Goal: Task Accomplishment & Management: Use online tool/utility

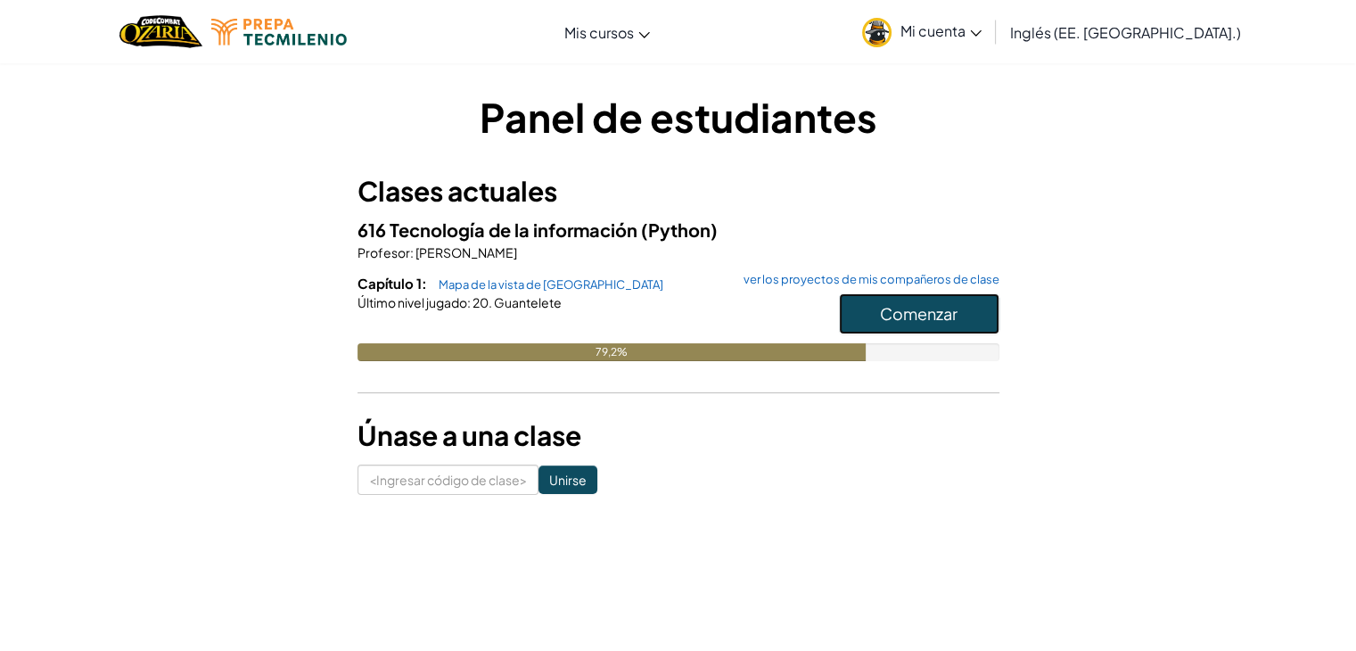
click at [941, 319] on font "Comenzar" at bounding box center [919, 313] width 78 height 21
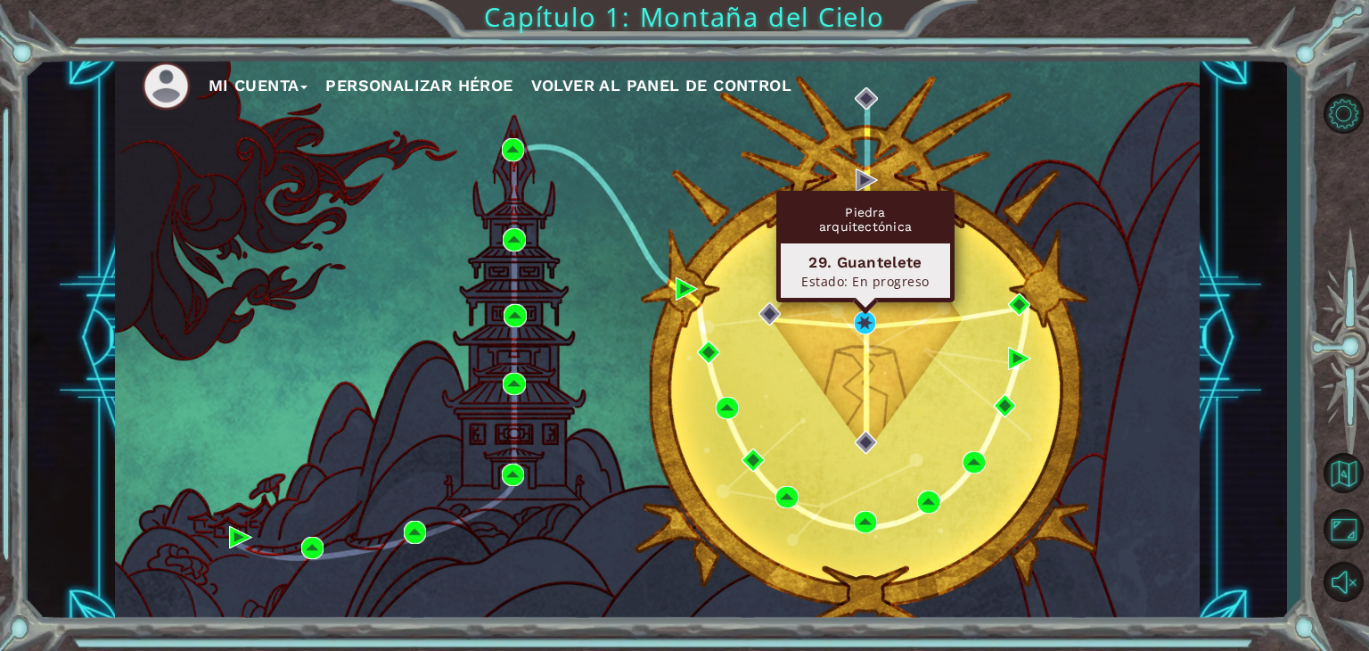
drag, startPoint x: 851, startPoint y: 316, endPoint x: 860, endPoint y: 319, distance: 9.6
click at [860, 319] on div "Mi cuenta Personalizar héroe Volver al panel de control" at bounding box center [657, 339] width 1085 height 572
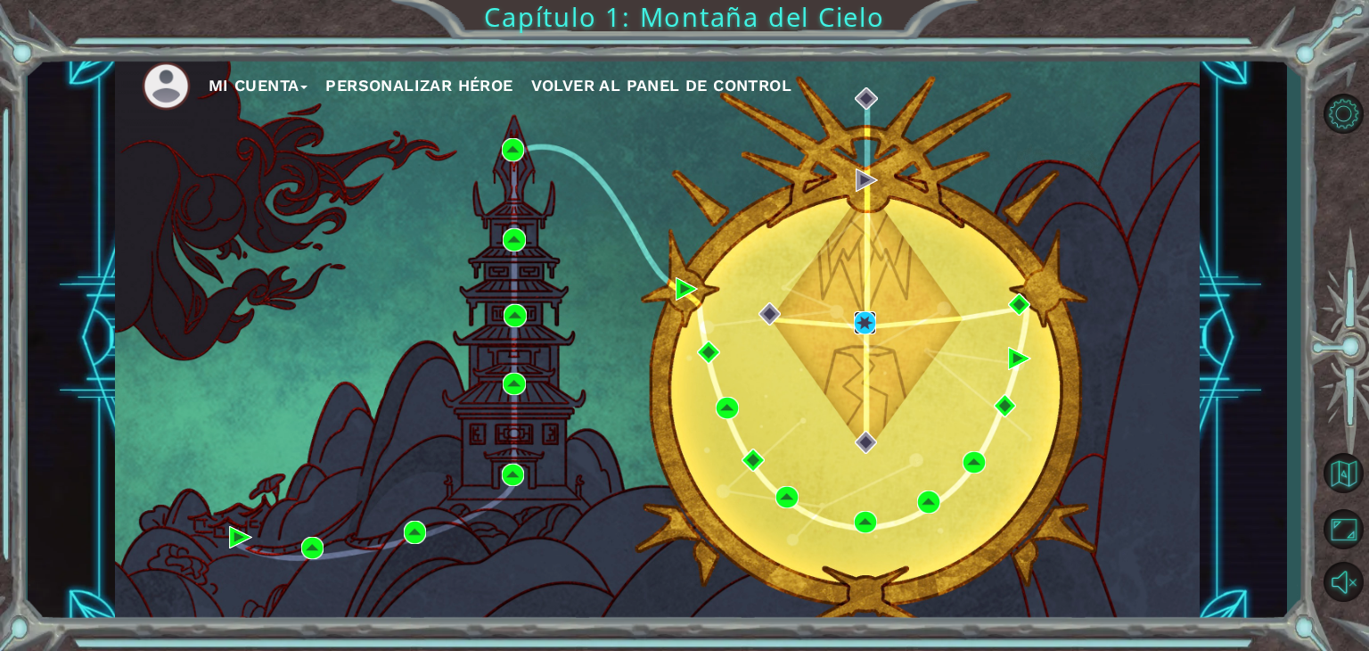
click at [860, 319] on img at bounding box center [865, 322] width 23 height 23
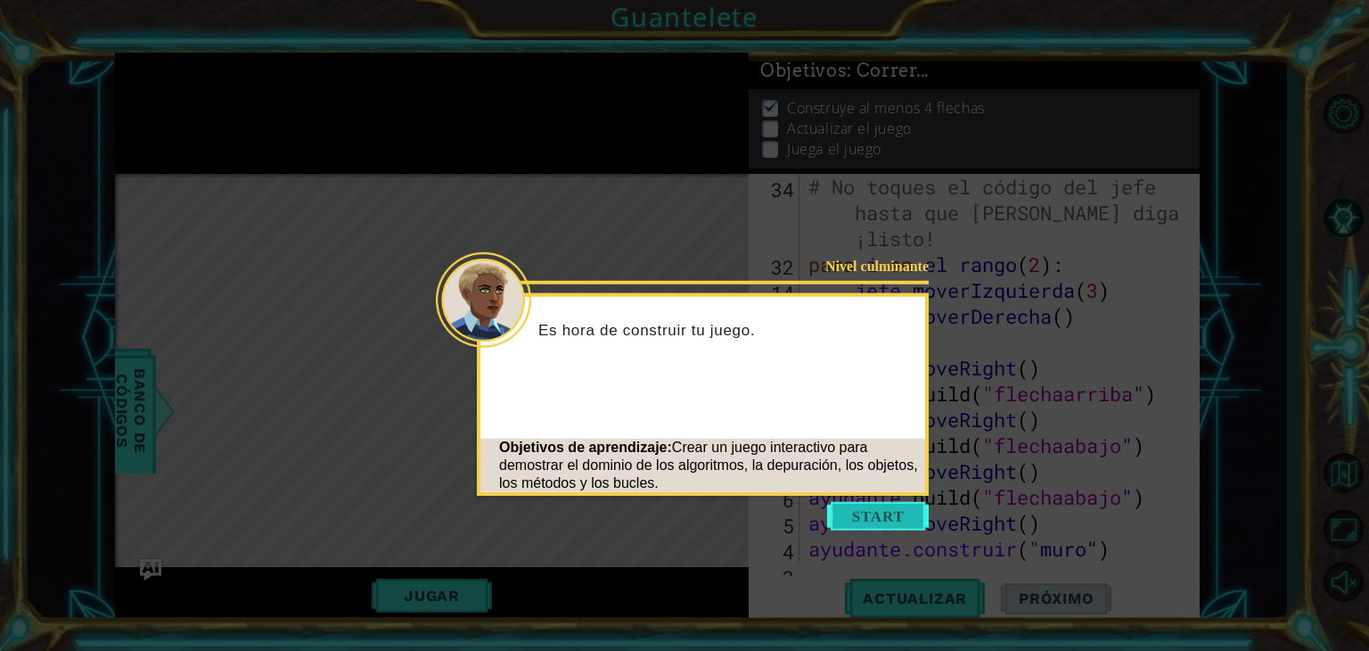
click at [860, 517] on button "Comenzar" at bounding box center [878, 516] width 102 height 29
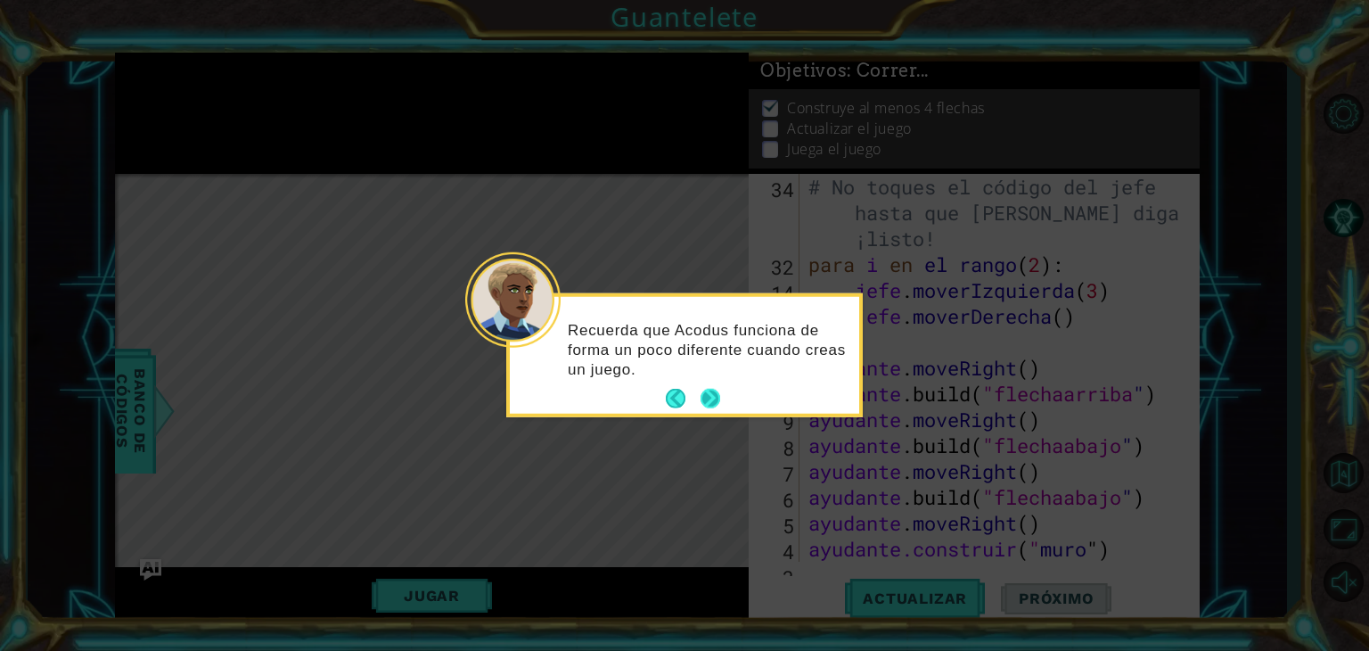
click at [713, 391] on button "Próximo" at bounding box center [711, 399] width 20 height 20
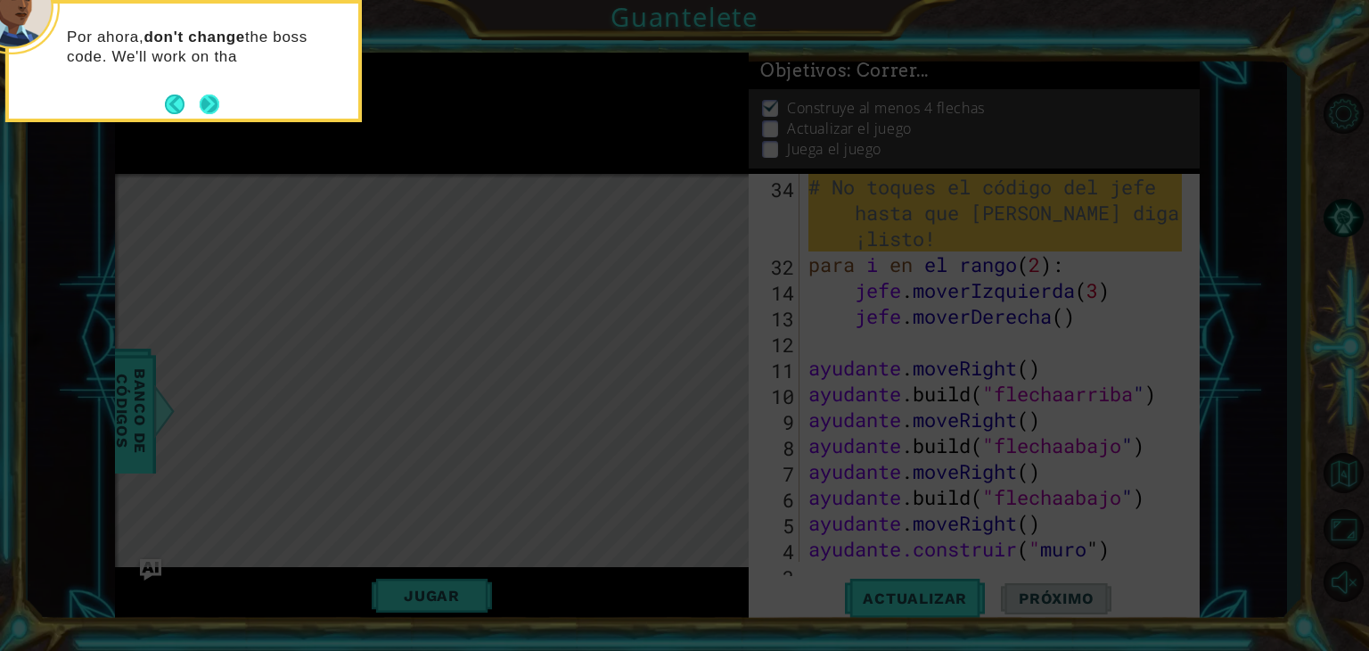
click at [208, 108] on button "Próximo" at bounding box center [210, 104] width 20 height 20
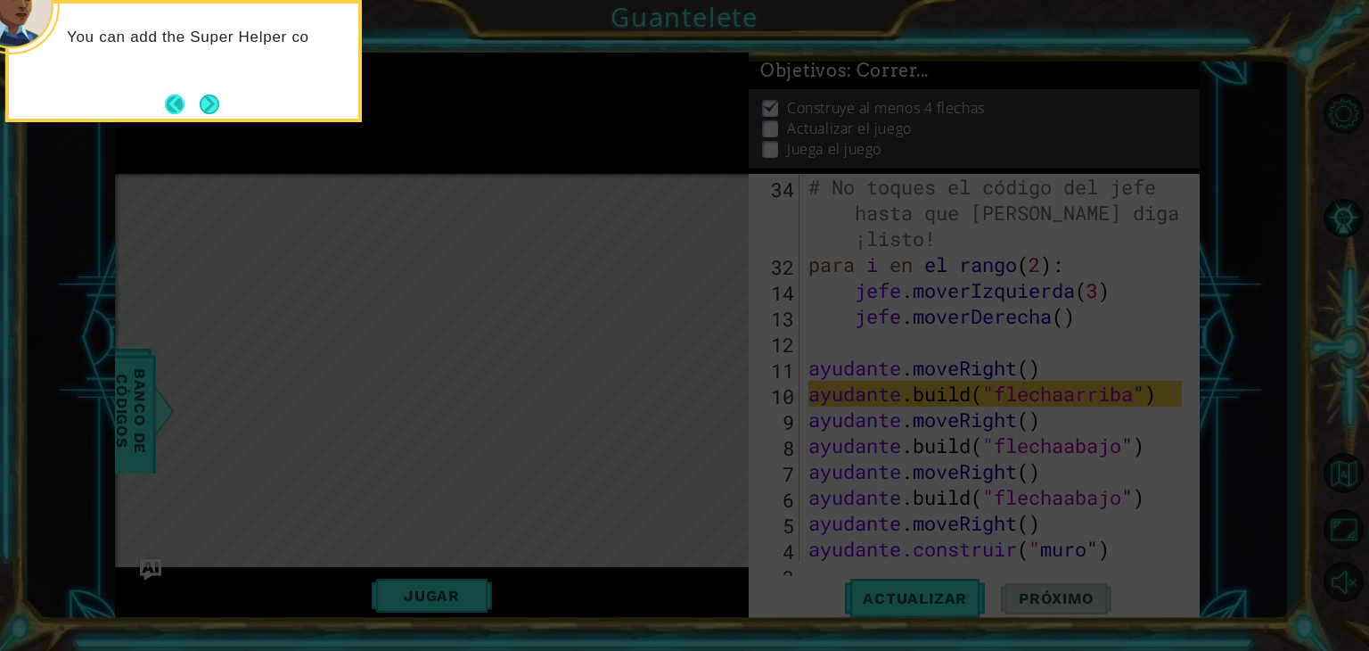
click at [200, 95] on button "Próximo" at bounding box center [210, 104] width 20 height 20
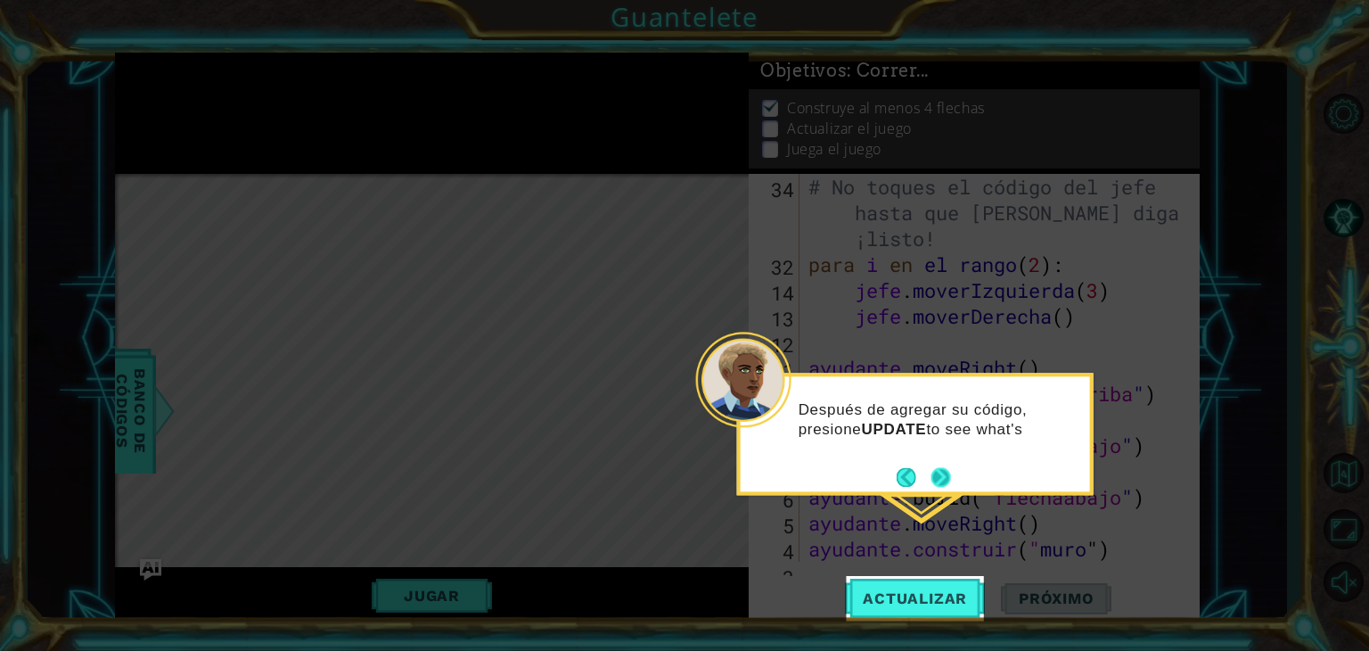
click at [950, 467] on button "Próximo" at bounding box center [942, 477] width 20 height 20
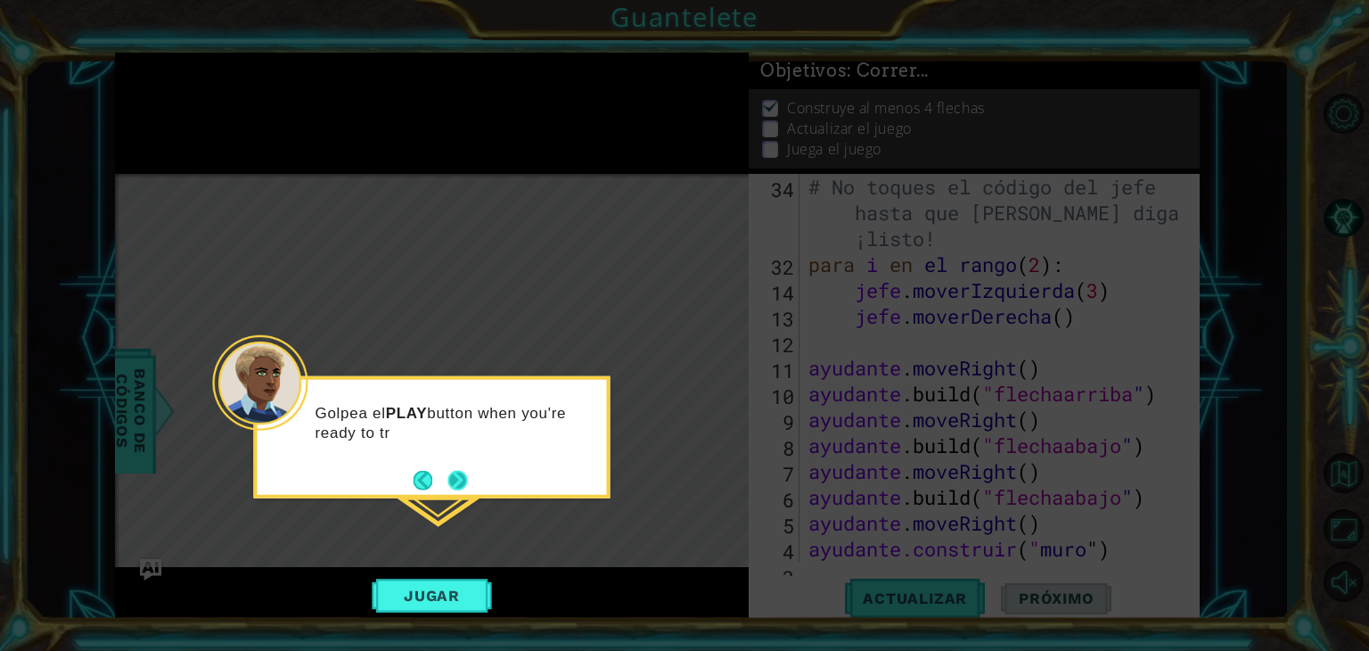
click at [464, 478] on button "Próximo" at bounding box center [458, 480] width 20 height 20
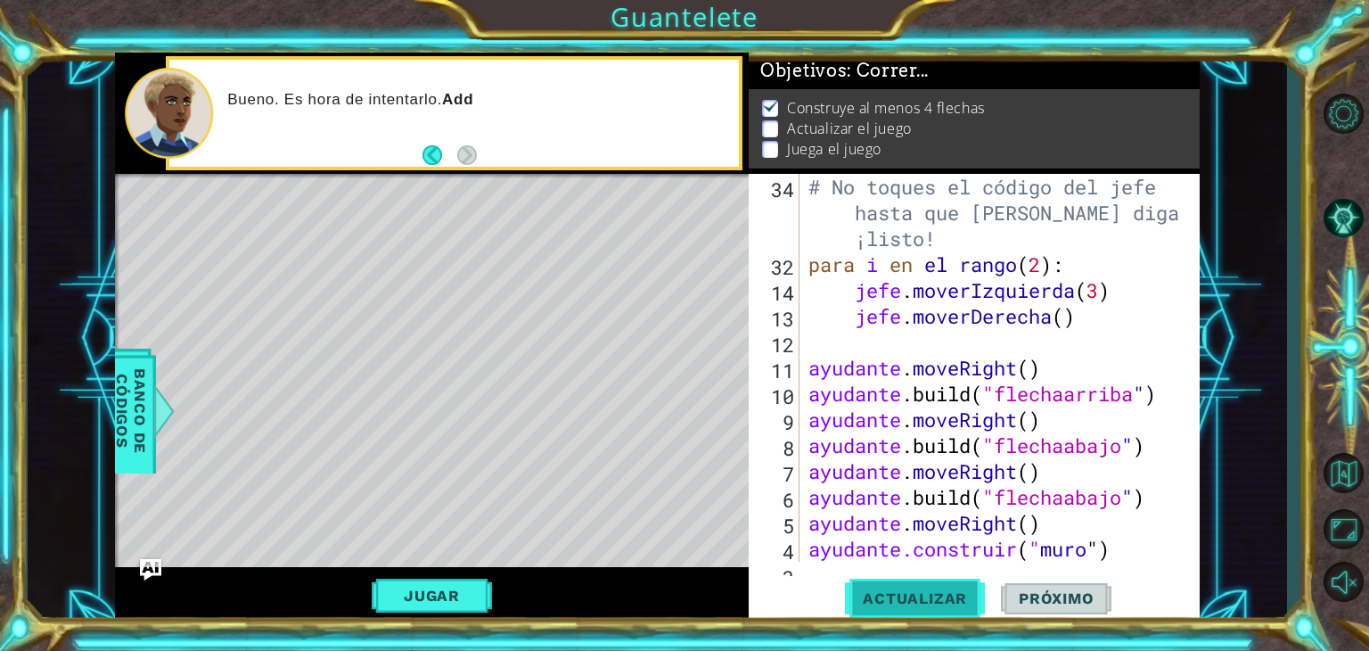
click at [891, 597] on font "Actualizar" at bounding box center [915, 598] width 104 height 18
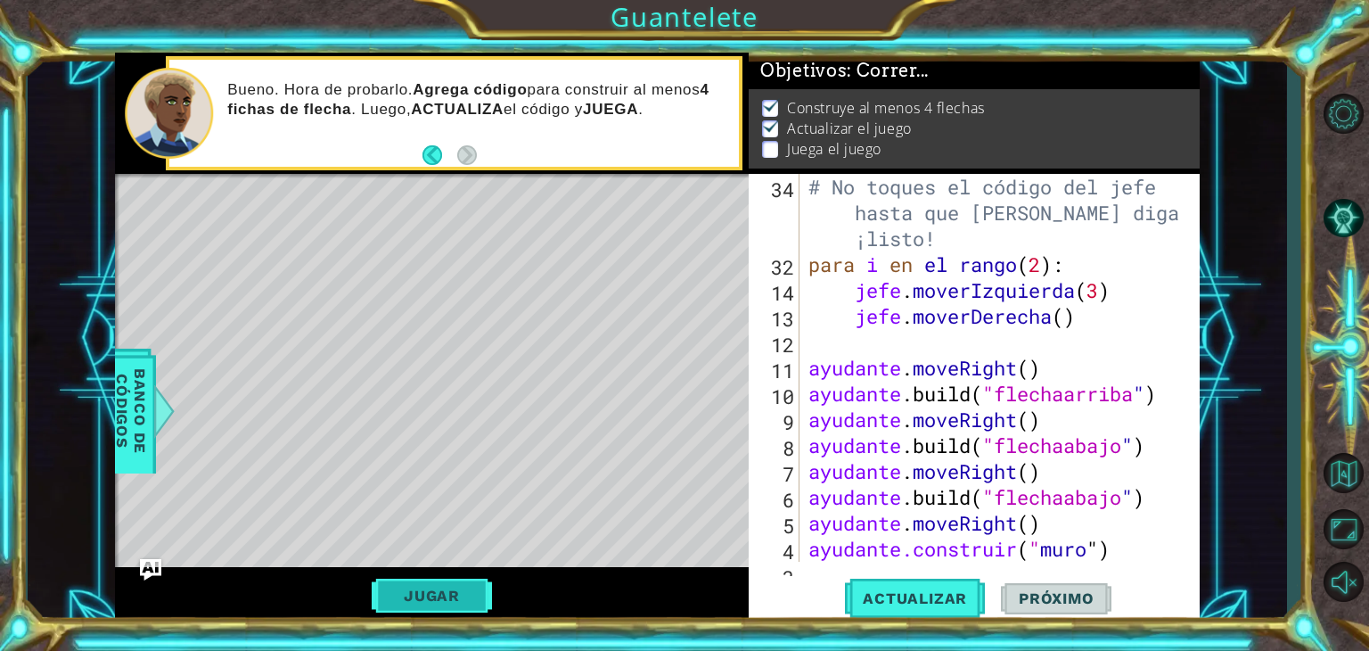
click at [442, 583] on button "Jugar" at bounding box center [432, 596] width 120 height 34
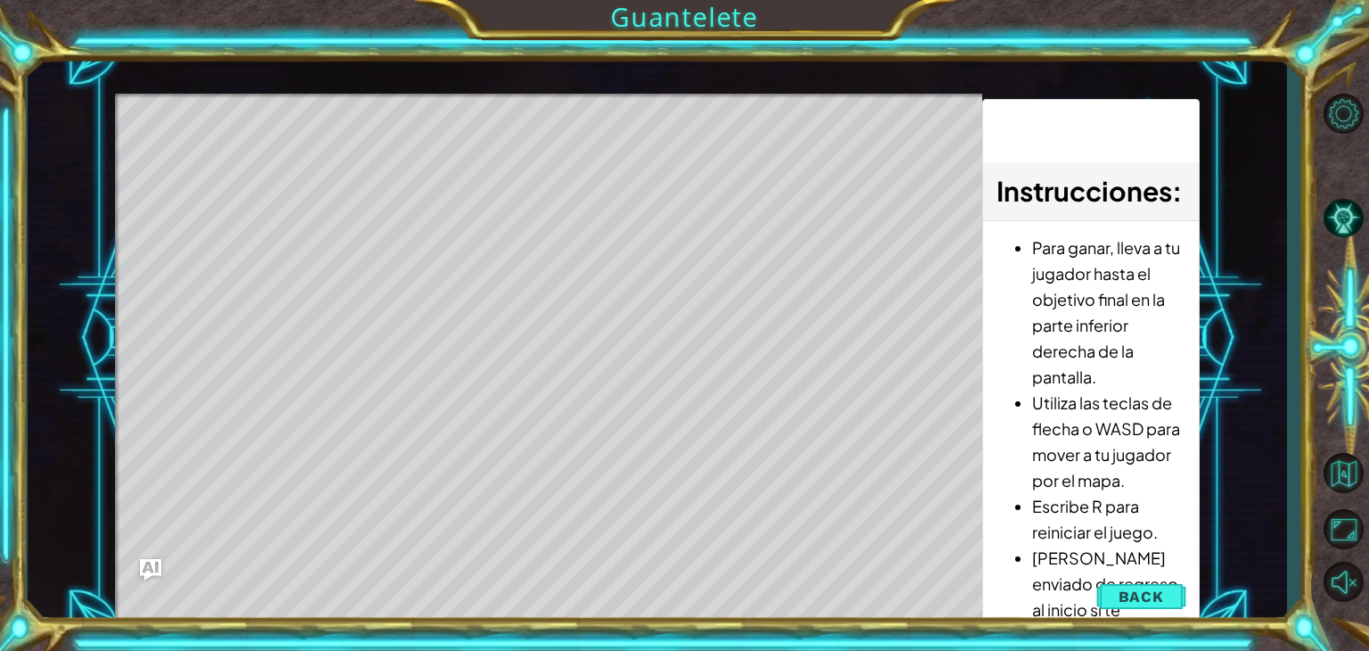
click at [442, 583] on div "Mapa de niveles" at bounding box center [527, 356] width 824 height 525
click at [1155, 595] on span "Back" at bounding box center [1141, 596] width 45 height 18
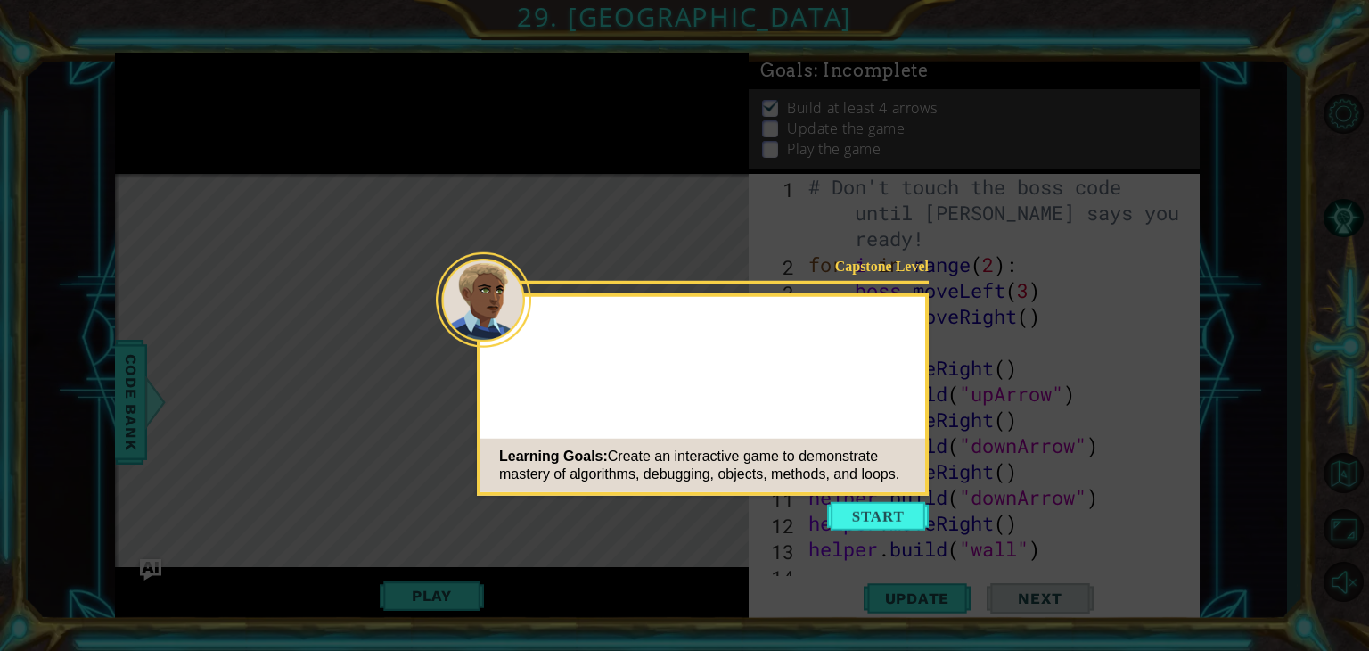
click at [873, 530] on icon at bounding box center [684, 325] width 1369 height 651
click at [881, 521] on button "Start" at bounding box center [878, 516] width 102 height 29
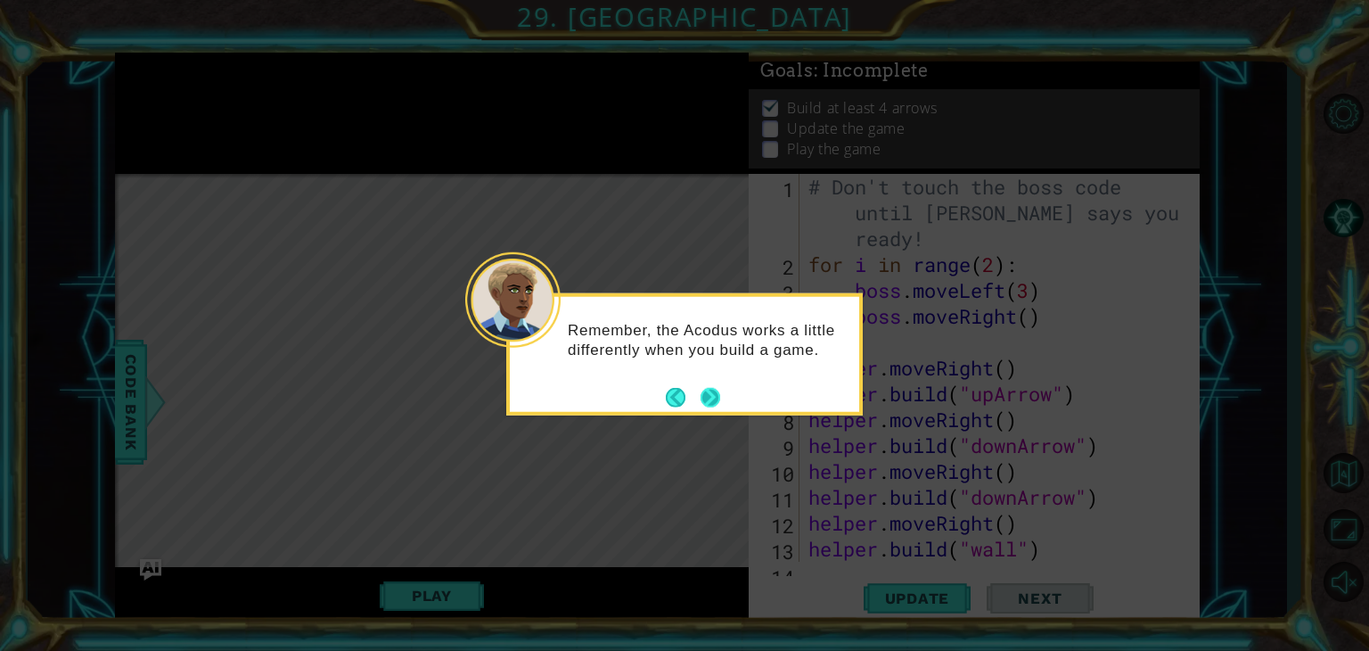
click at [710, 406] on button "Next" at bounding box center [711, 397] width 21 height 21
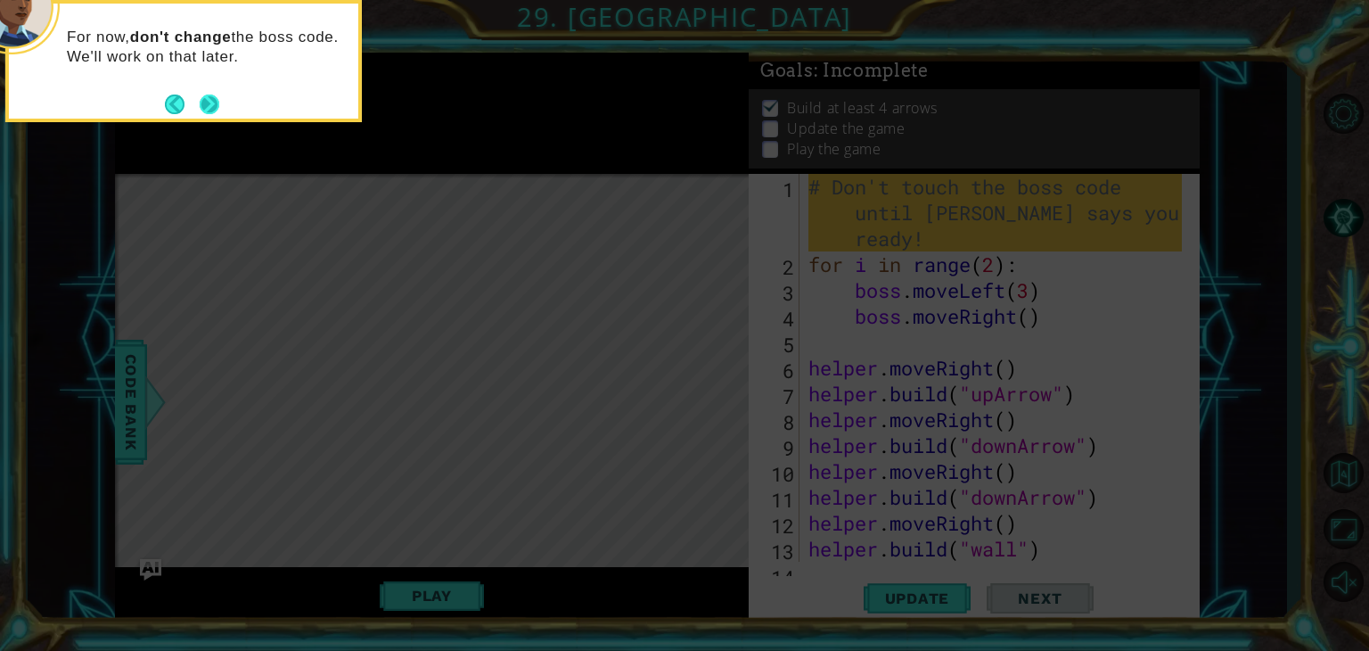
click at [203, 99] on button "Next" at bounding box center [210, 104] width 21 height 21
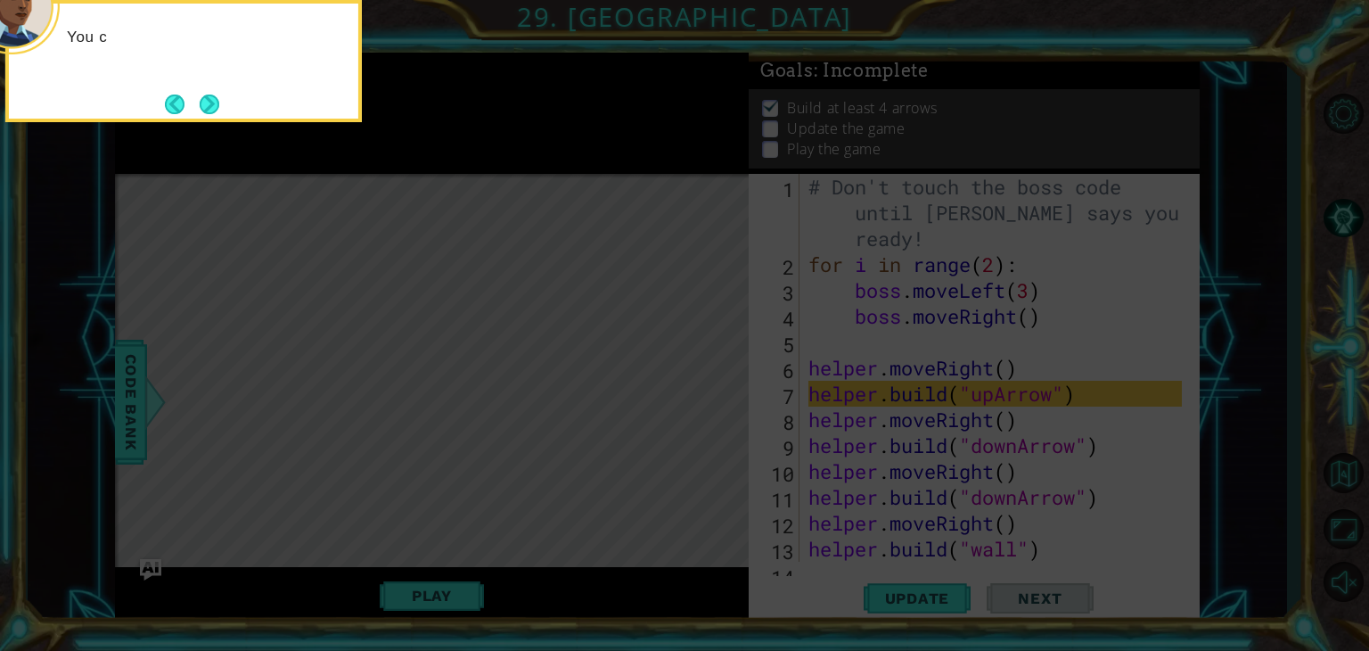
click at [203, 99] on button "Next" at bounding box center [209, 104] width 21 height 21
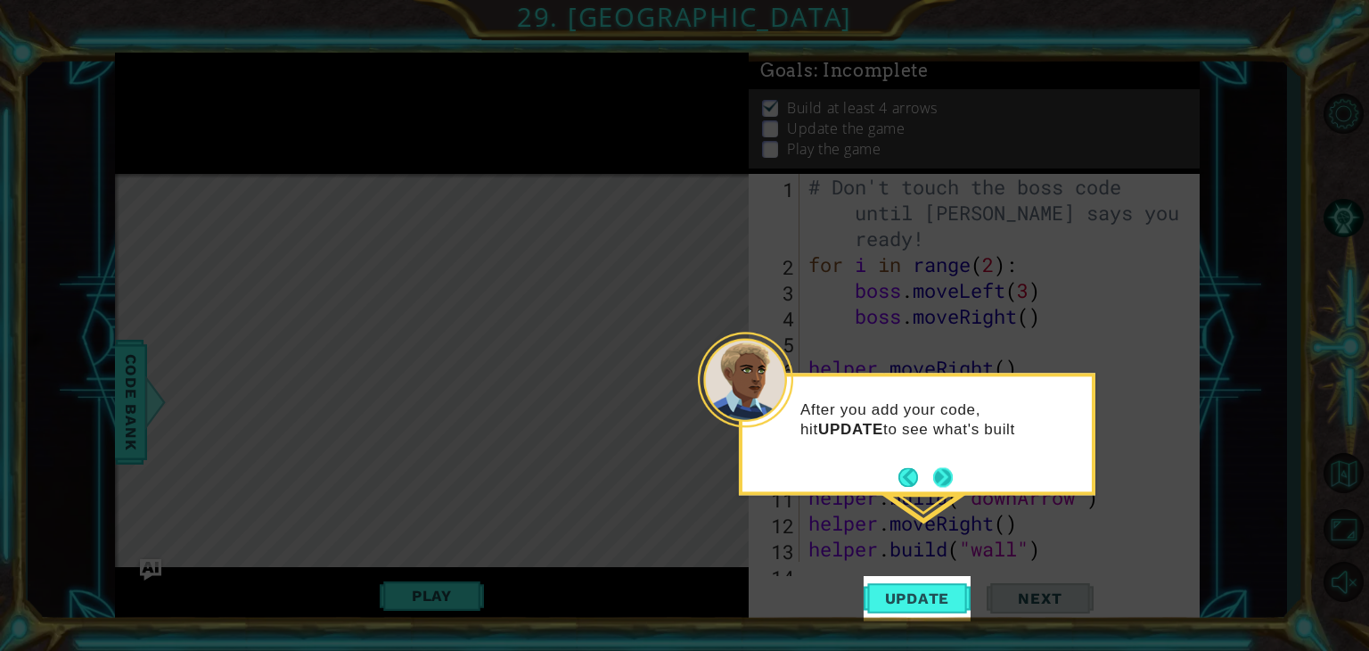
click at [953, 479] on button "Next" at bounding box center [943, 477] width 20 height 20
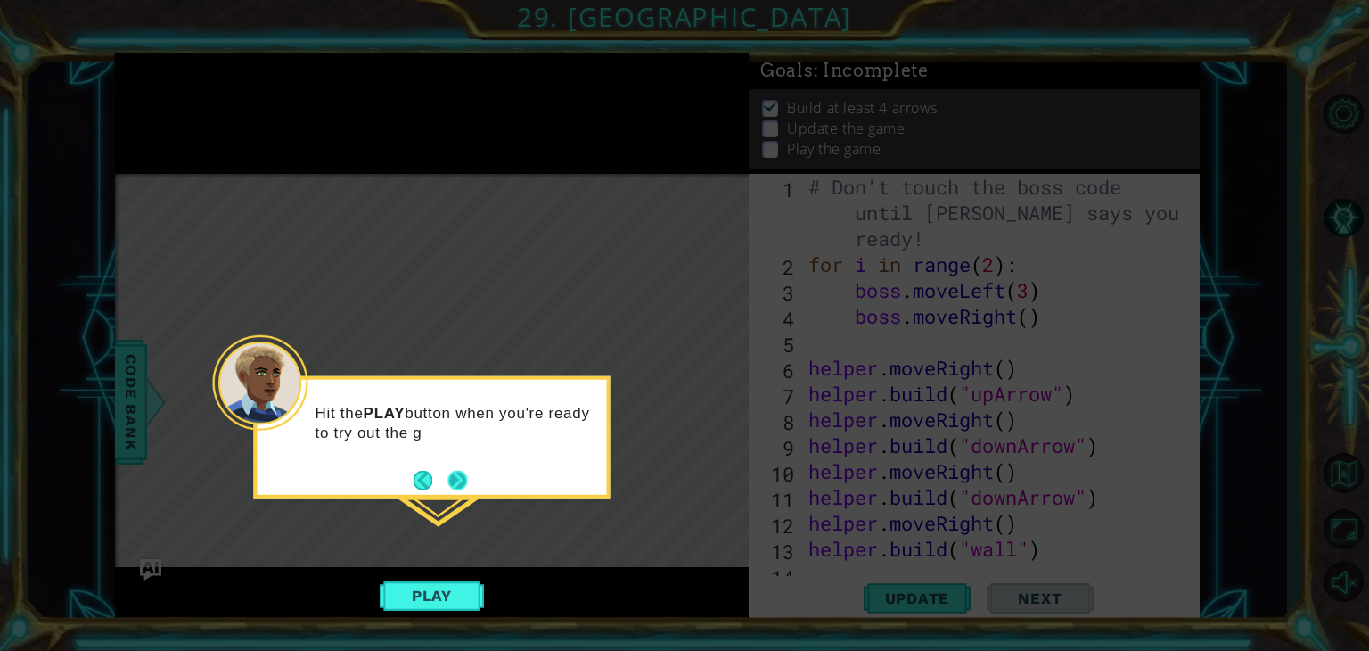
click at [449, 481] on button "Next" at bounding box center [458, 480] width 20 height 20
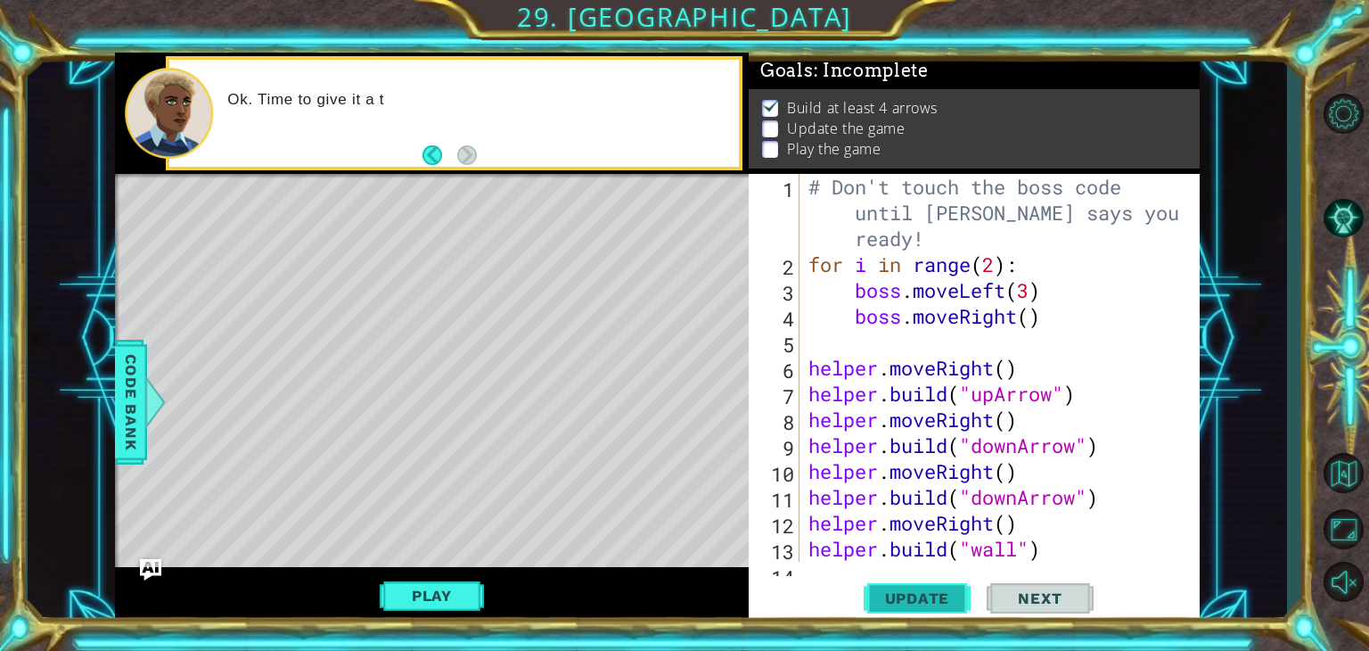
click at [897, 582] on button "Update" at bounding box center [917, 598] width 107 height 45
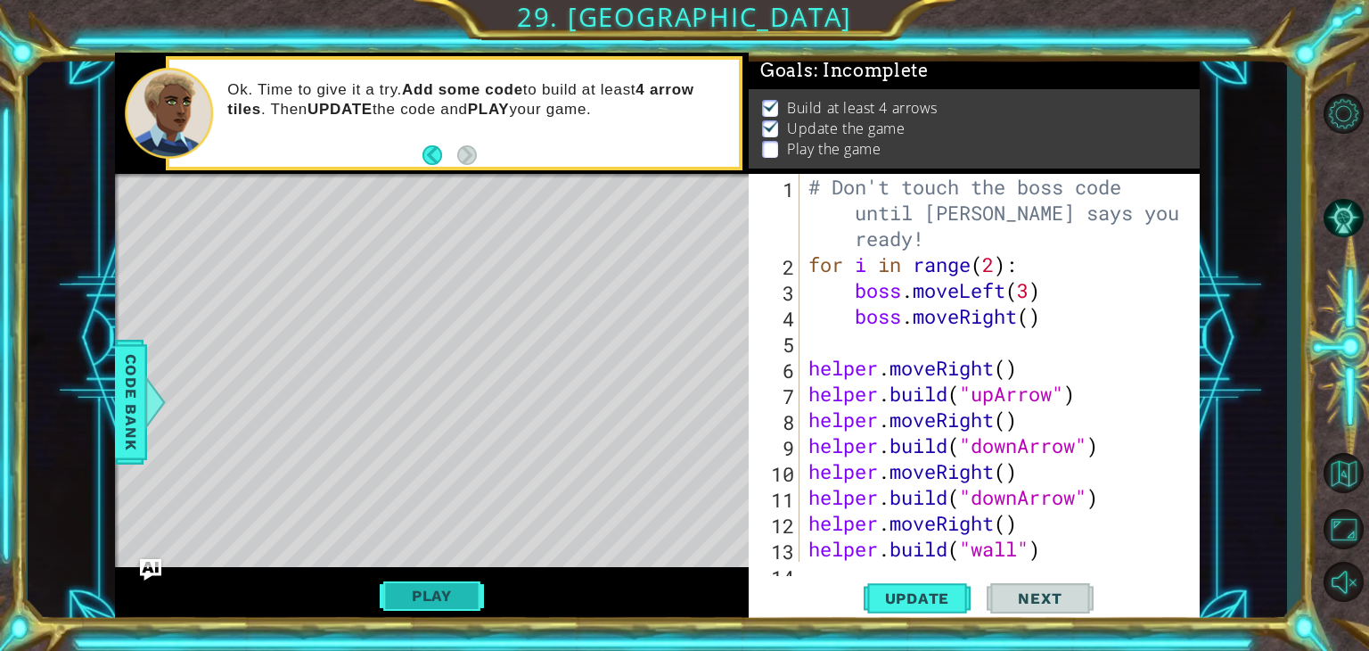
click at [460, 604] on button "Play" at bounding box center [432, 596] width 104 height 34
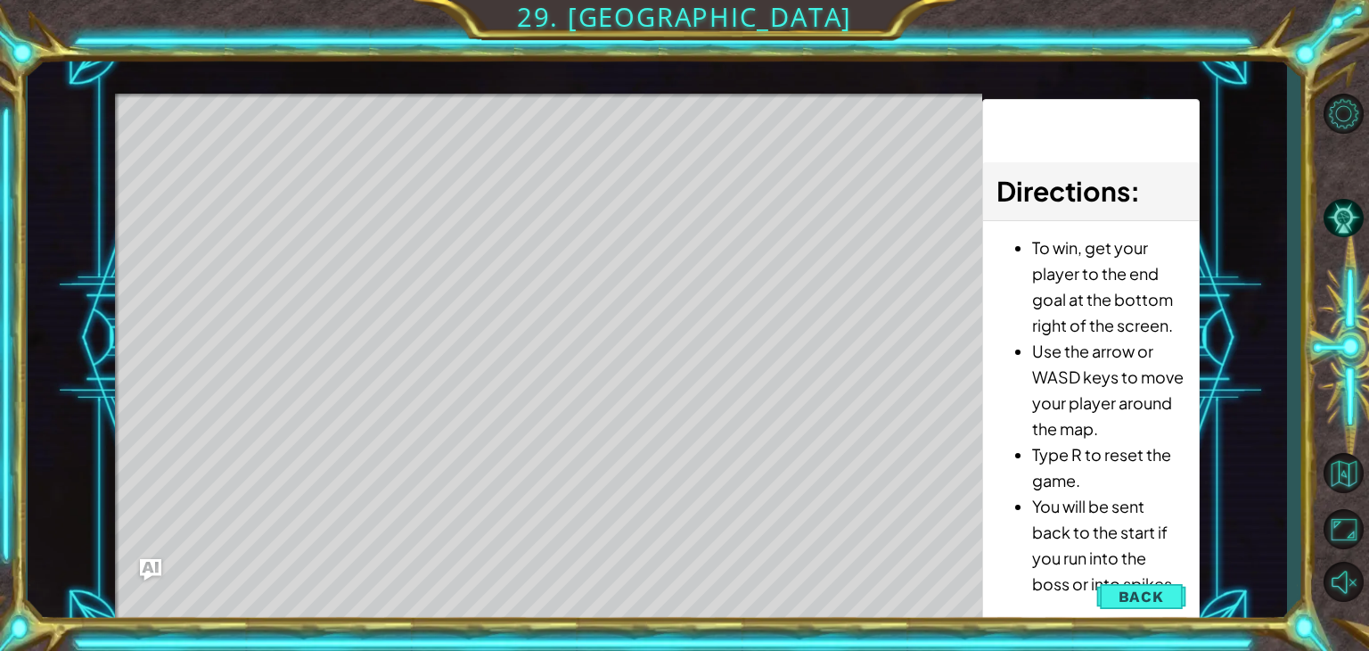
click at [460, 604] on div "Level Map" at bounding box center [527, 356] width 824 height 525
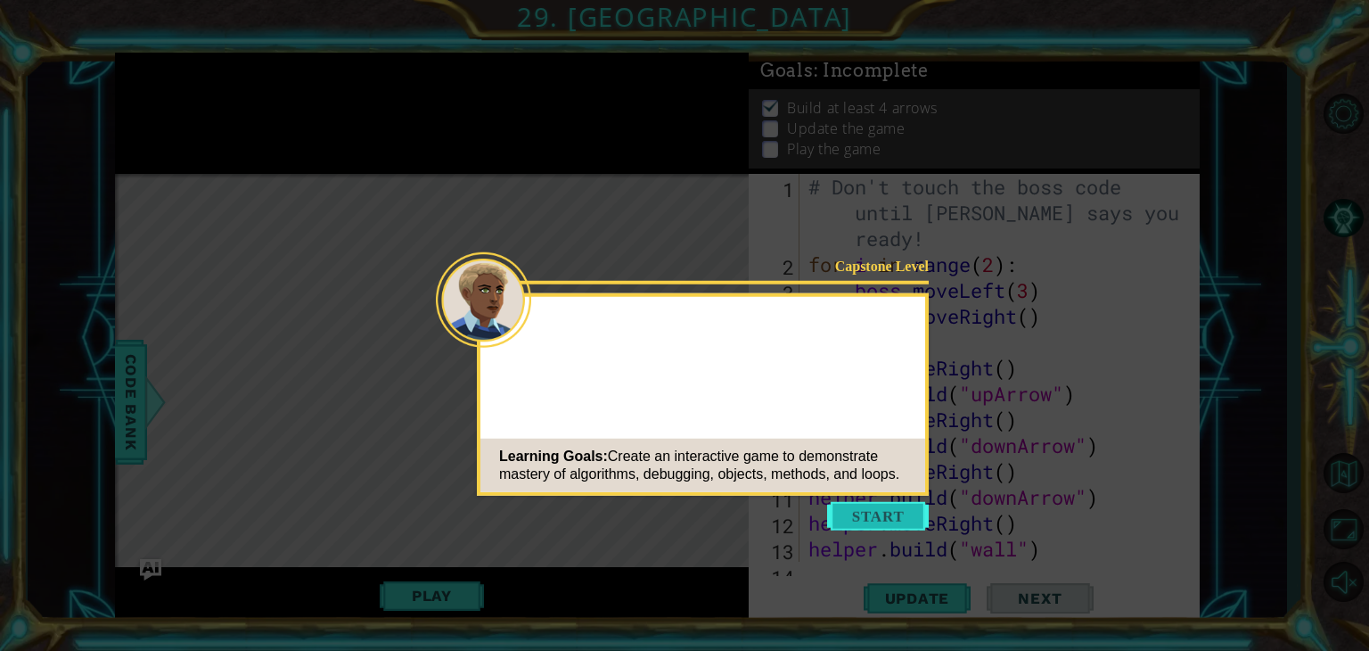
click at [845, 520] on button "Start" at bounding box center [878, 516] width 102 height 29
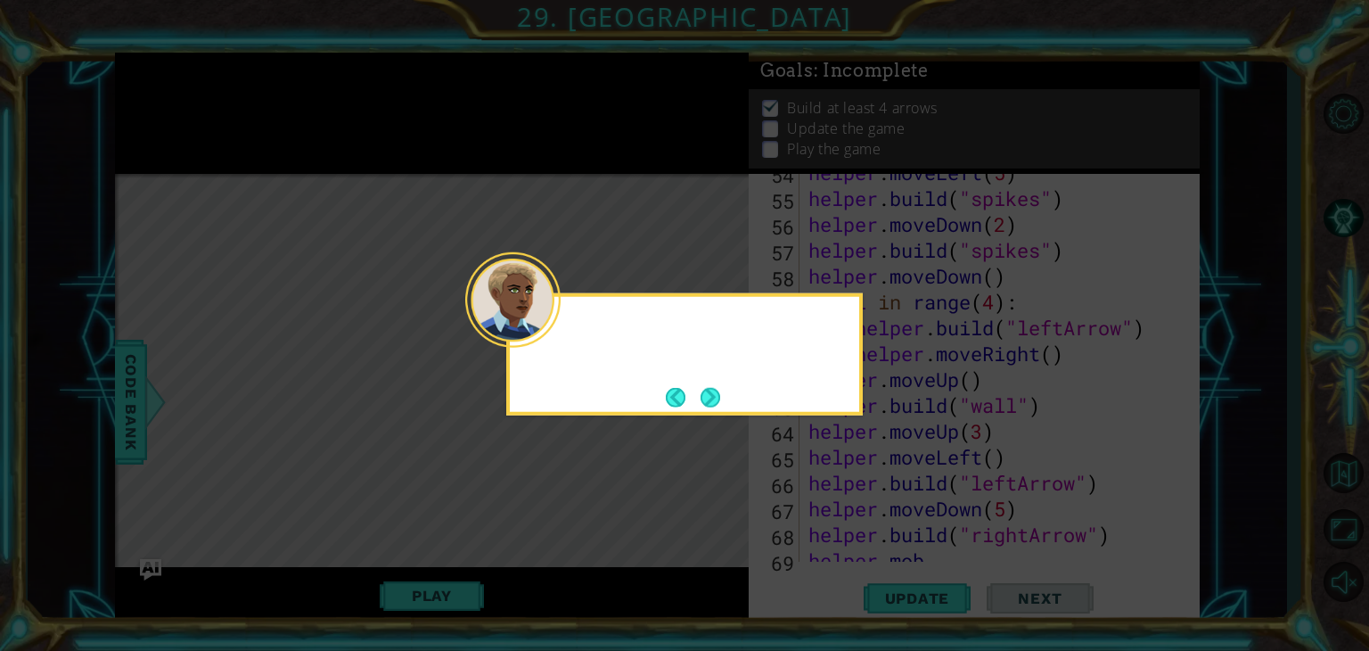
click at [563, 337] on div at bounding box center [684, 328] width 349 height 51
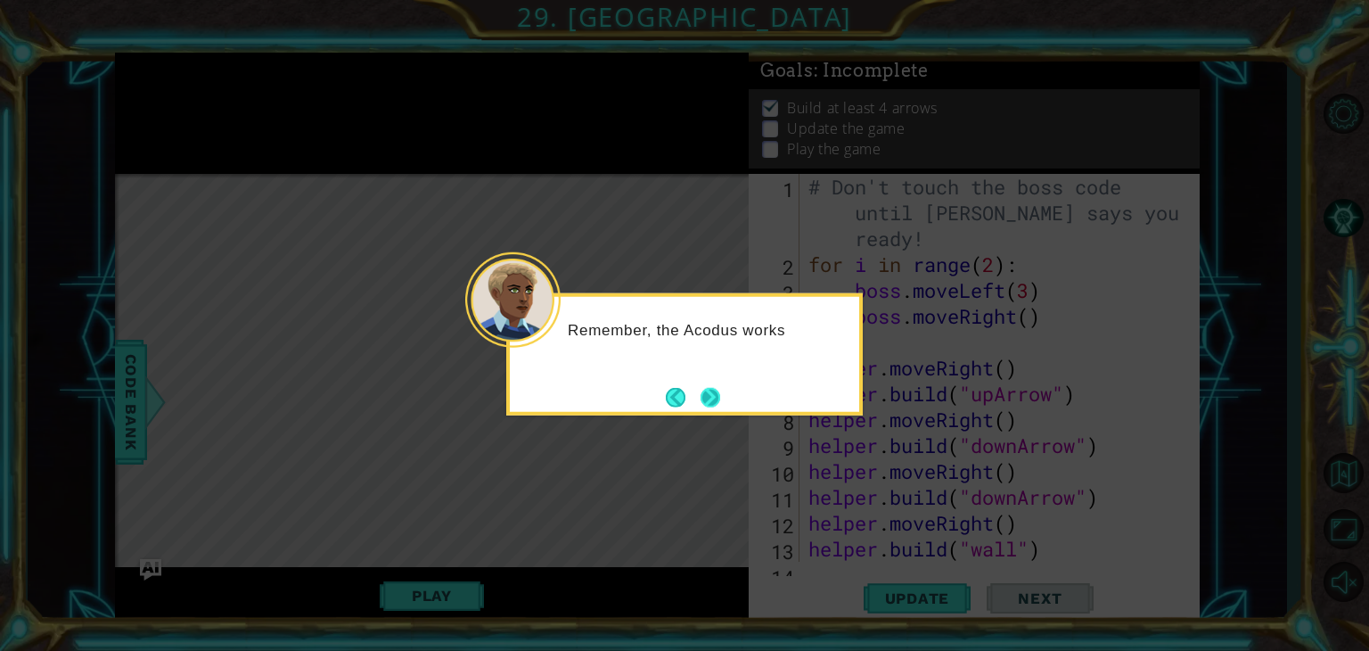
click at [710, 389] on button "Next" at bounding box center [711, 397] width 26 height 26
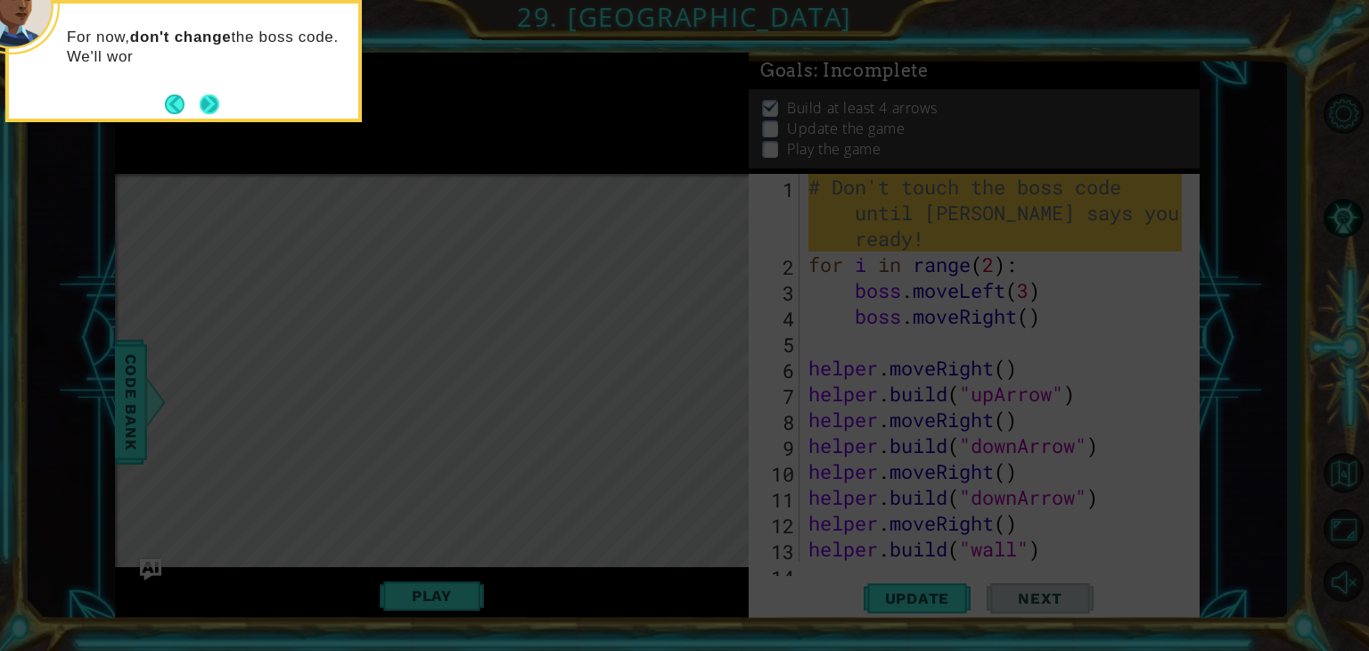
click at [210, 101] on button "Next" at bounding box center [208, 103] width 31 height 31
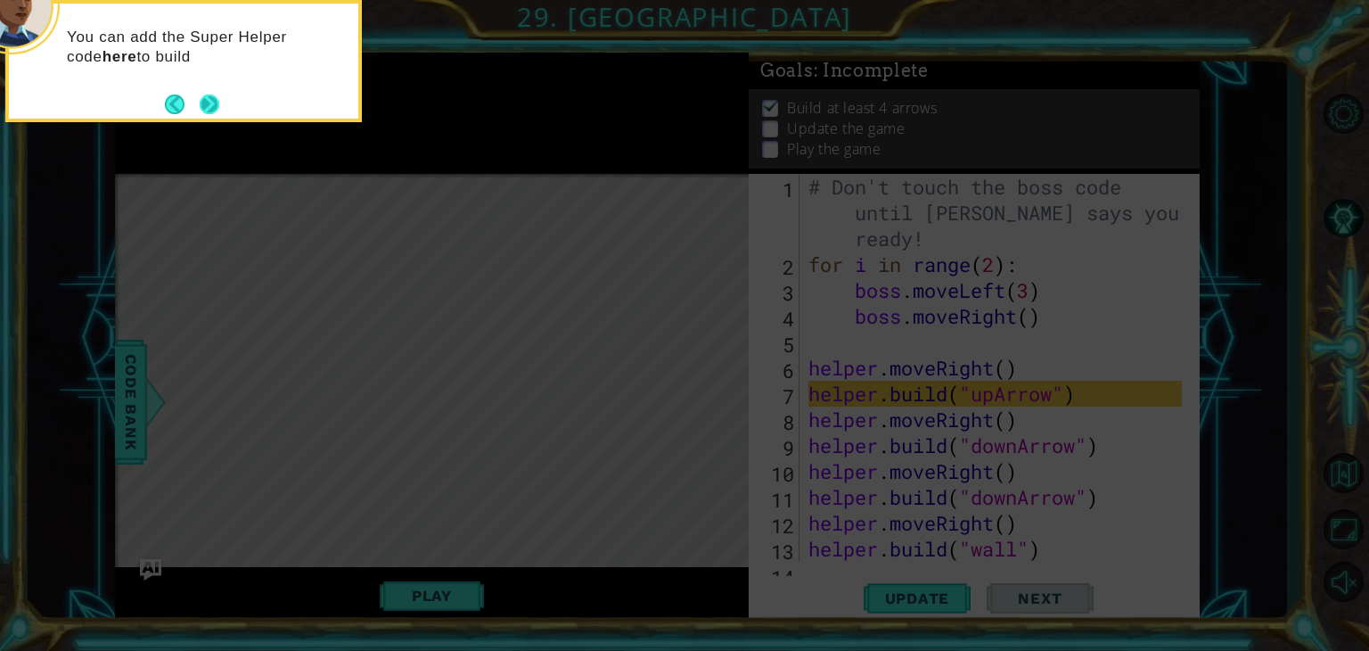
click at [200, 98] on button "Next" at bounding box center [209, 103] width 33 height 33
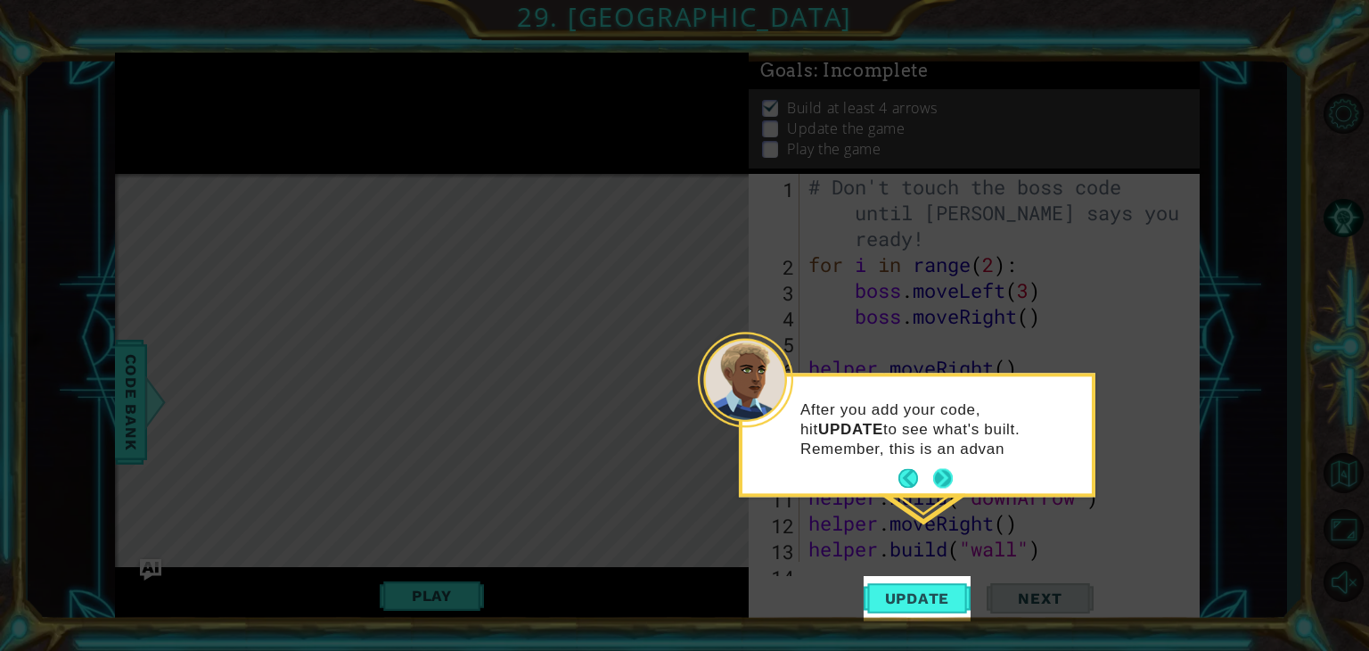
click at [944, 470] on button "Next" at bounding box center [943, 478] width 24 height 24
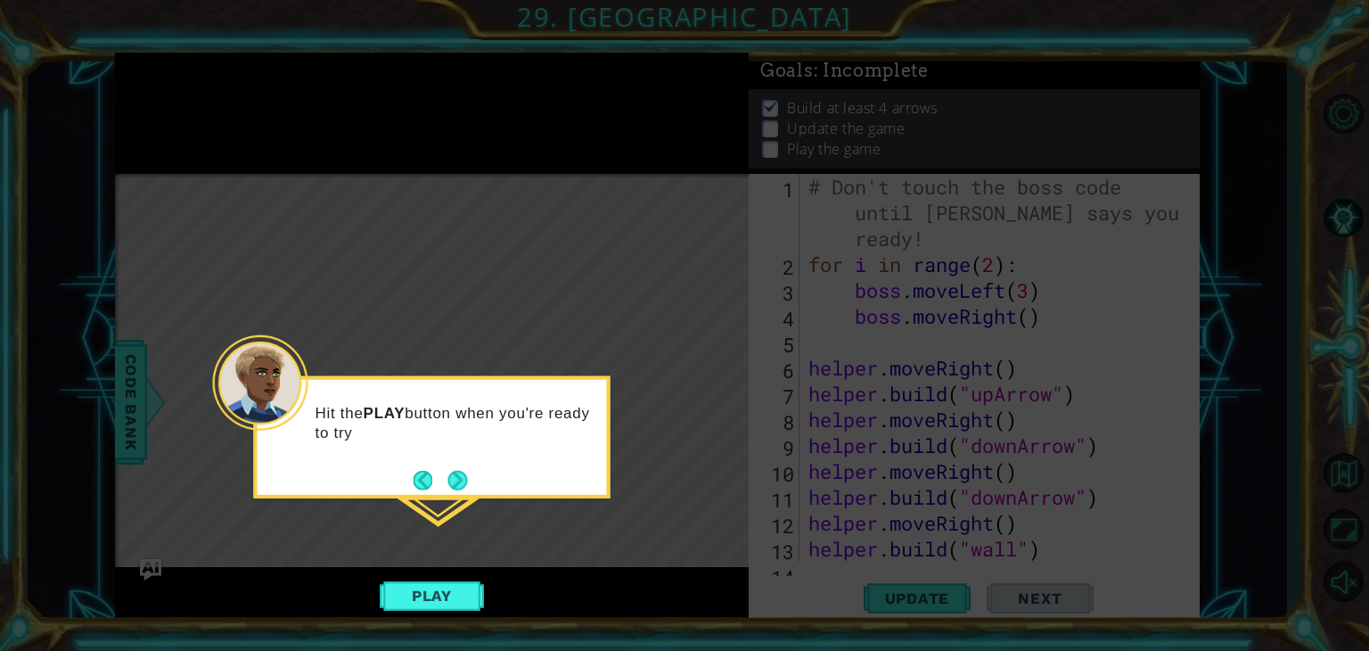
click at [456, 462] on div "Hit the PLAY button when you're ready to try" at bounding box center [431, 431] width 349 height 90
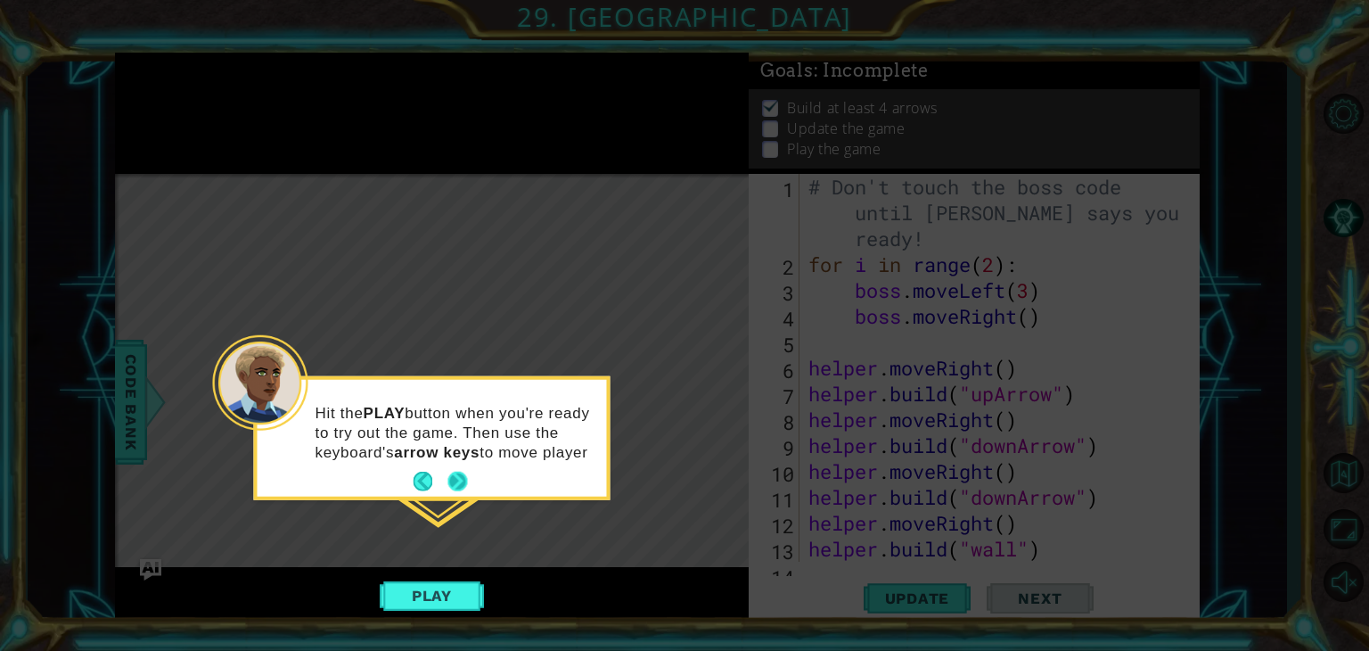
click at [456, 469] on div "Hit the PLAY button when you're ready to try out the game. Then use the keyboar…" at bounding box center [431, 438] width 349 height 117
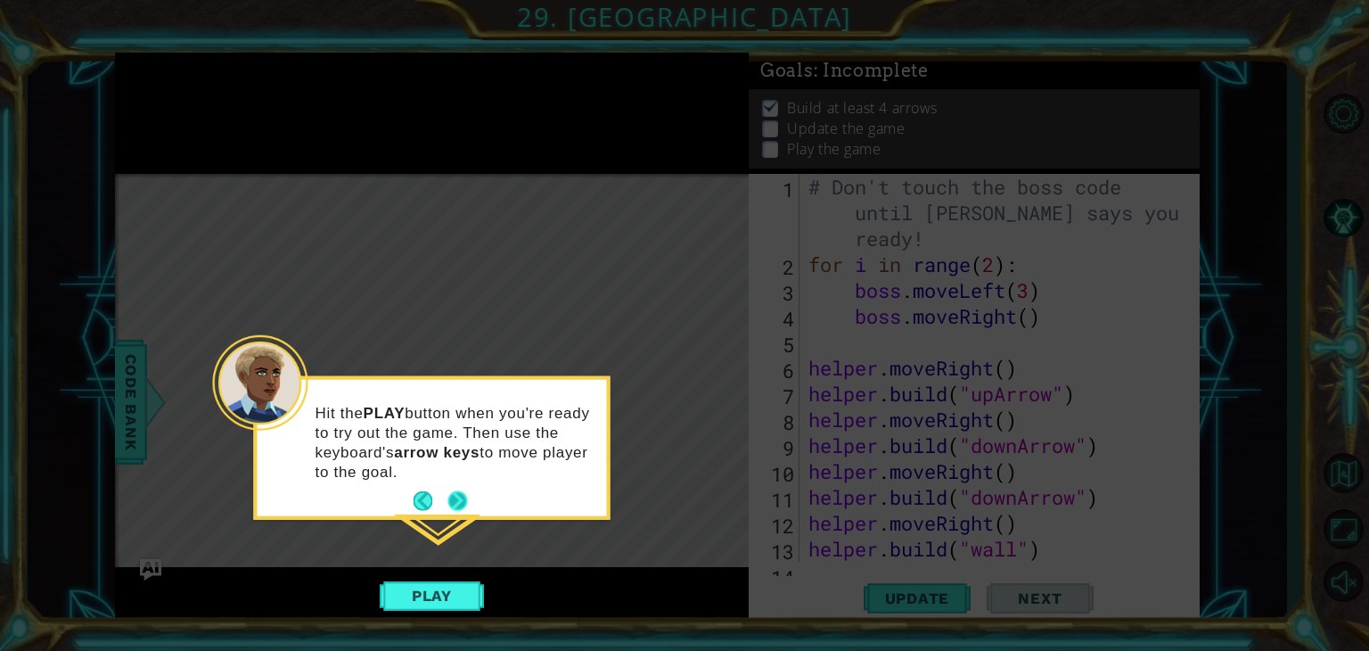
click at [457, 492] on button "Next" at bounding box center [457, 500] width 33 height 33
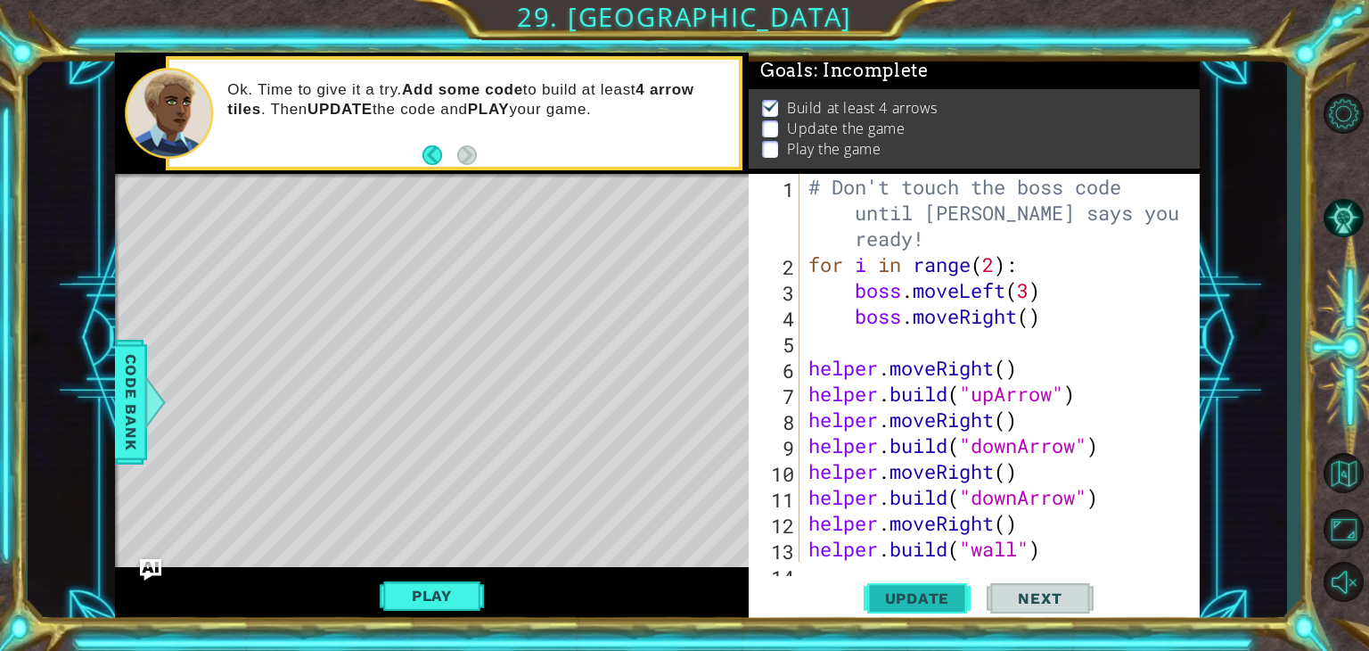
click at [906, 604] on span "Update" at bounding box center [917, 598] width 101 height 18
click at [460, 606] on button "Play" at bounding box center [432, 596] width 104 height 34
click at [1073, 604] on span "Next" at bounding box center [1039, 599] width 79 height 18
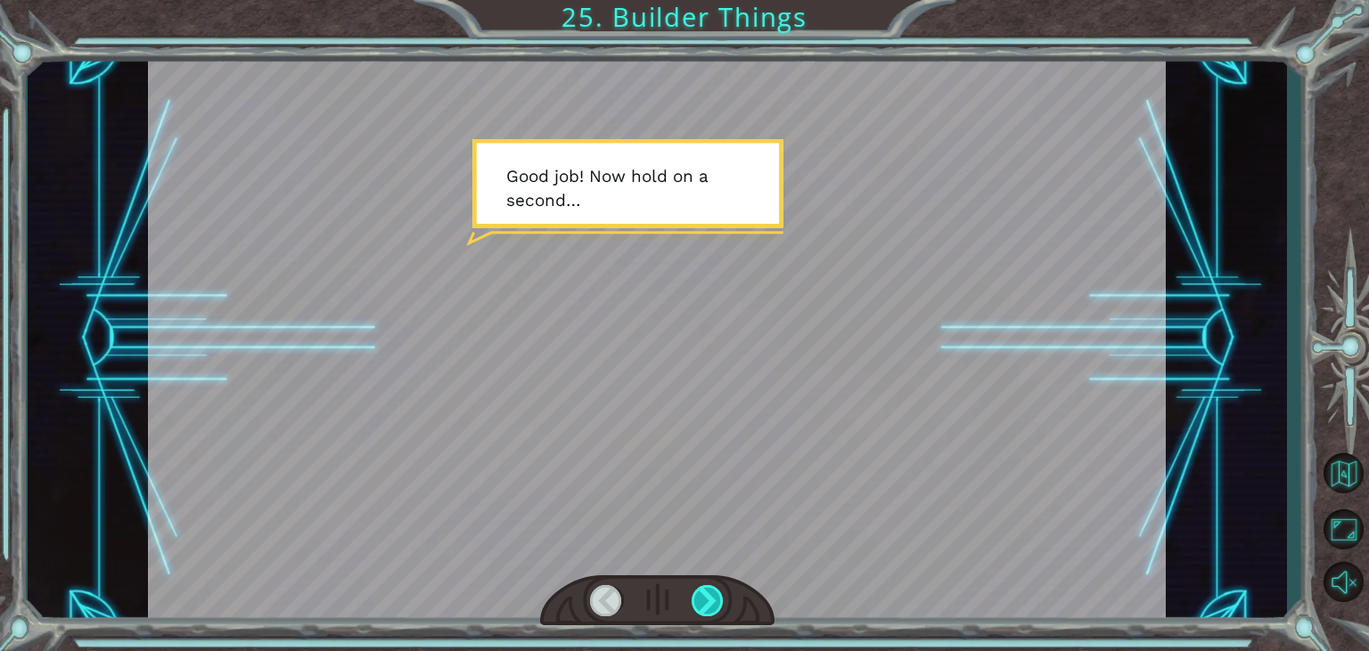
click at [700, 604] on div at bounding box center [708, 600] width 32 height 31
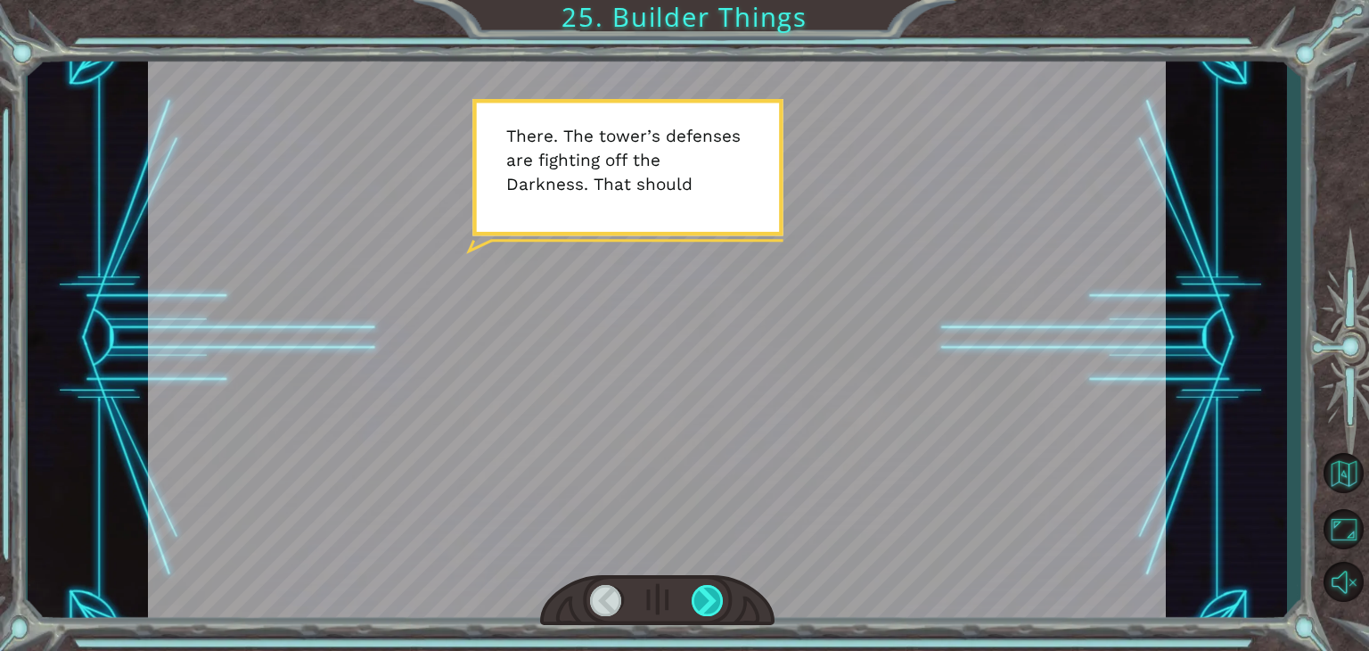
click at [700, 604] on div at bounding box center [708, 600] width 32 height 31
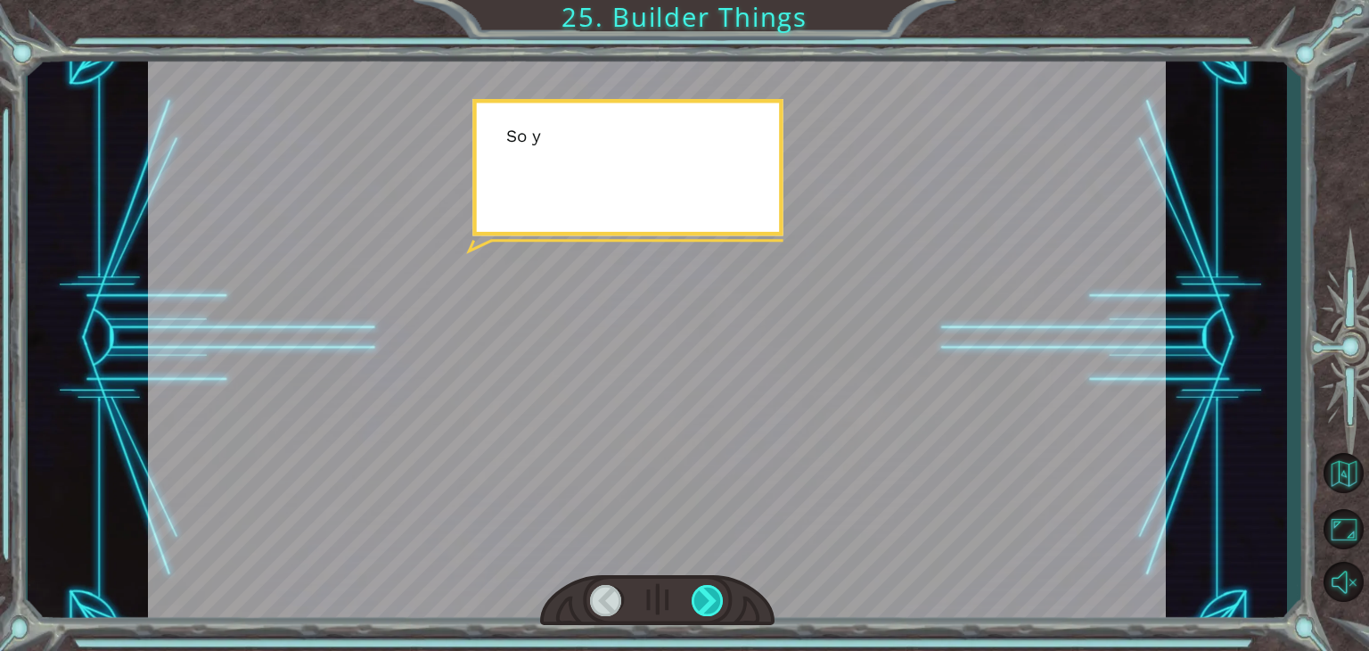
click at [700, 604] on div at bounding box center [708, 600] width 32 height 31
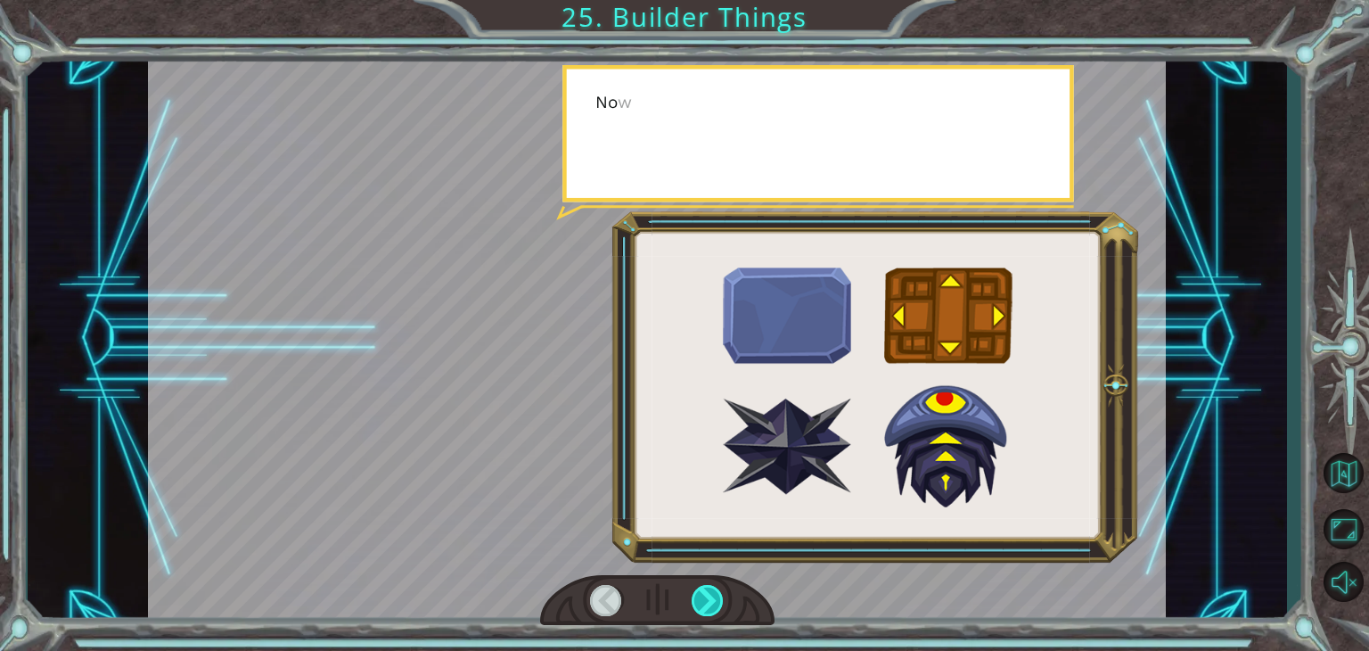
click at [700, 604] on div at bounding box center [708, 600] width 32 height 31
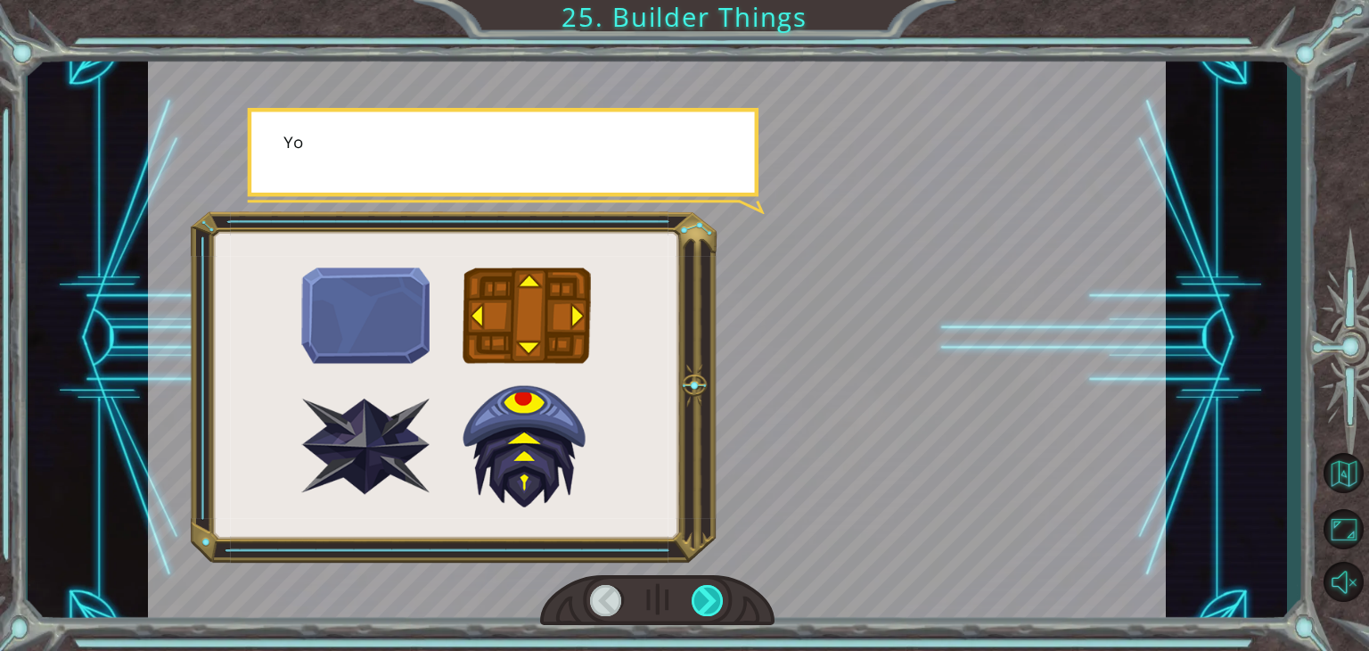
click at [700, 604] on div at bounding box center [708, 600] width 32 height 31
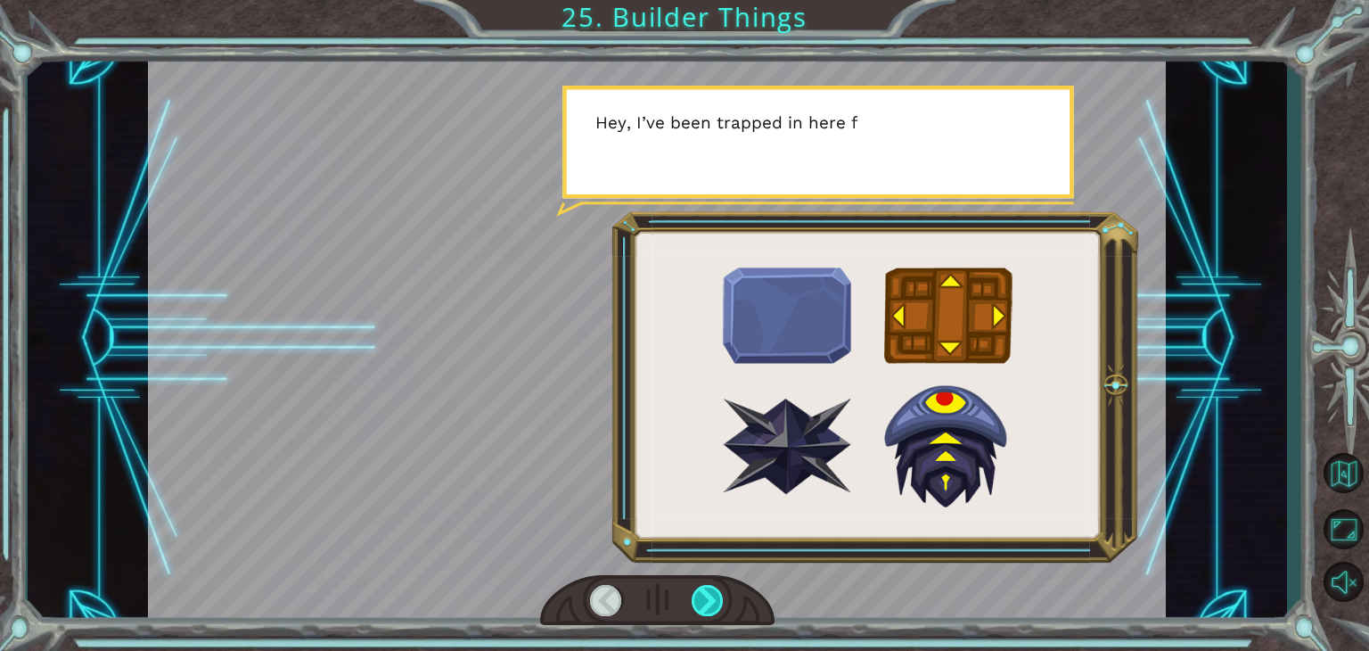
click at [700, 604] on div at bounding box center [708, 600] width 32 height 31
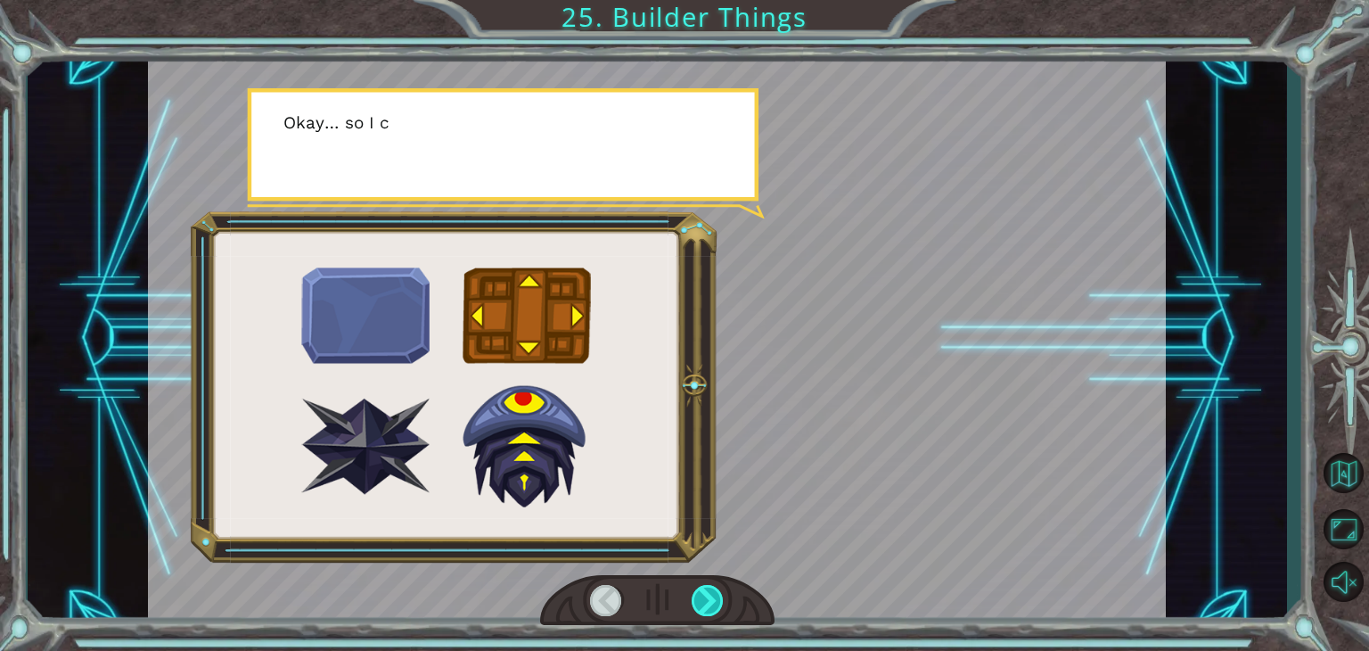
click at [700, 604] on div at bounding box center [708, 600] width 32 height 31
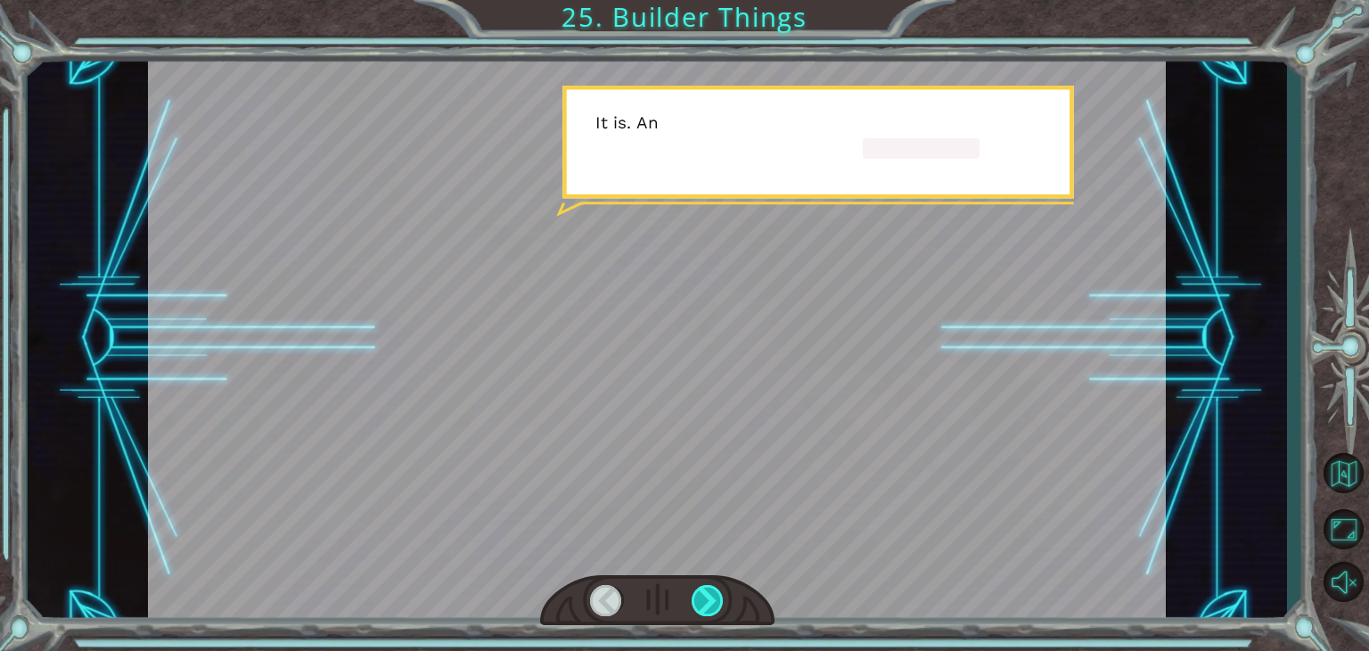
click at [700, 604] on div at bounding box center [708, 600] width 32 height 31
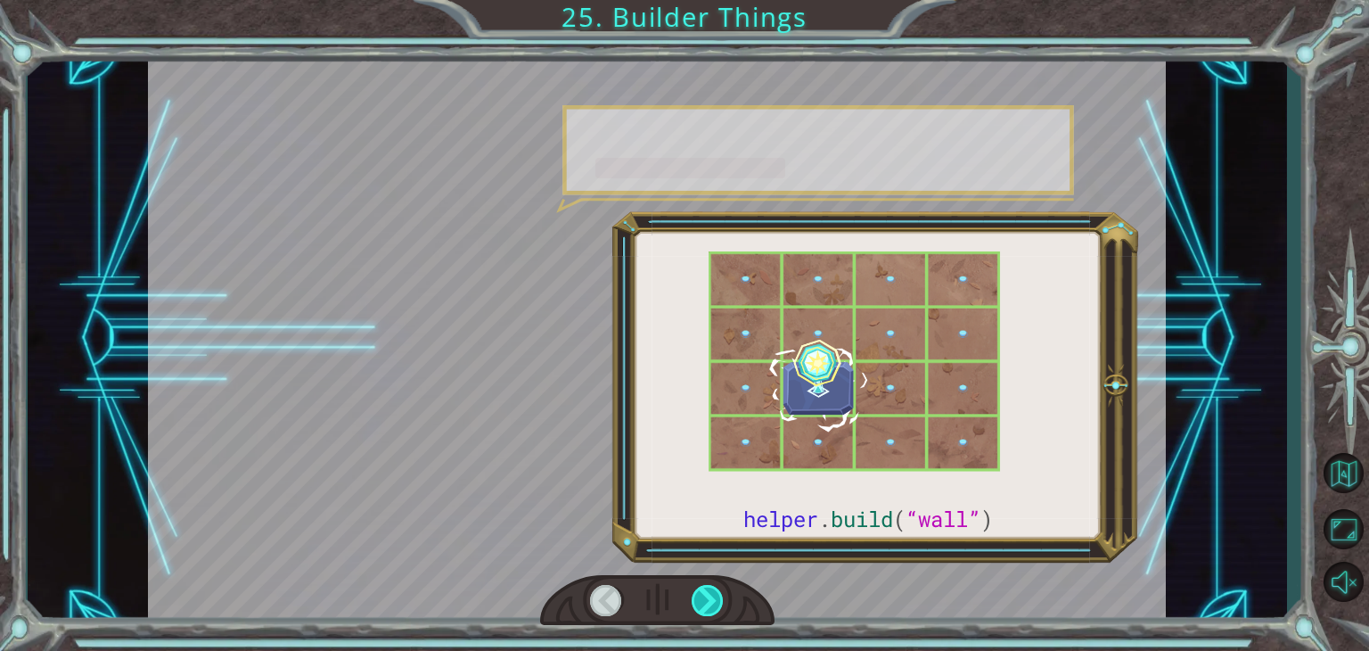
click at [700, 604] on div at bounding box center [708, 600] width 32 height 31
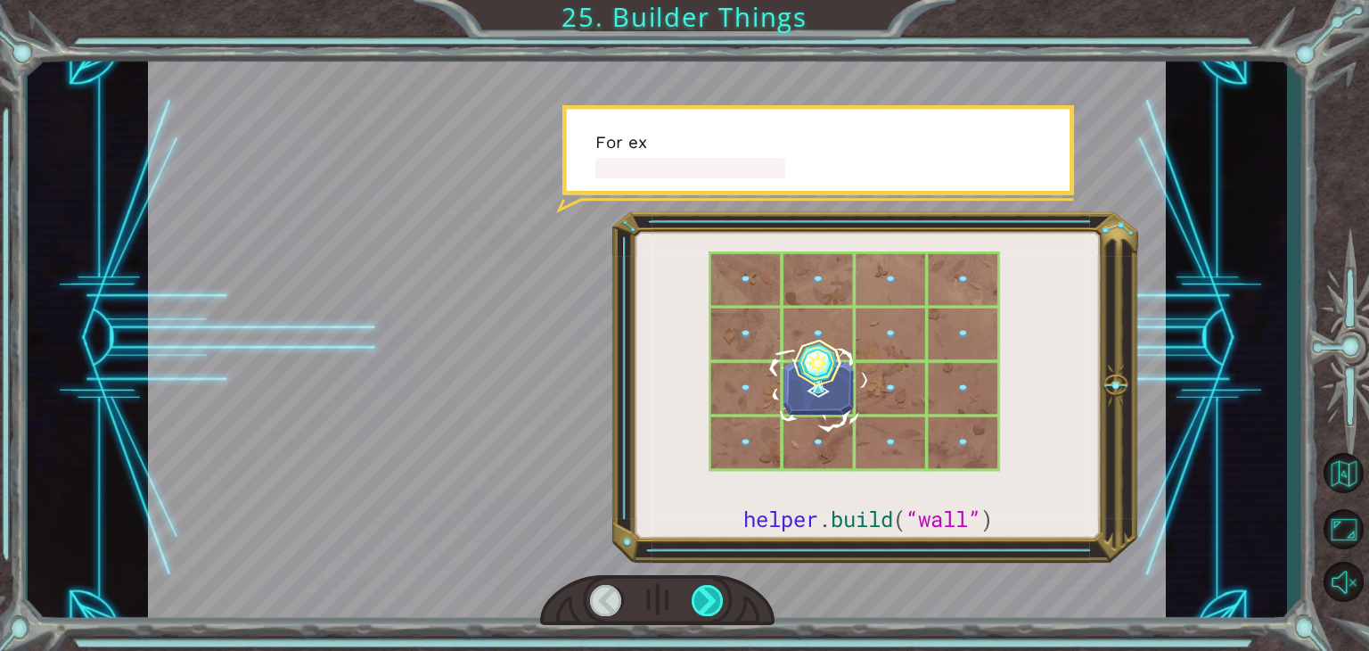
click at [700, 604] on div at bounding box center [708, 600] width 32 height 31
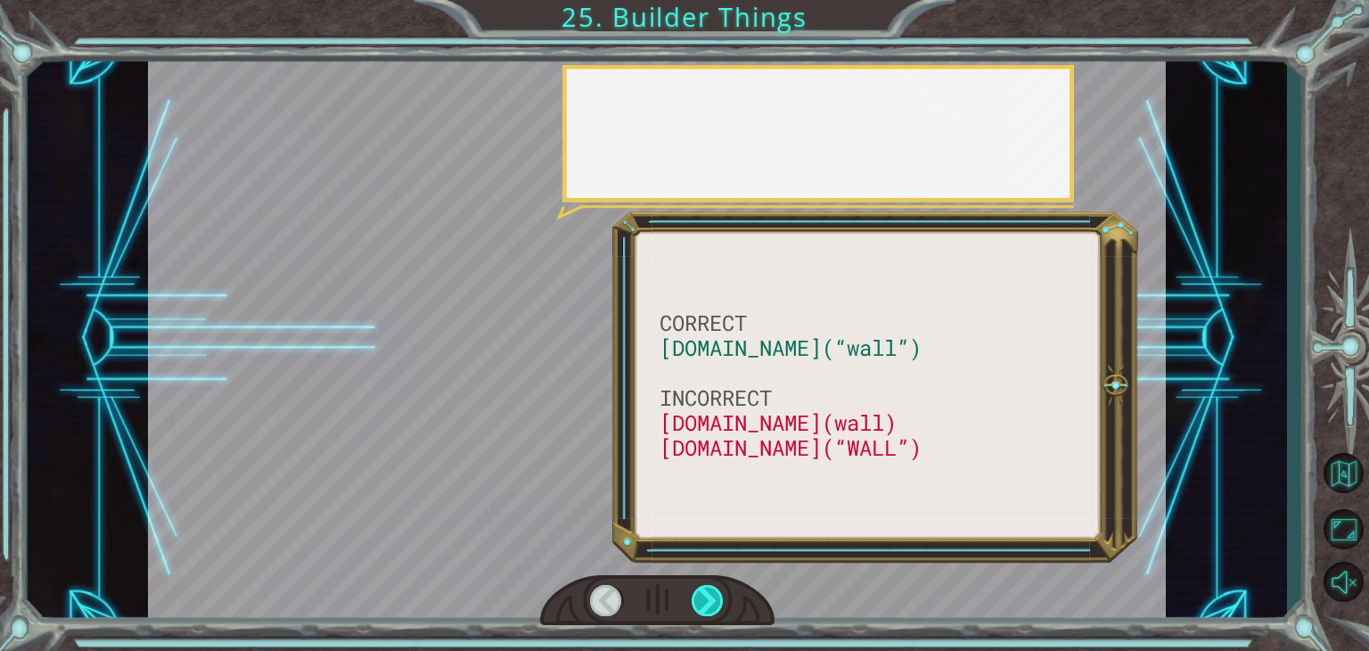
click at [700, 604] on div at bounding box center [708, 600] width 32 height 31
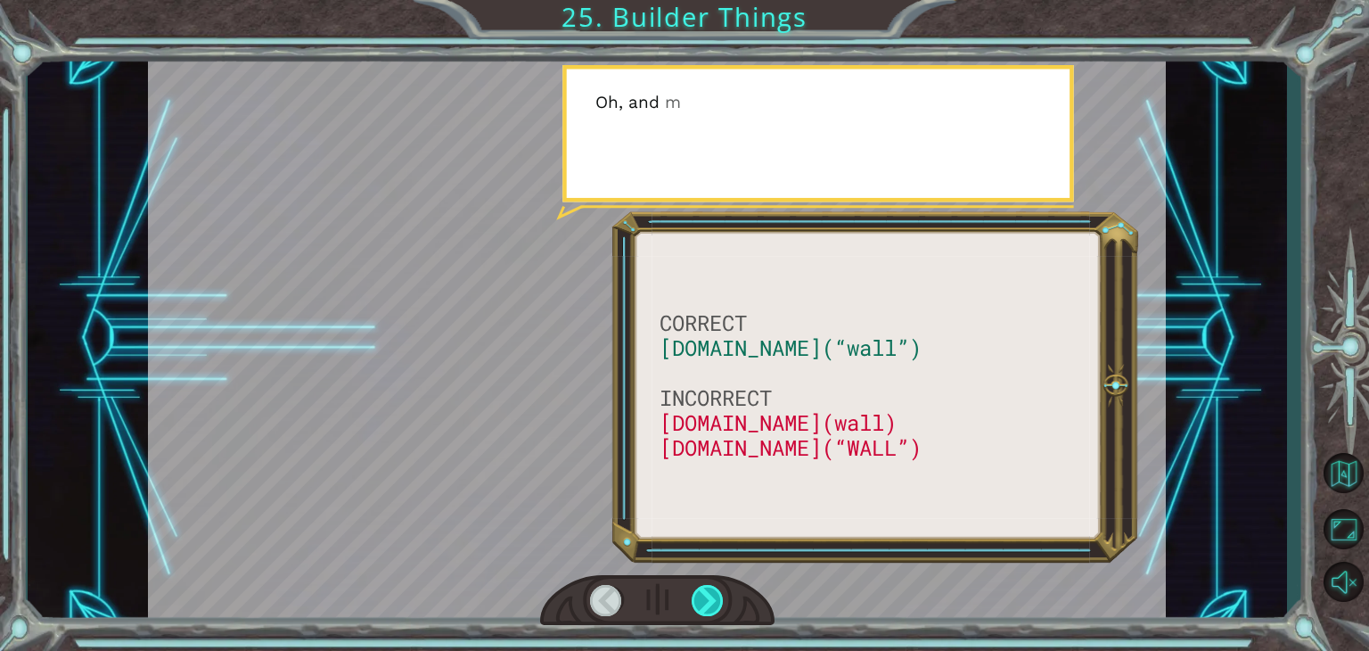
click at [700, 604] on div at bounding box center [708, 600] width 32 height 31
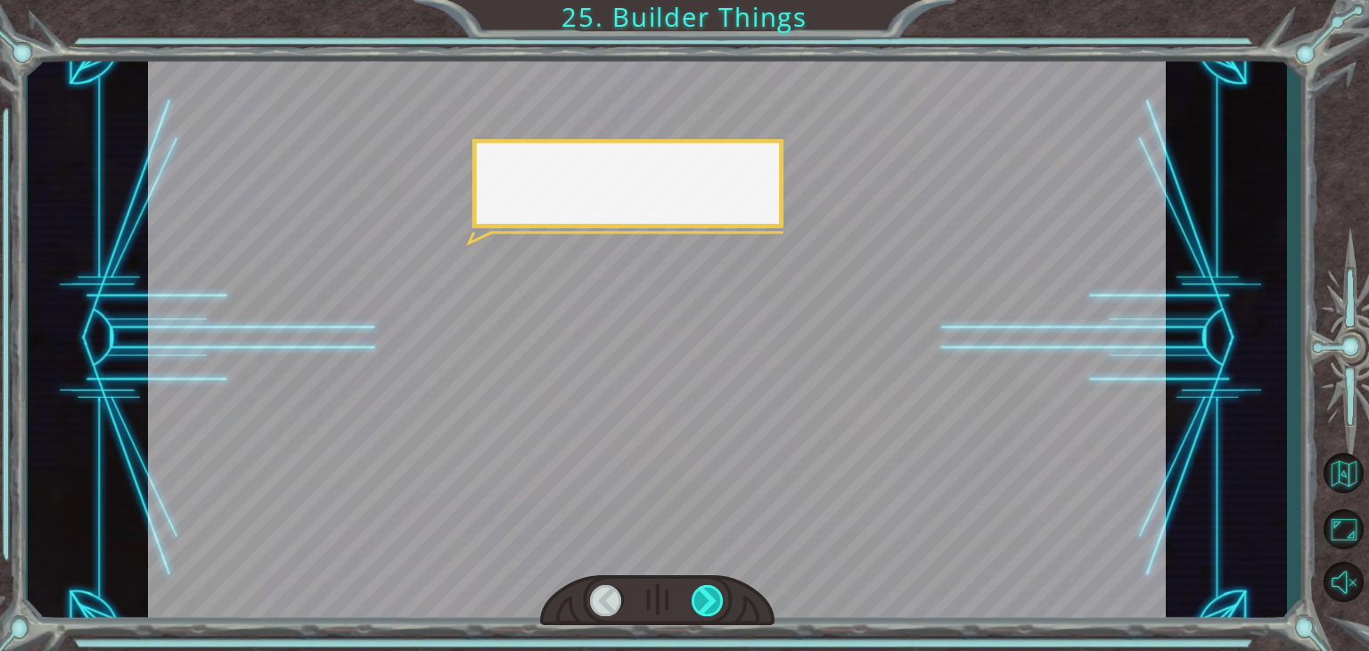
click at [700, 604] on div at bounding box center [708, 600] width 32 height 31
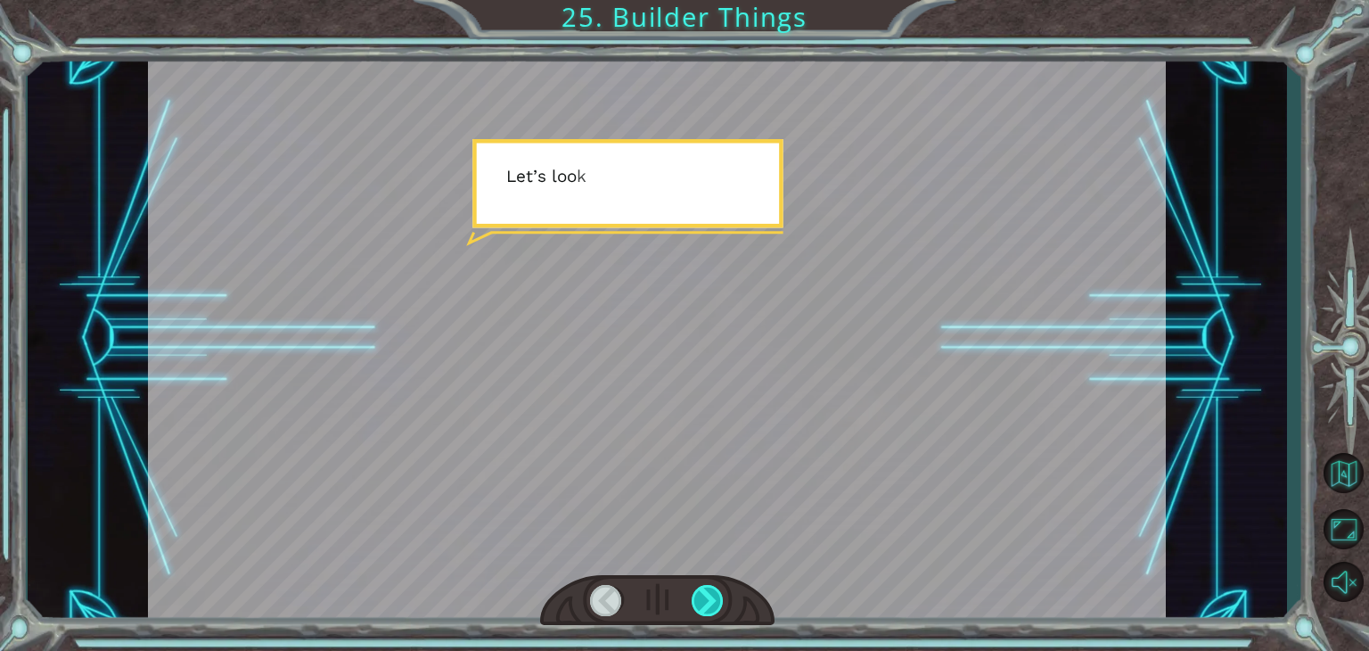
click at [700, 604] on div at bounding box center [708, 600] width 32 height 31
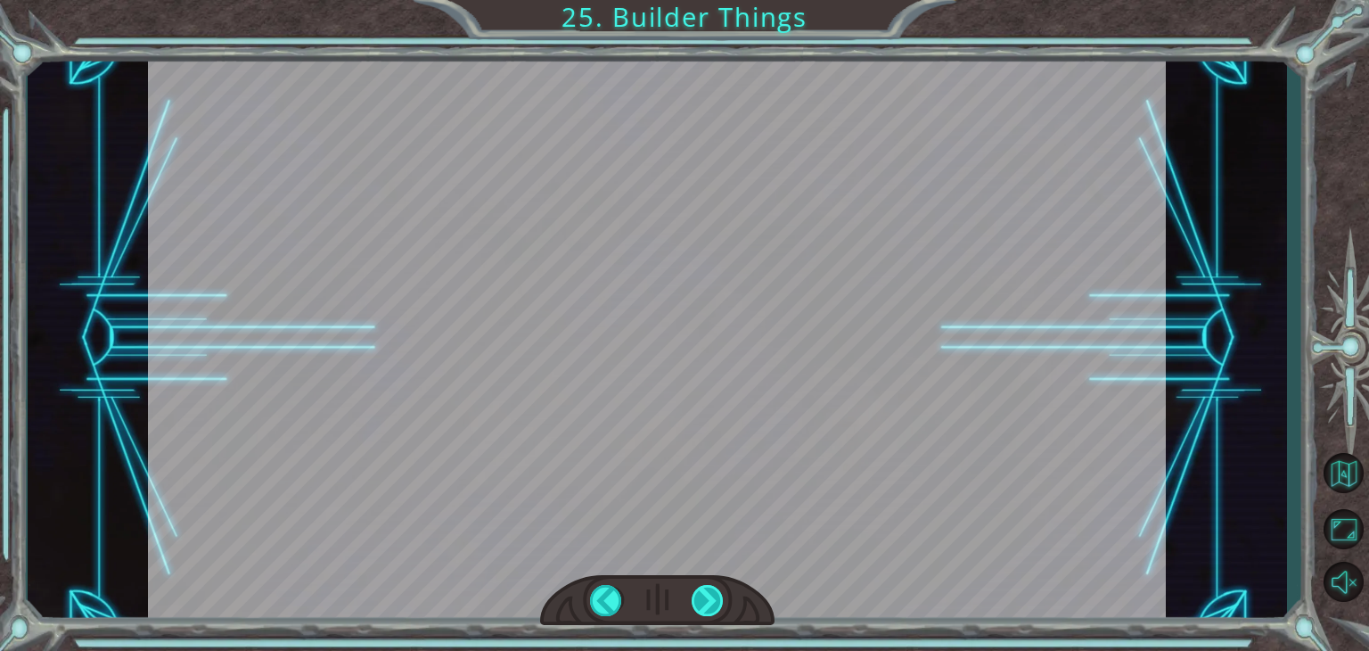
click at [700, 604] on div at bounding box center [708, 600] width 32 height 31
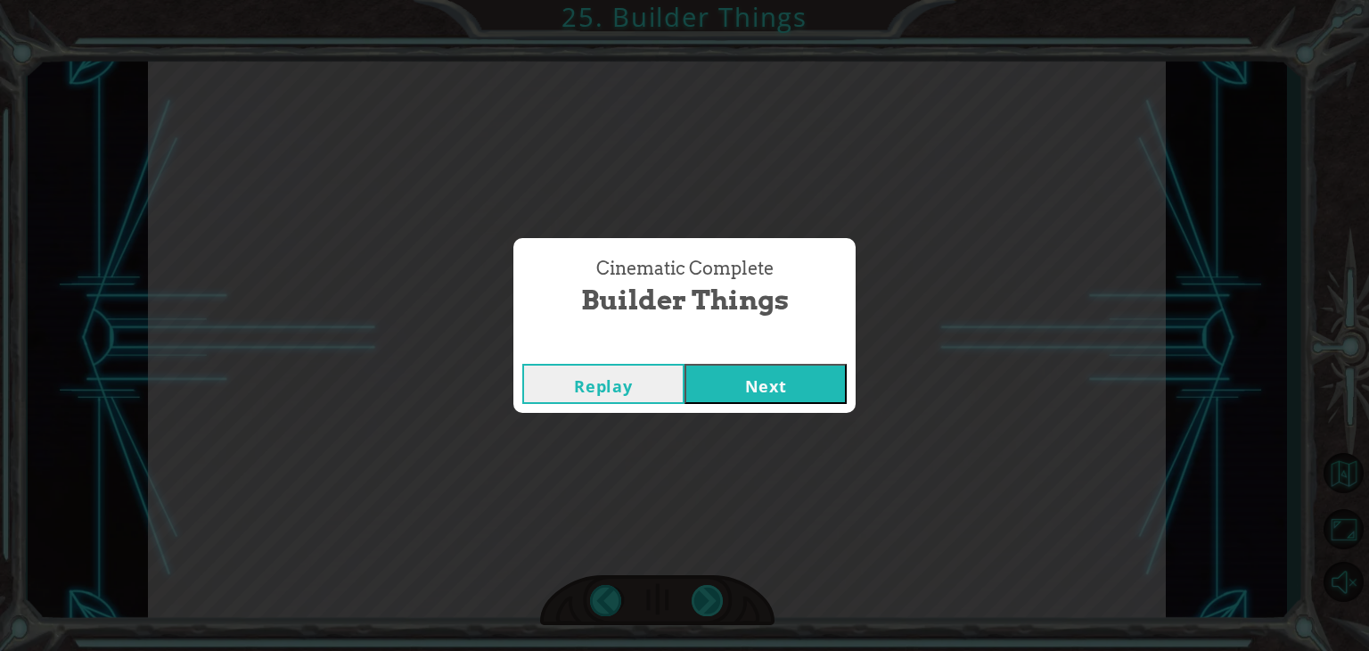
click at [700, 604] on div "Cinematic Complete Builder Things Replay Next" at bounding box center [684, 325] width 1369 height 651
click at [784, 383] on button "Next" at bounding box center [766, 384] width 162 height 40
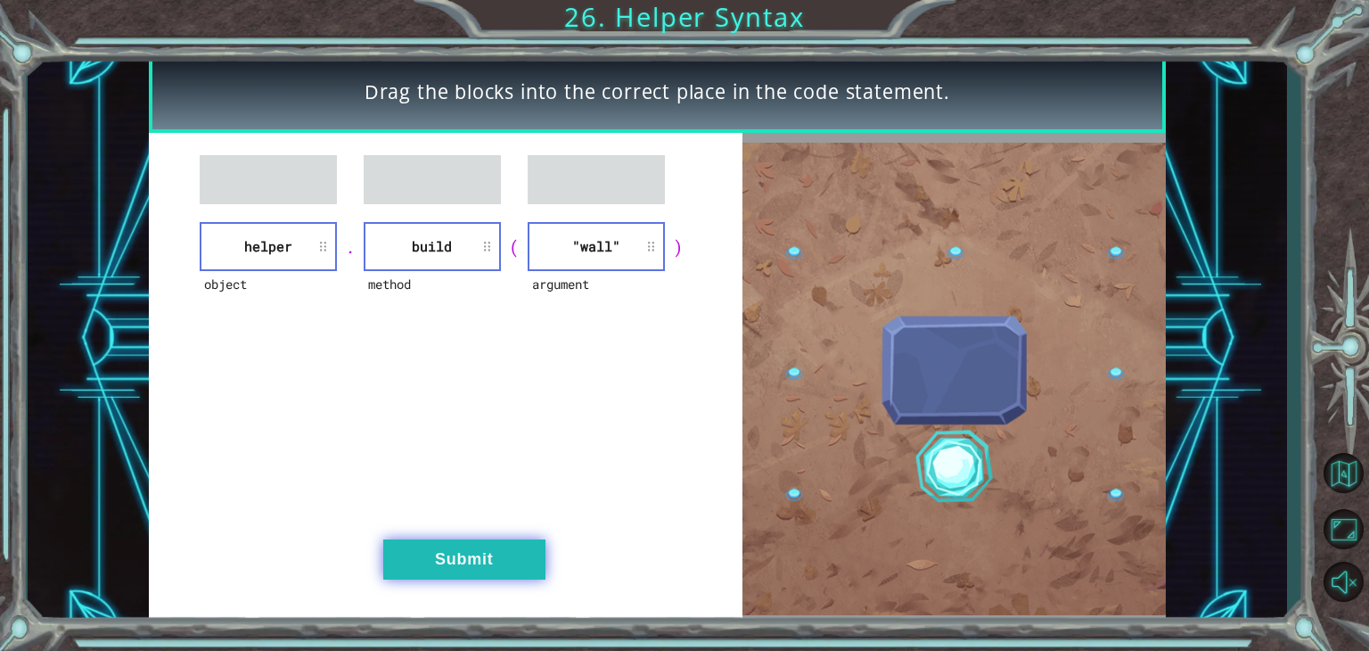
click at [446, 544] on button "Submit" at bounding box center [464, 559] width 162 height 40
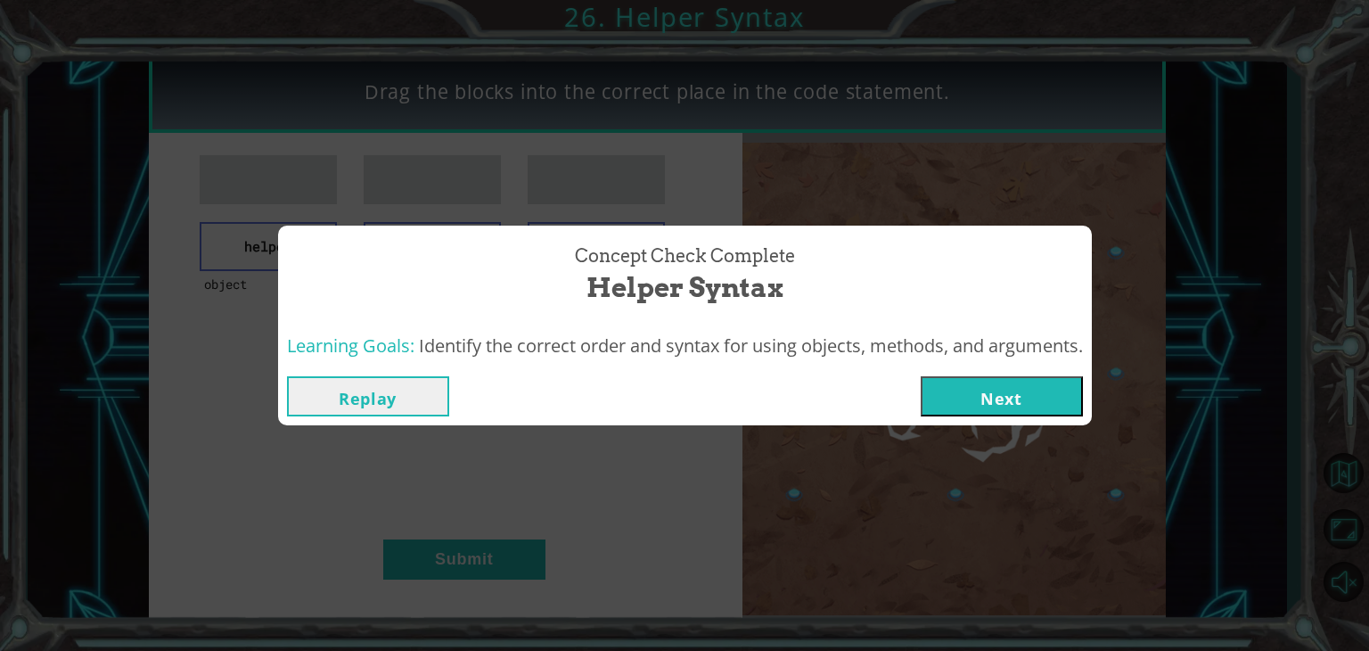
click at [956, 398] on button "Next" at bounding box center [1002, 396] width 162 height 40
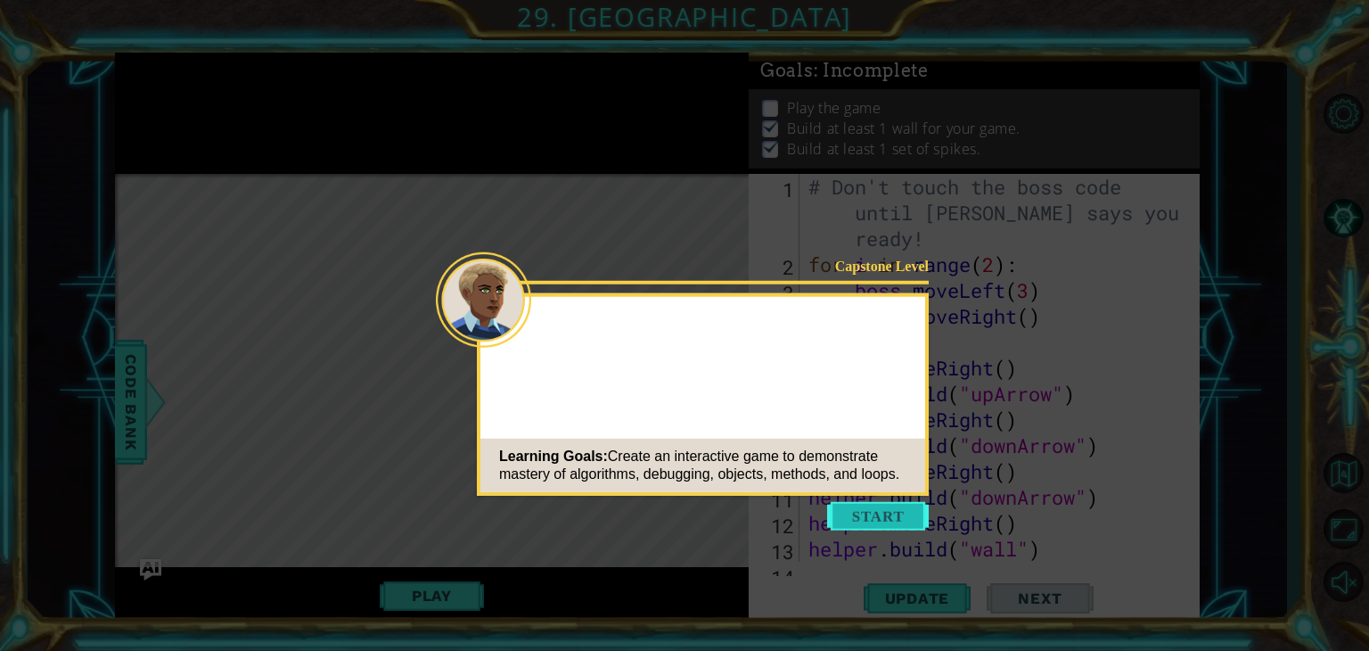
click at [909, 502] on button "Start" at bounding box center [878, 516] width 102 height 29
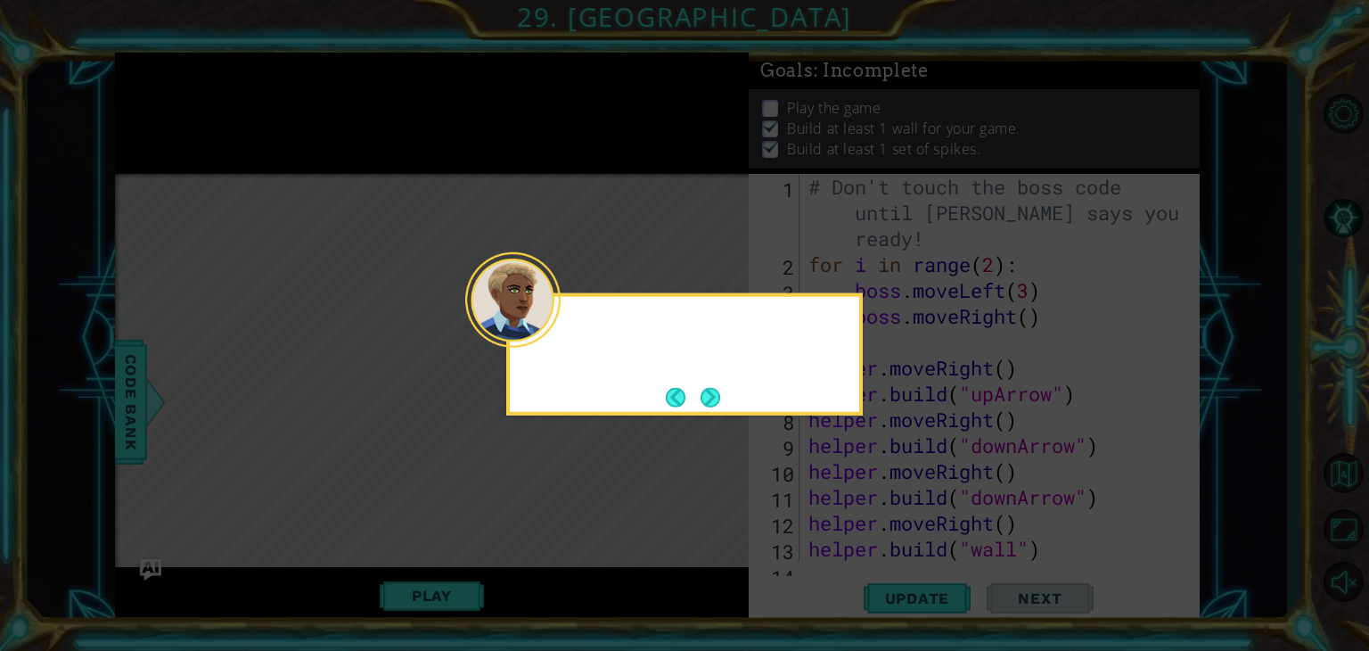
scroll to position [1473, 0]
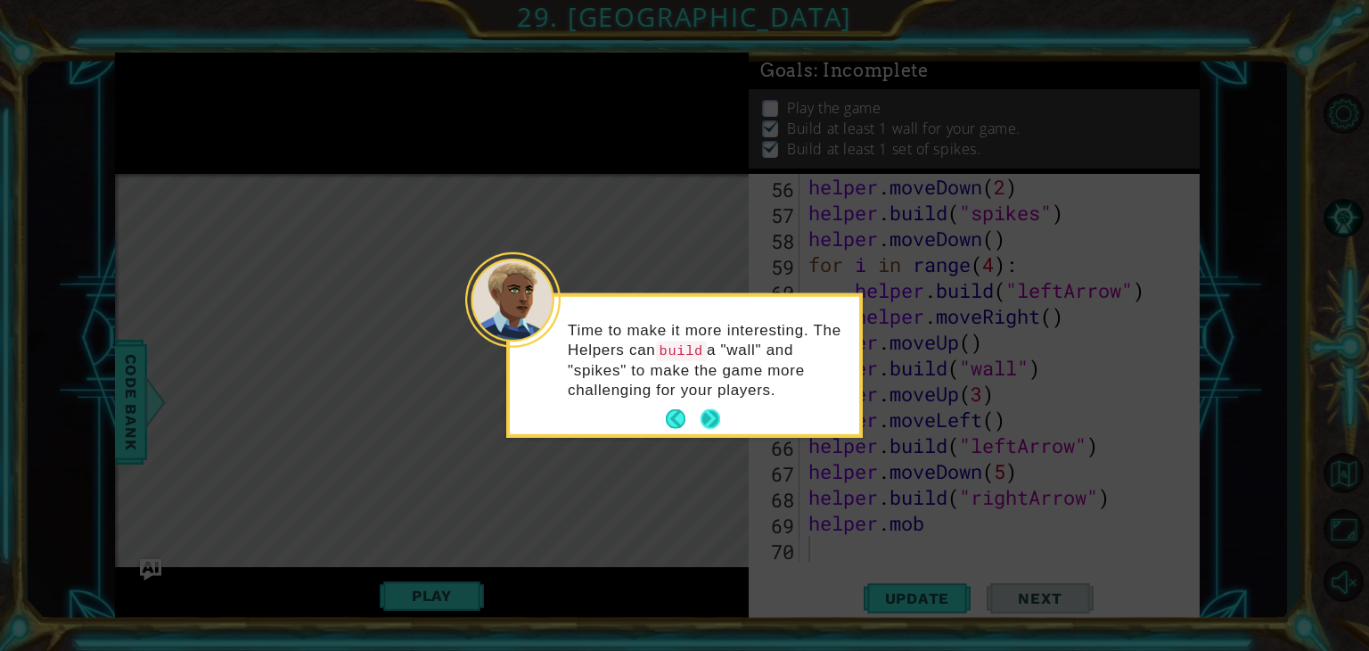
click at [706, 416] on button "Next" at bounding box center [710, 419] width 32 height 32
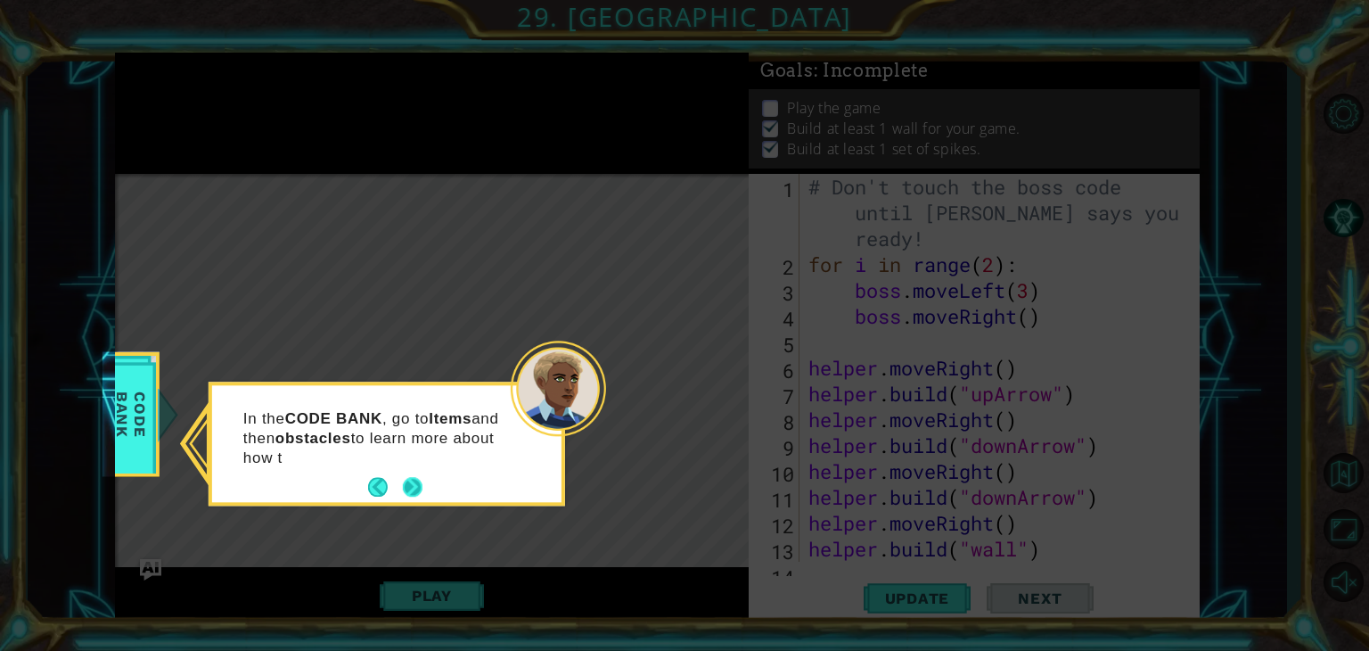
click at [424, 489] on div "In the CODE BANK , go to Items and then obstacles to learn more about how t" at bounding box center [386, 443] width 349 height 117
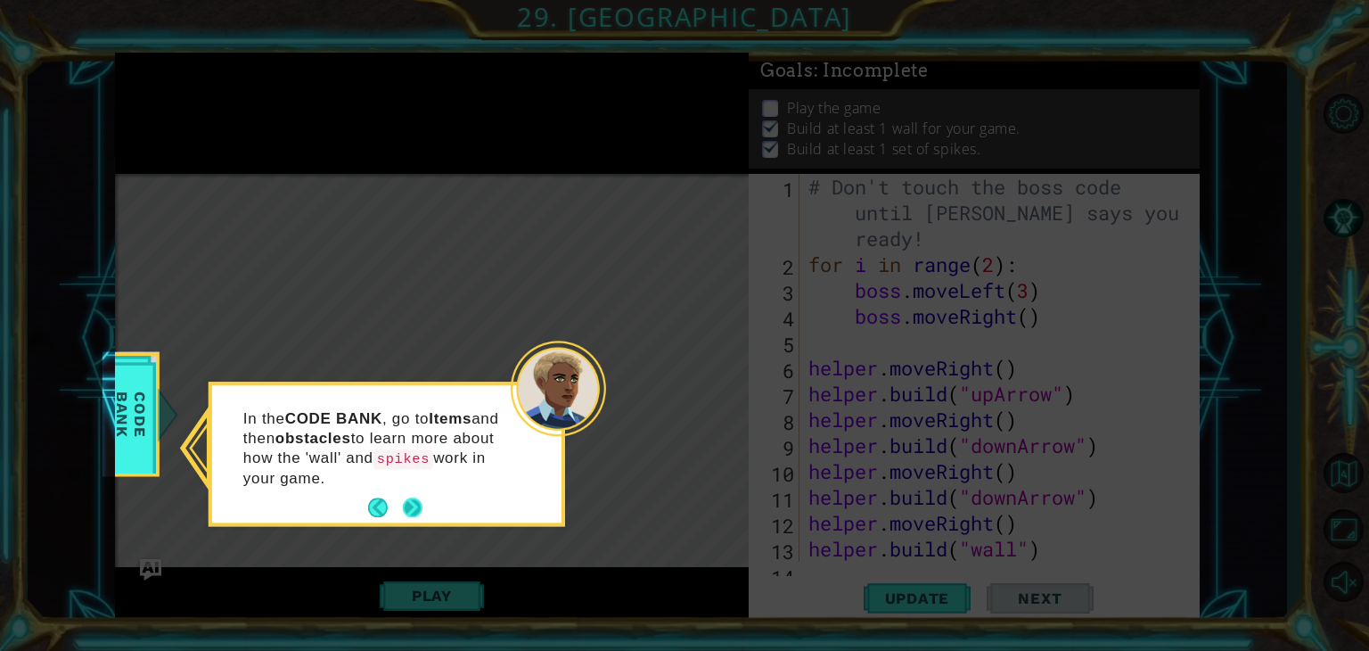
click at [421, 515] on button "Next" at bounding box center [412, 507] width 29 height 29
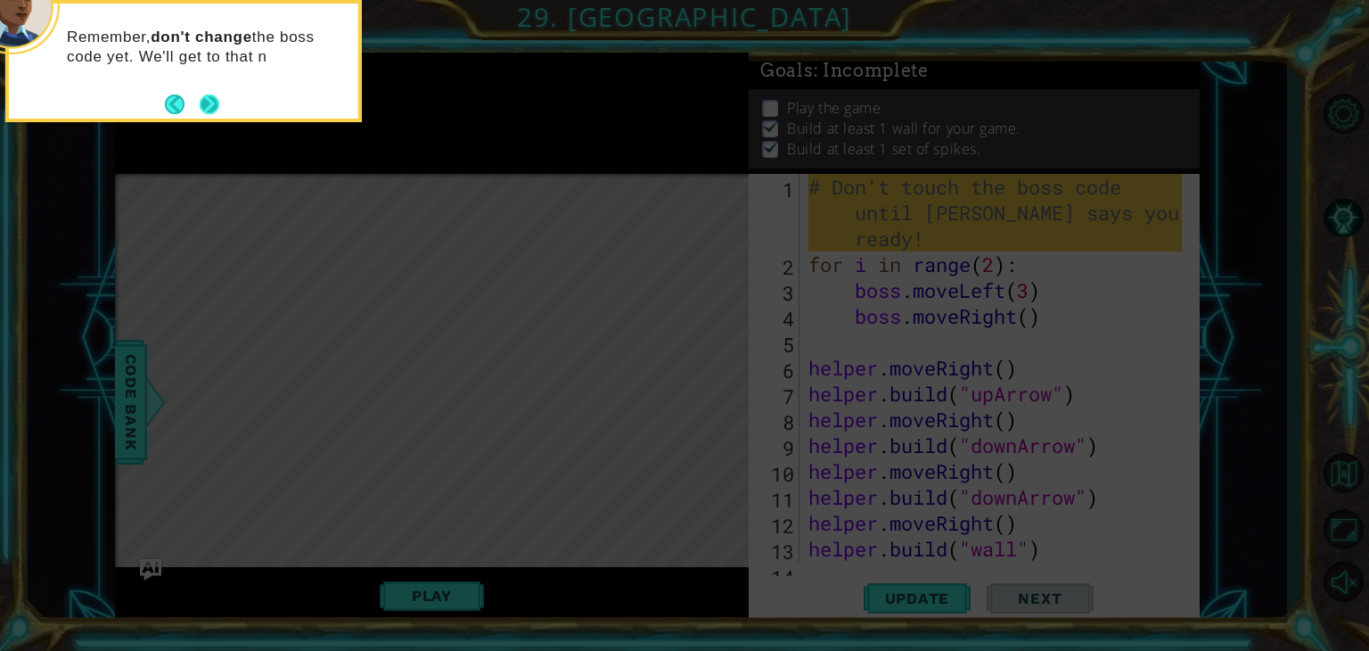
click at [216, 105] on button "Next" at bounding box center [210, 104] width 26 height 26
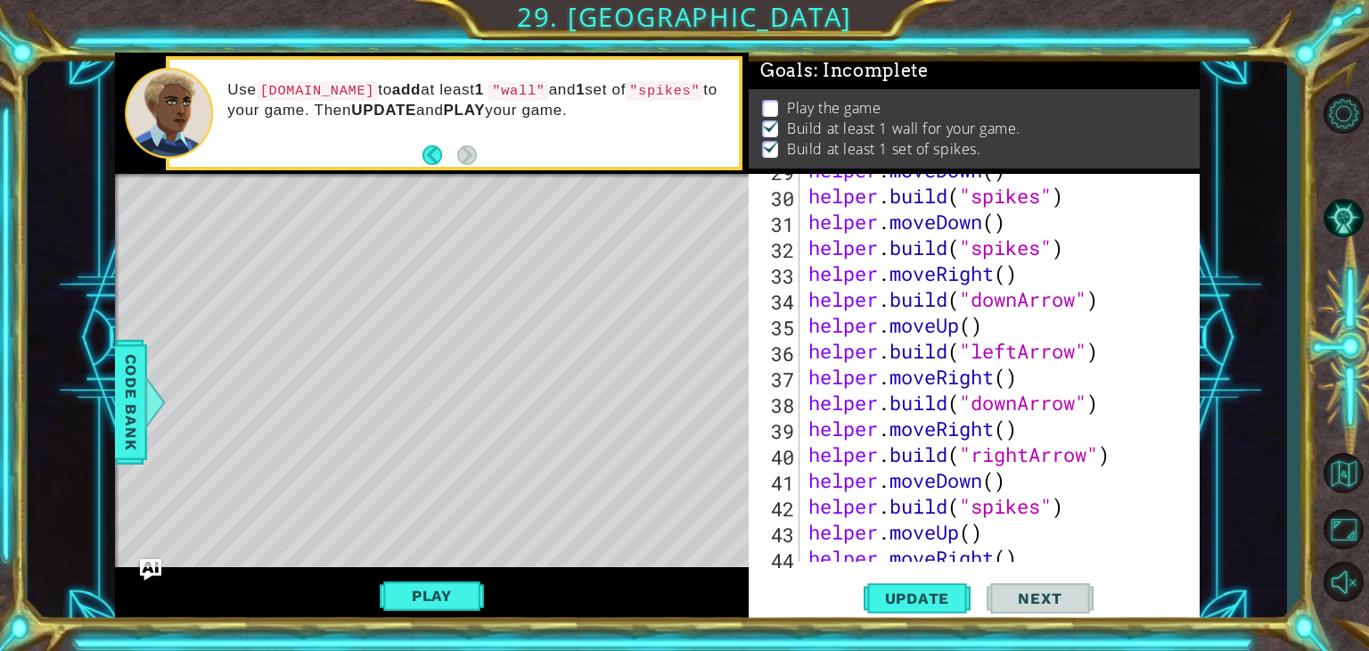
scroll to position [1117, 0]
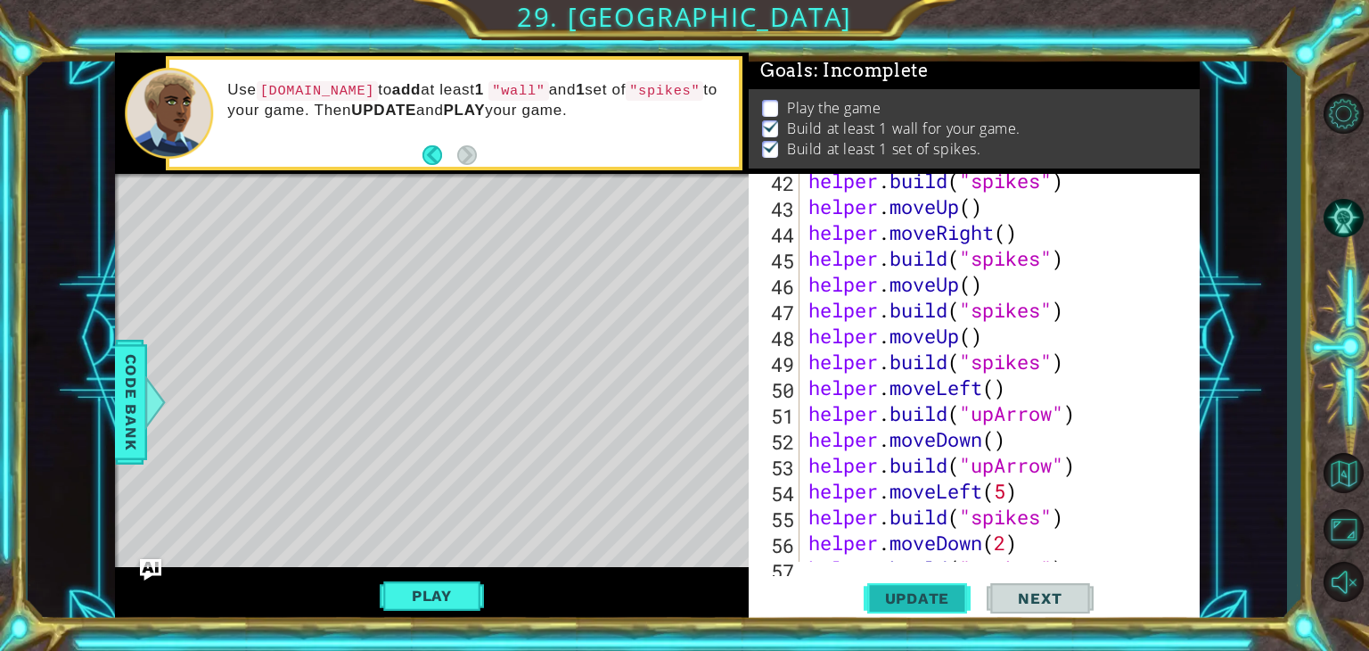
click at [890, 579] on button "Update" at bounding box center [917, 598] width 107 height 45
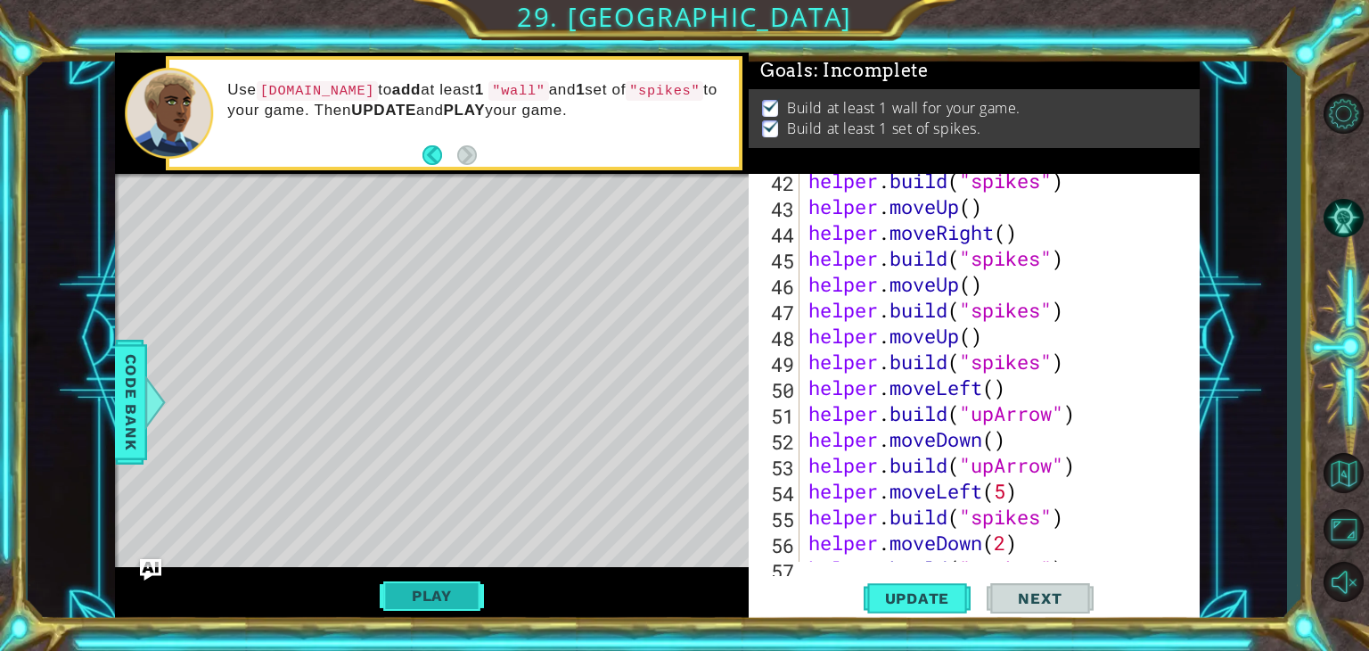
click at [446, 597] on button "Play" at bounding box center [432, 596] width 104 height 34
click at [1011, 604] on button "Next" at bounding box center [1040, 602] width 107 height 45
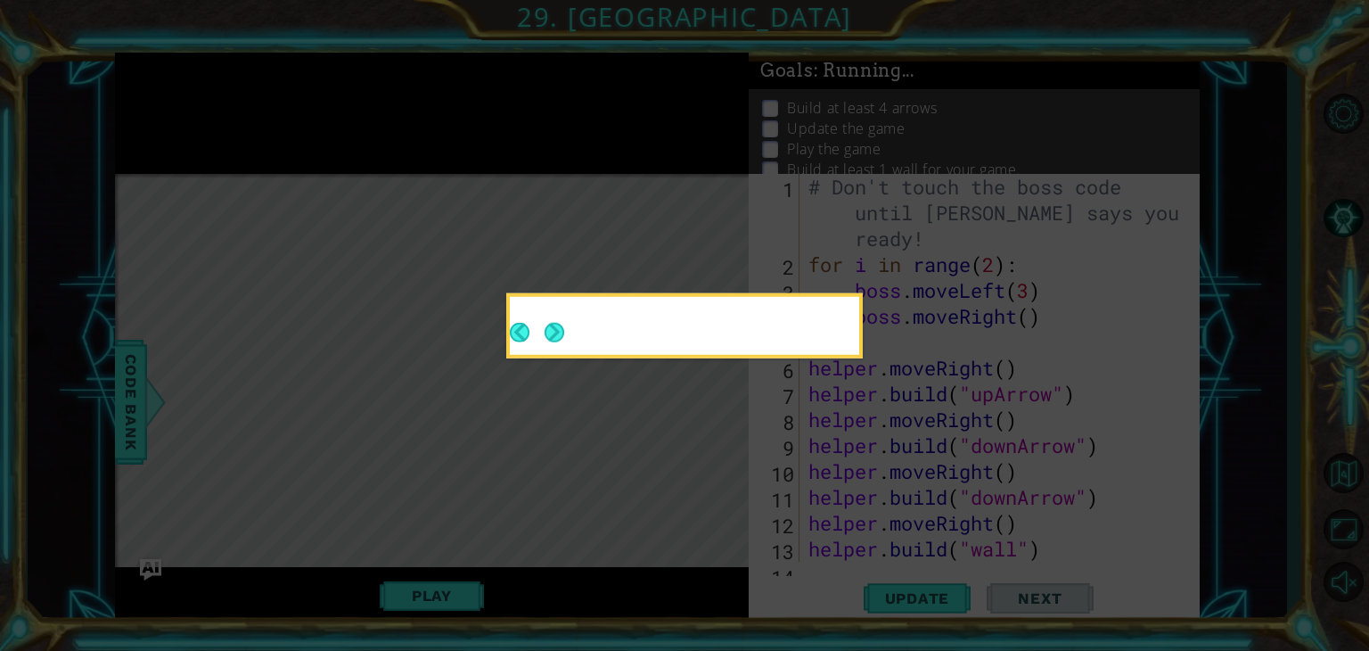
scroll to position [0, 0]
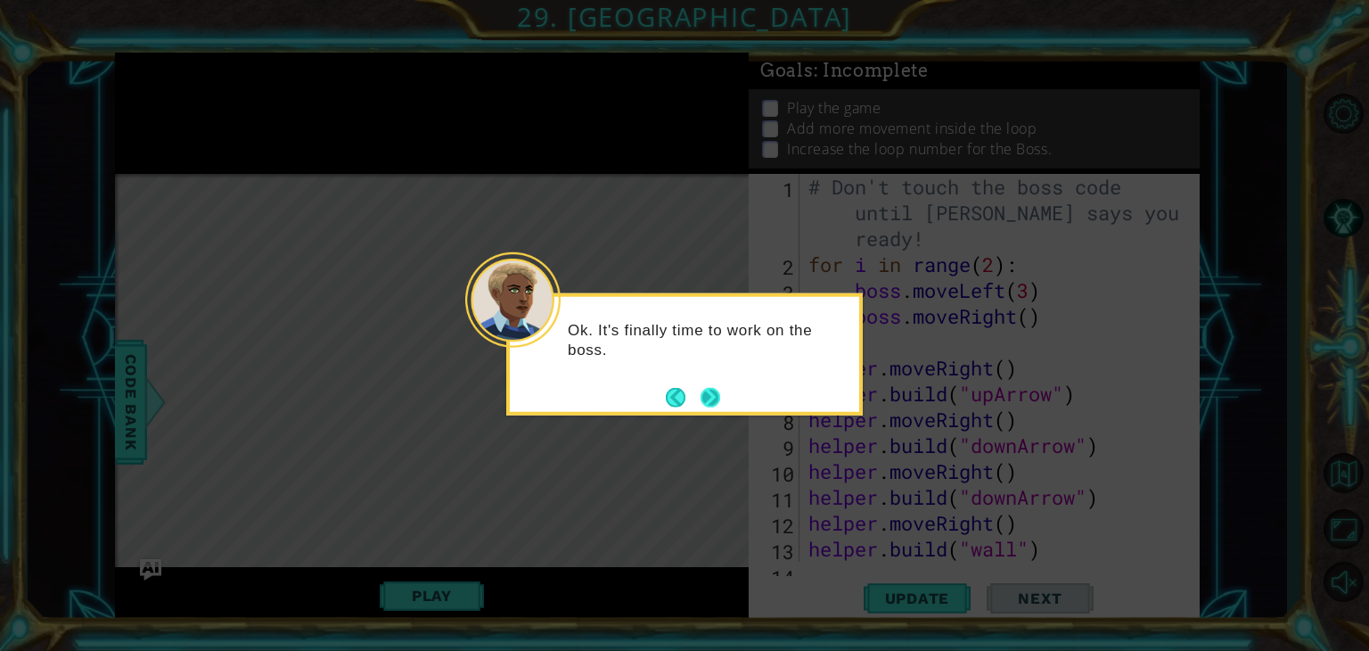
click at [713, 402] on button "Next" at bounding box center [710, 396] width 23 height 23
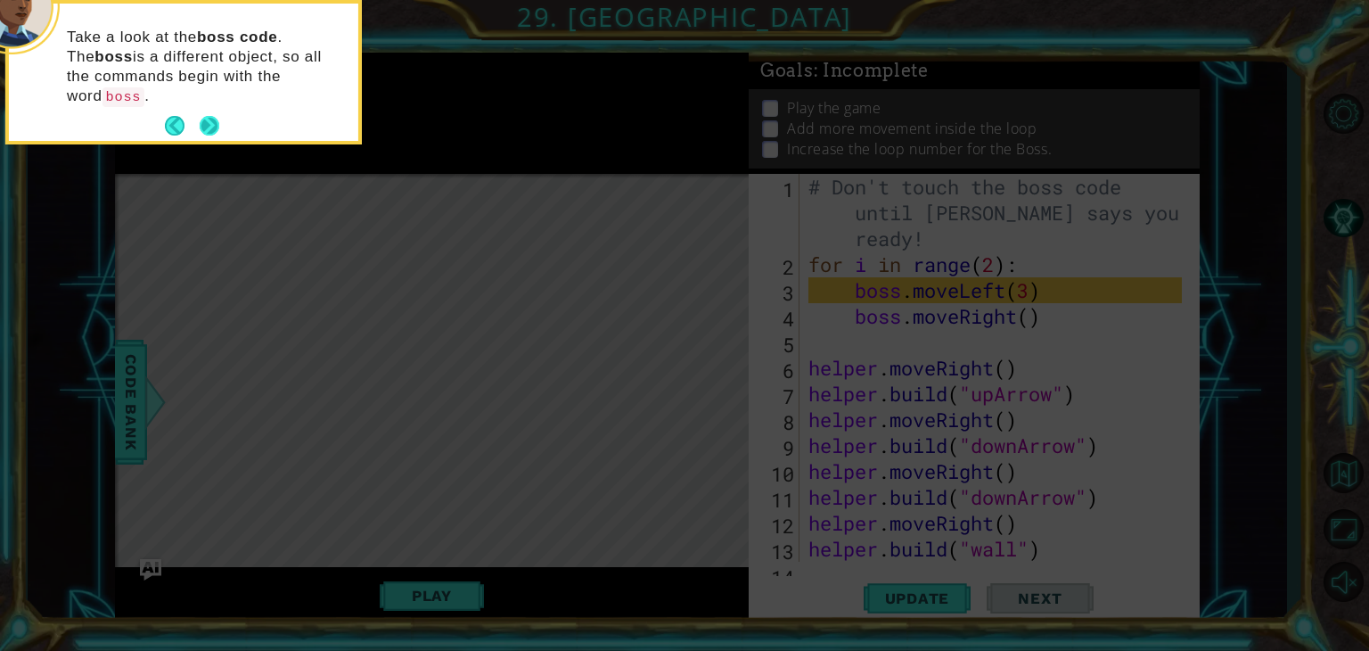
click at [210, 112] on button "Next" at bounding box center [209, 125] width 27 height 27
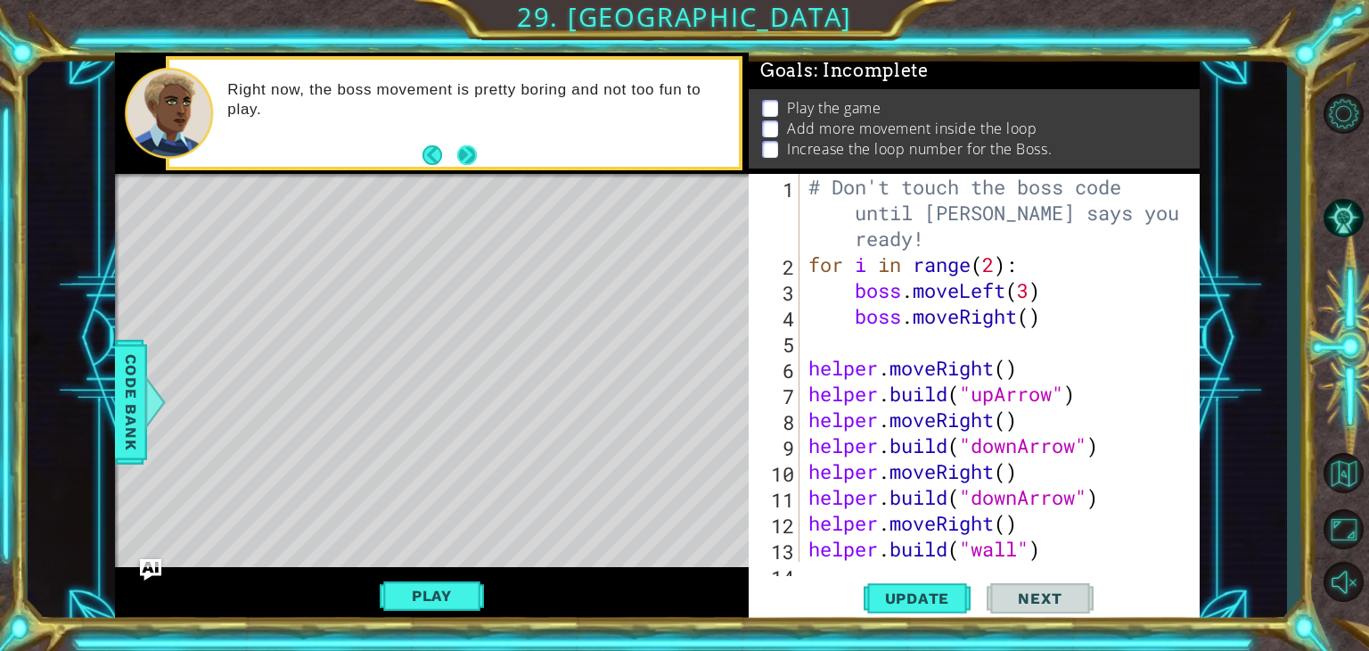
click at [479, 147] on button "Next" at bounding box center [467, 154] width 32 height 32
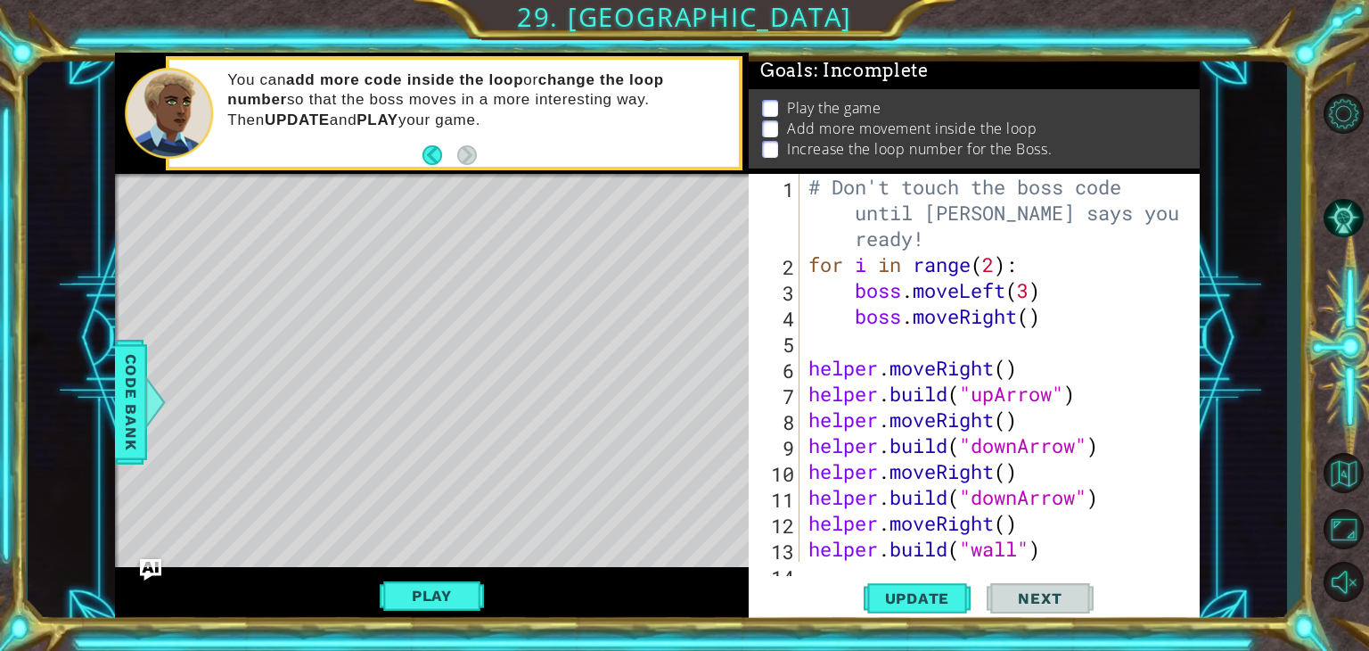
click at [834, 340] on div "# Don't touch the boss code until [PERSON_NAME] says you're ready! for i in ran…" at bounding box center [998, 419] width 386 height 491
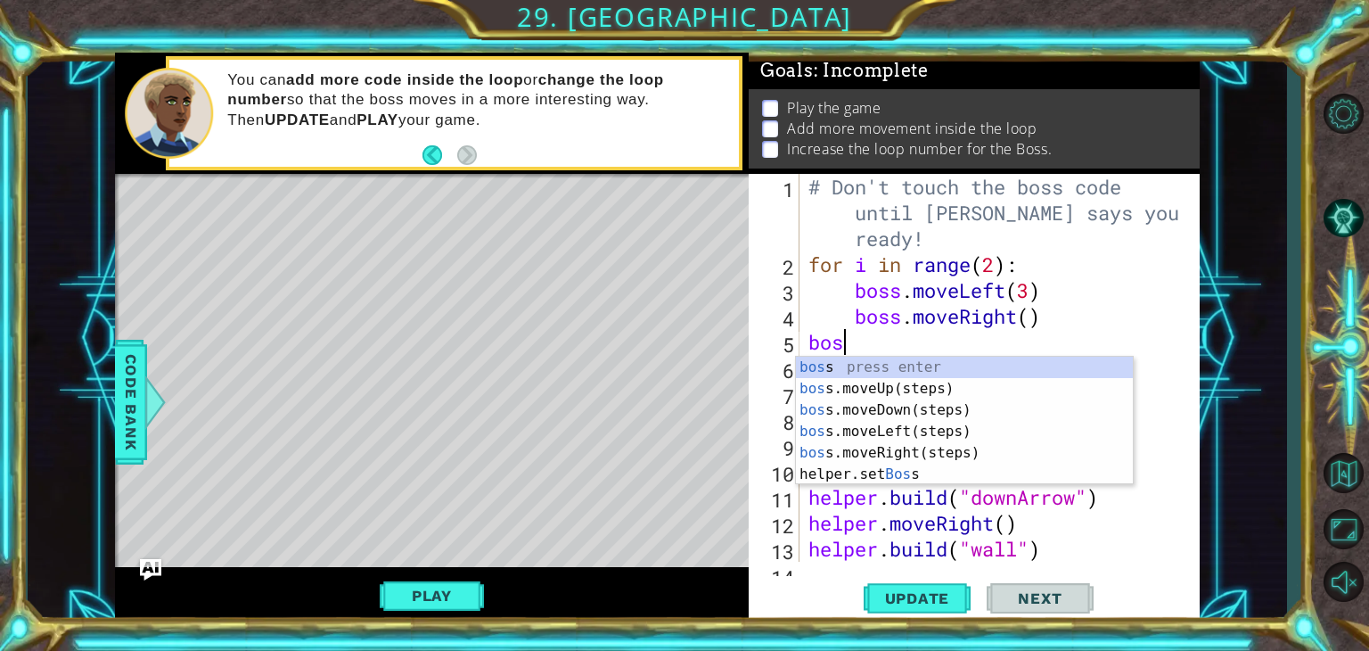
type textarea "b"
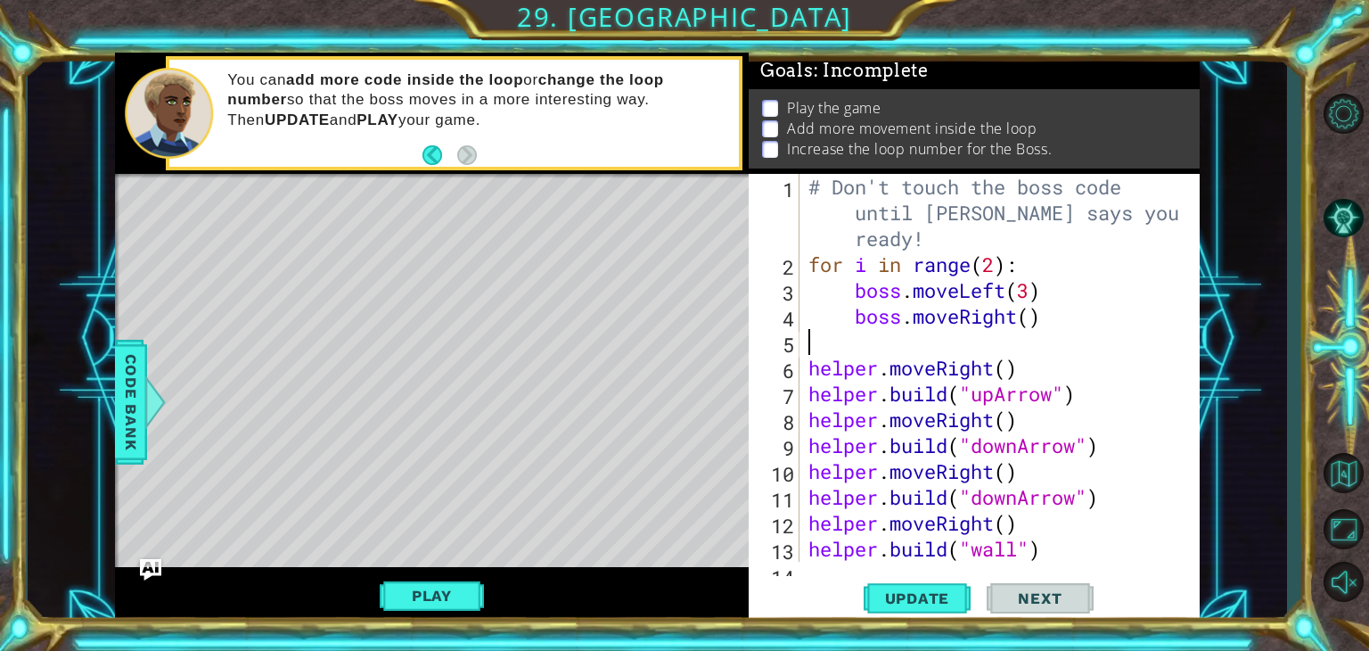
click at [993, 275] on div "# Don't touch the boss code until [PERSON_NAME] says you're ready! for i in ran…" at bounding box center [998, 419] width 386 height 491
type textarea "for i in range(4):"
click at [912, 598] on span "Update" at bounding box center [917, 598] width 101 height 18
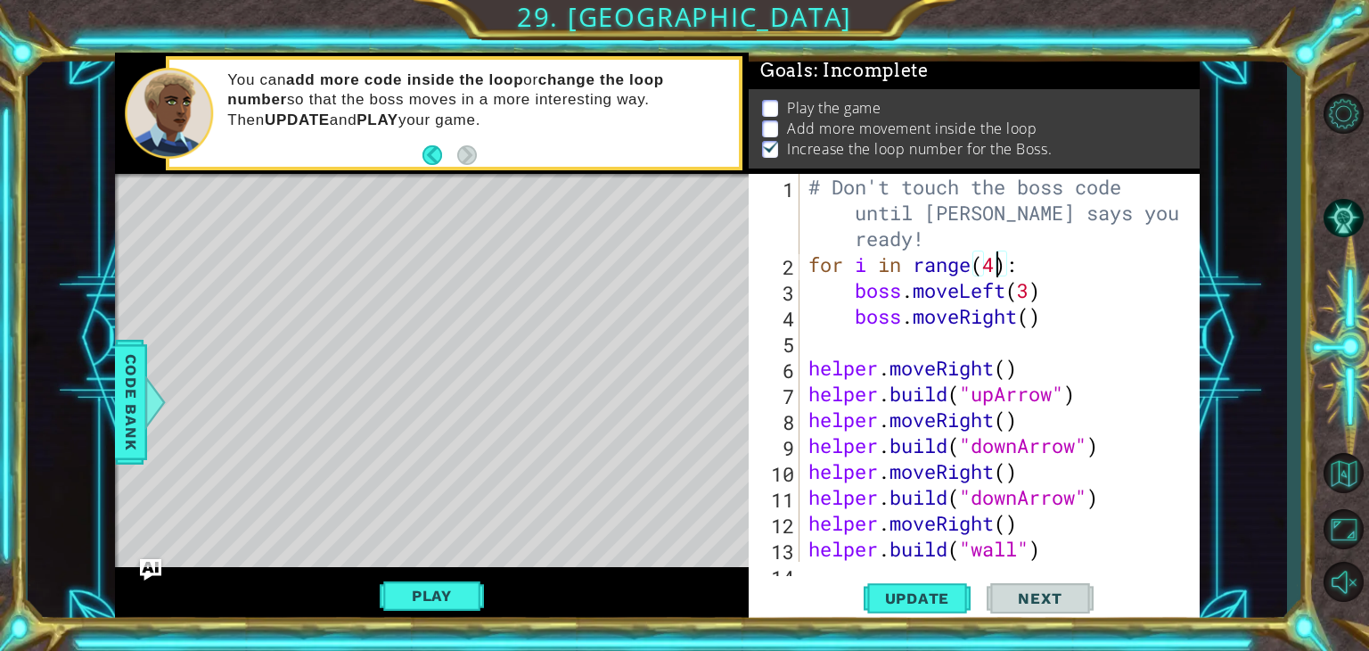
click at [877, 333] on div "# Don't touch the boss code until [PERSON_NAME] says you're ready! for i in ran…" at bounding box center [998, 419] width 386 height 491
click at [909, 596] on span "Update" at bounding box center [917, 598] width 101 height 18
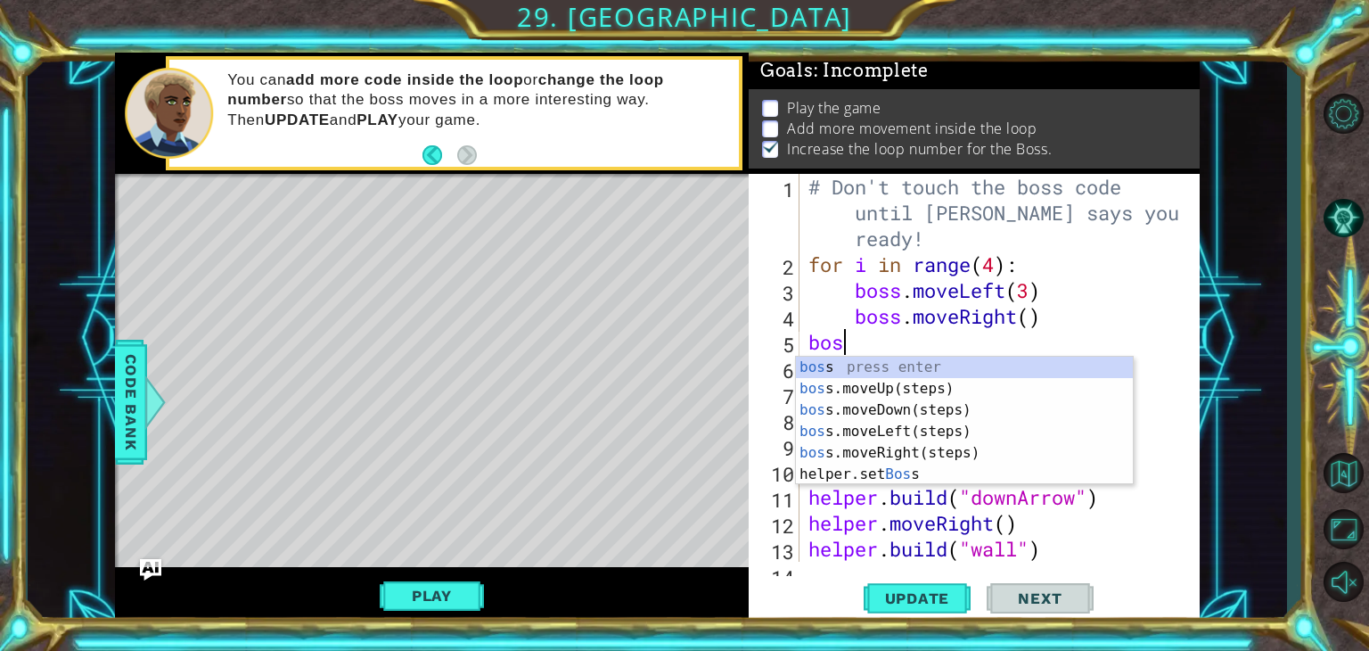
scroll to position [0, 0]
type textarea "b"
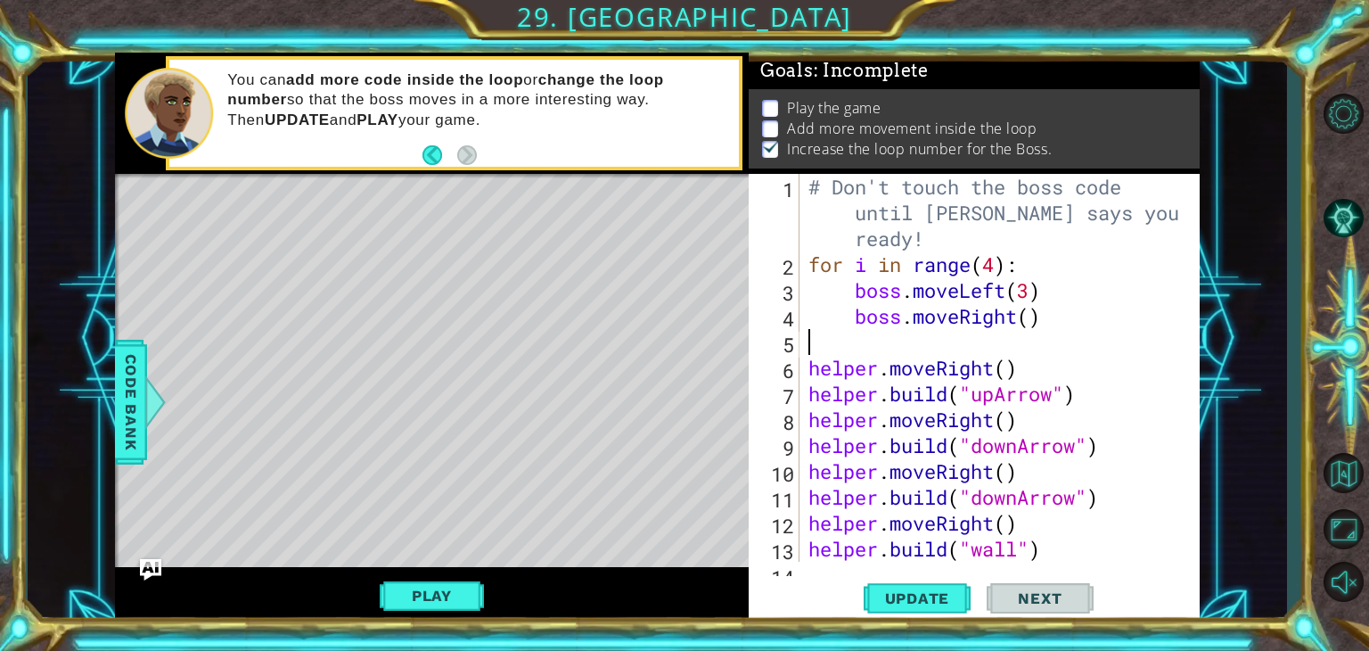
click at [809, 222] on div "# Don't touch the boss code until [PERSON_NAME] says you're ready! for i in ran…" at bounding box center [998, 419] width 386 height 491
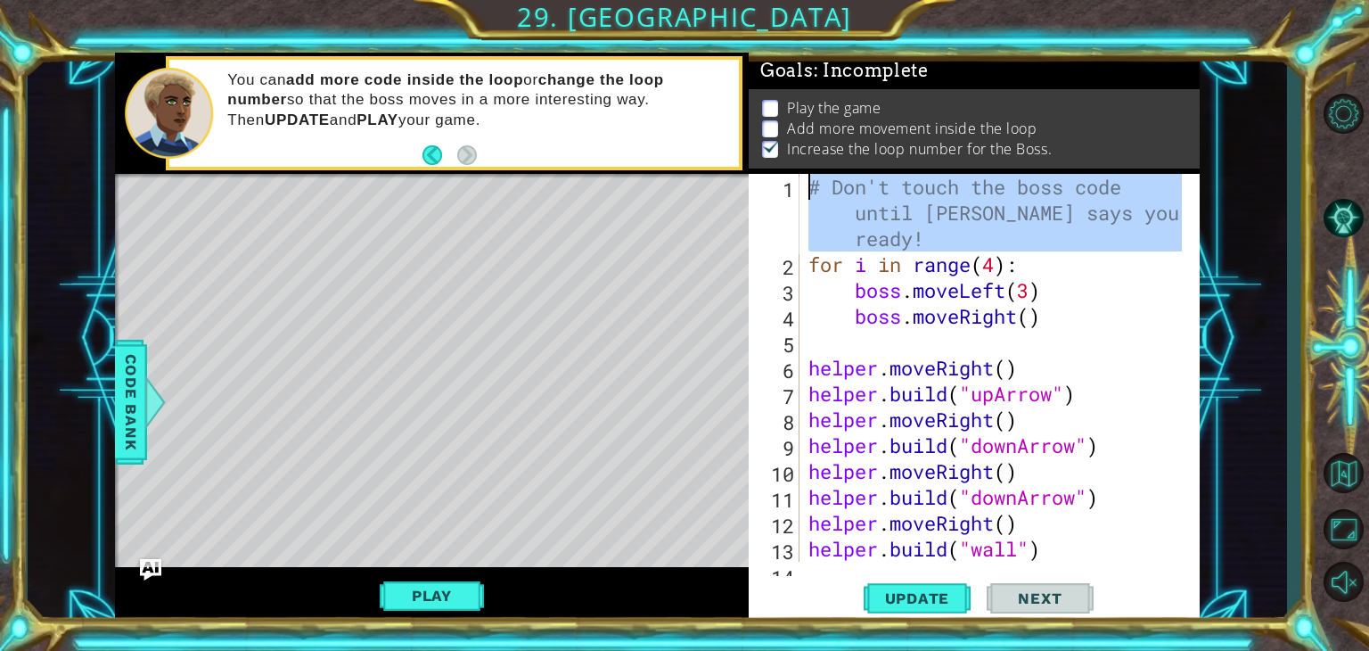
click at [797, 193] on div "1" at bounding box center [775, 216] width 47 height 78
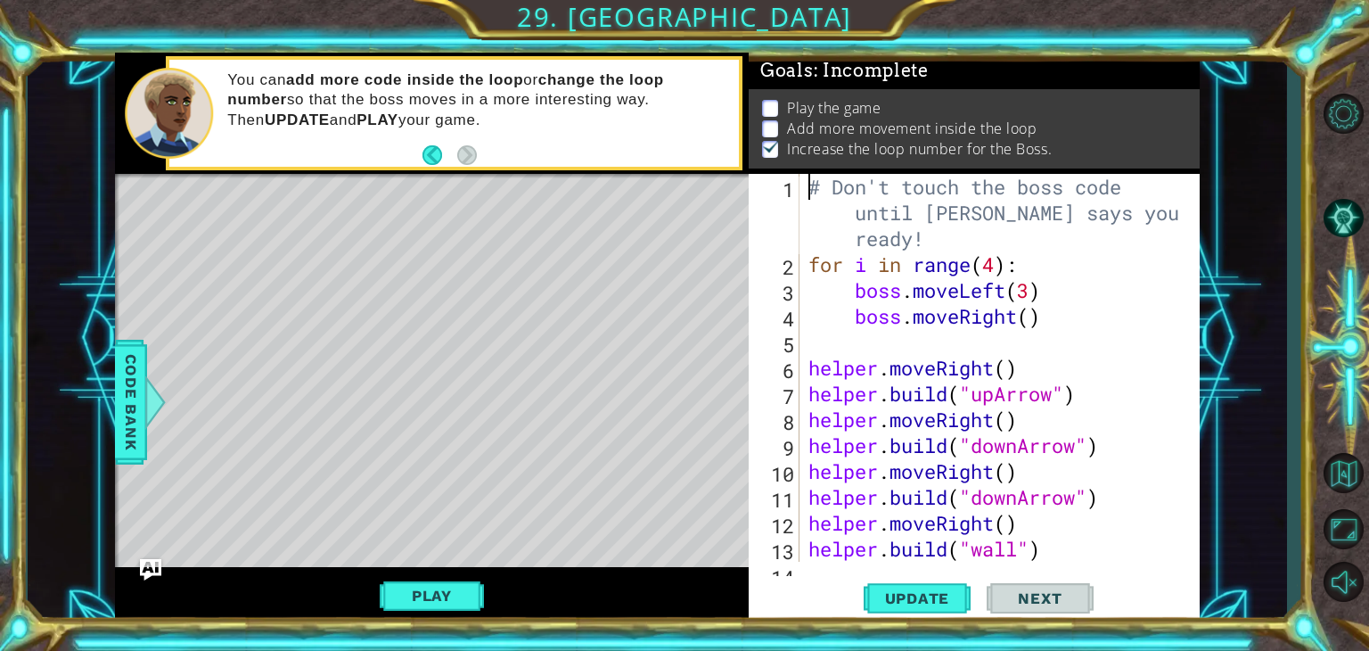
click at [797, 193] on div "1" at bounding box center [775, 216] width 47 height 78
click at [919, 234] on div "# Don't touch the boss code until [PERSON_NAME] says you're ready! for i in ran…" at bounding box center [998, 419] width 386 height 491
click at [924, 238] on div "# Don't touch the boss code until [PERSON_NAME] says you're ready! for i in ran…" at bounding box center [998, 419] width 386 height 491
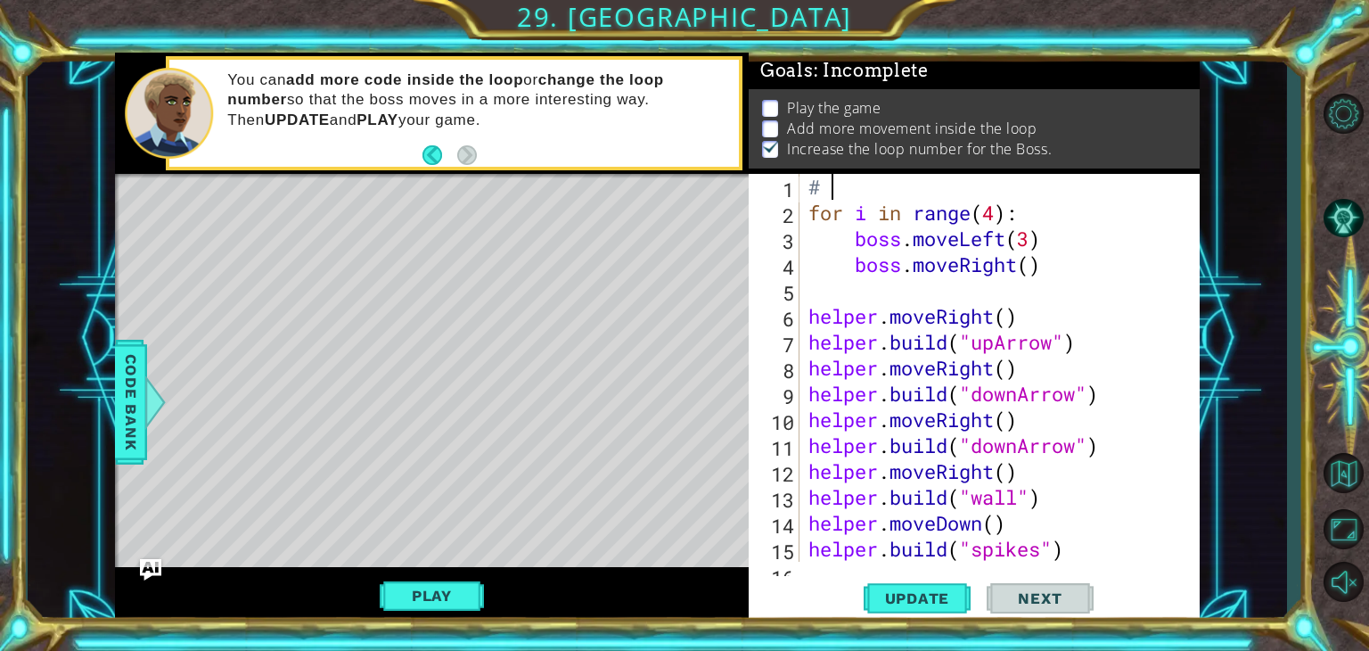
type textarea "#"
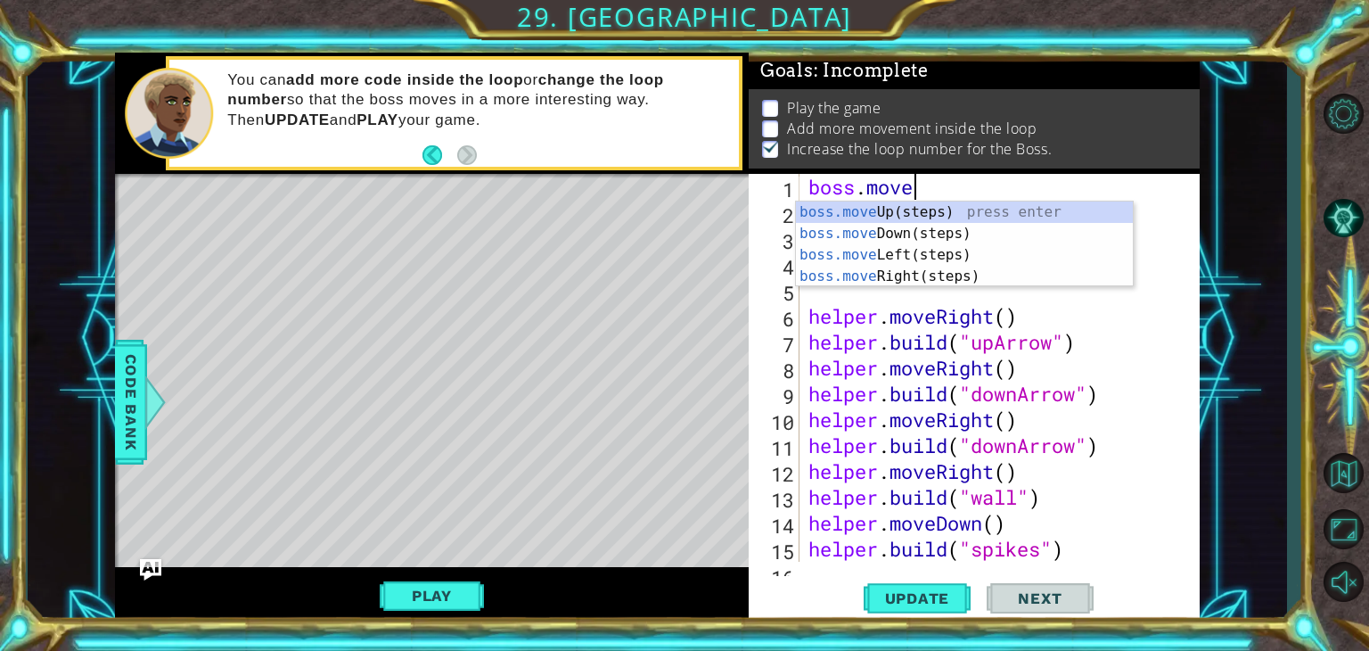
type textarea "boss.moveu"
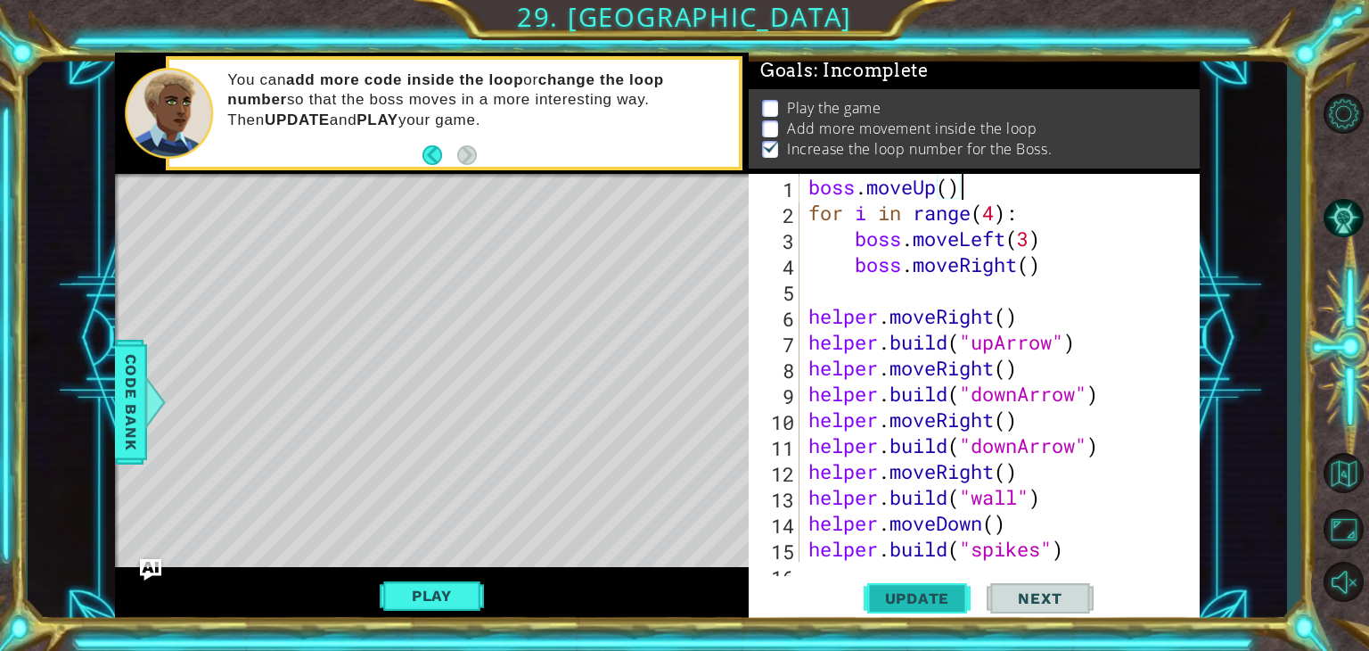
type textarea "boss.moveUp()"
click at [914, 615] on button "Update" at bounding box center [917, 598] width 107 height 45
drag, startPoint x: 396, startPoint y: 614, endPoint x: 425, endPoint y: 605, distance: 30.7
click at [425, 605] on div "Play" at bounding box center [432, 595] width 634 height 57
click at [425, 605] on button "Play" at bounding box center [432, 596] width 104 height 34
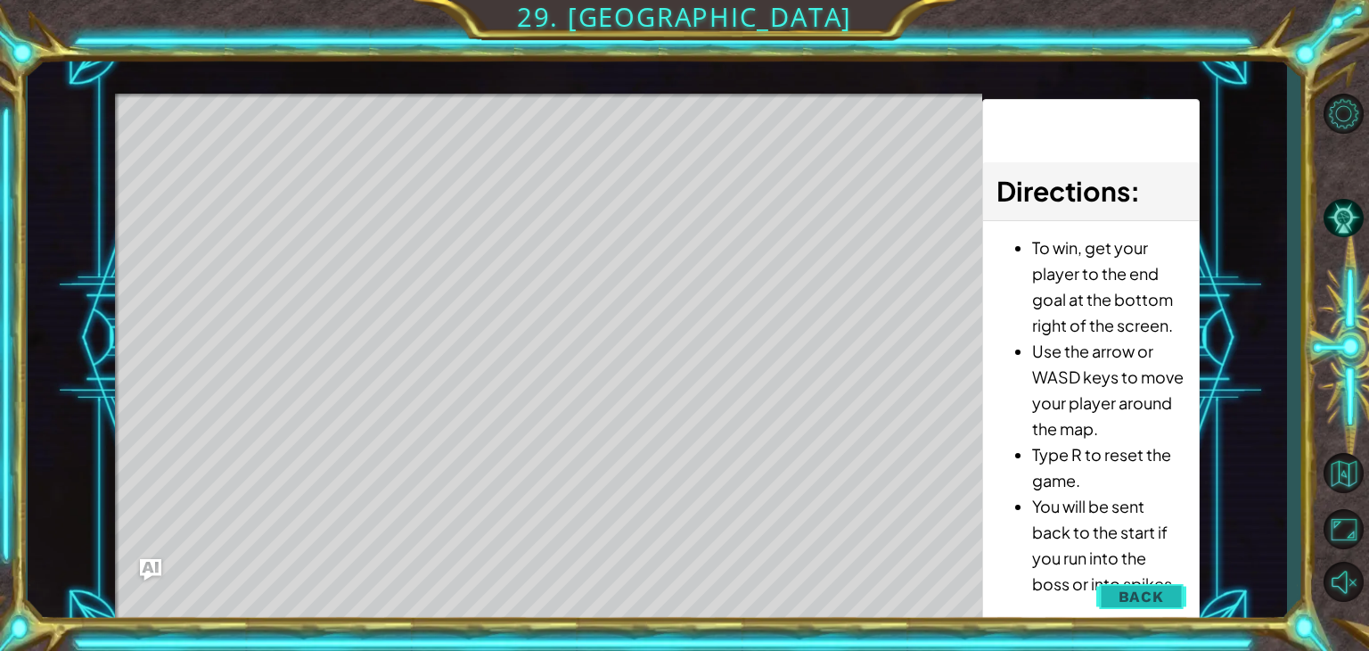
click at [1123, 587] on span "Back" at bounding box center [1141, 596] width 45 height 18
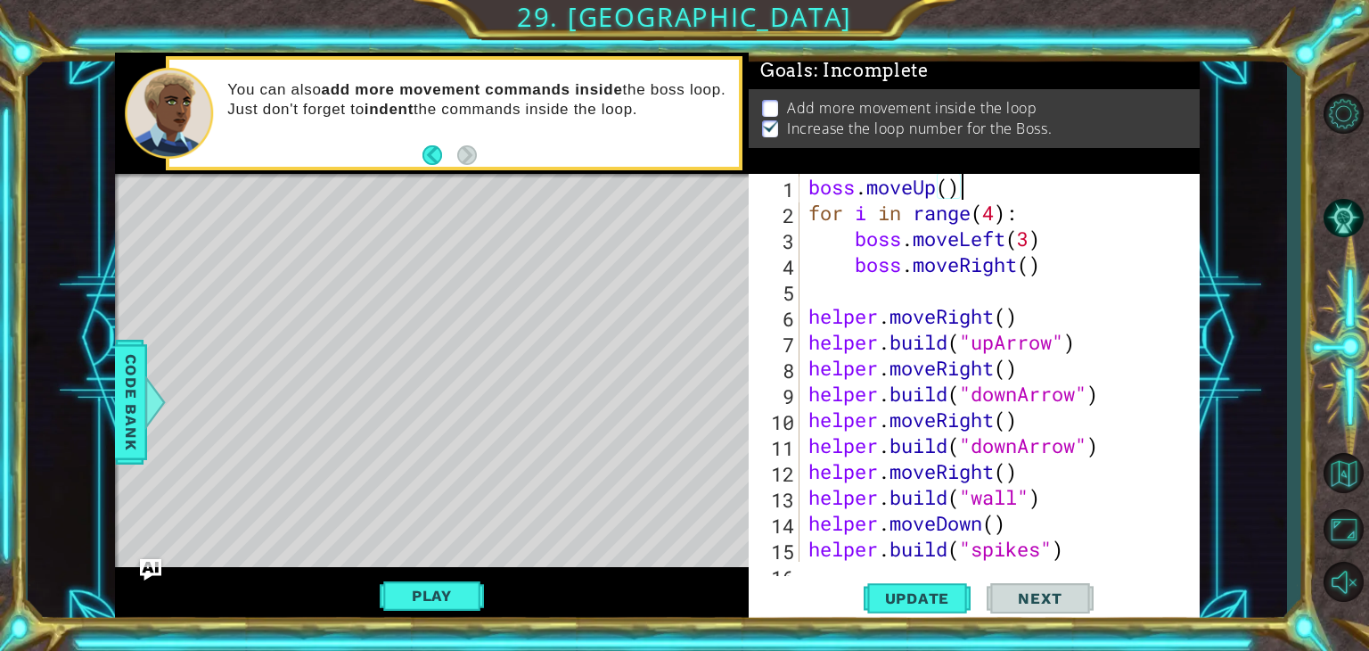
click at [992, 182] on div "boss . moveUp ( ) for i in range ( 4 ) : boss . moveLeft ( 3 ) boss . moveRight…" at bounding box center [998, 393] width 386 height 439
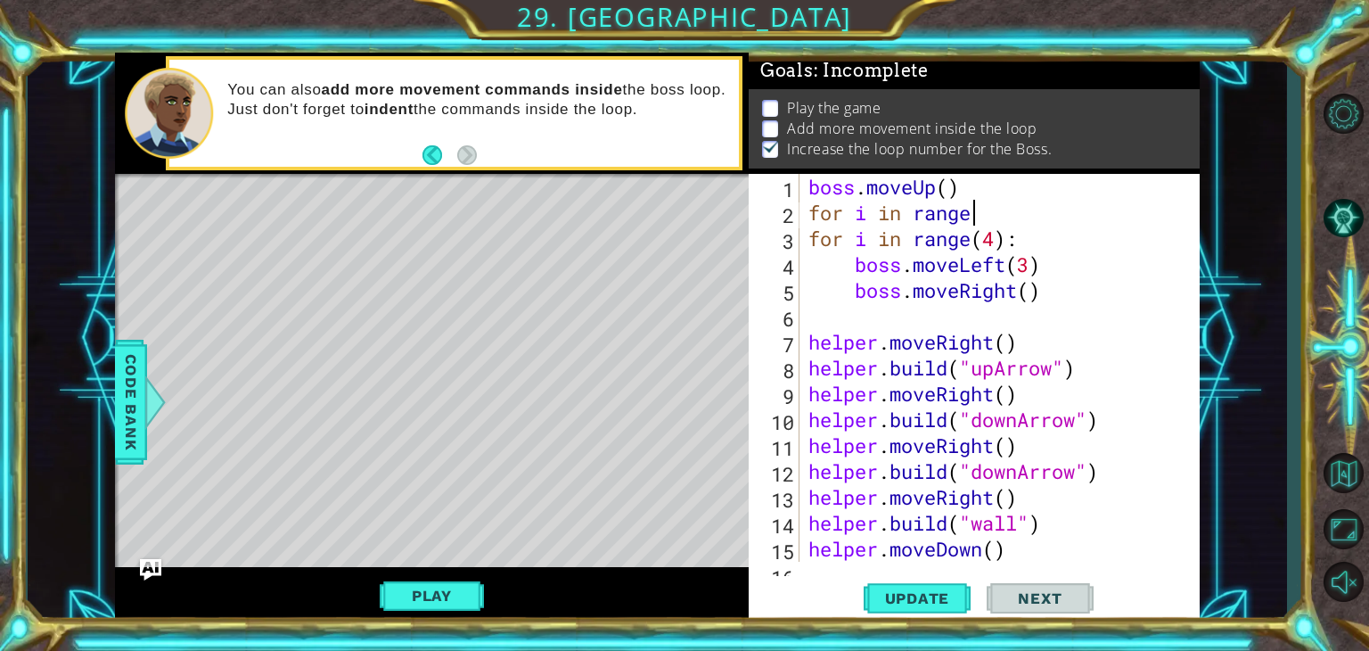
scroll to position [0, 7]
type textarea "for i in range(3)"
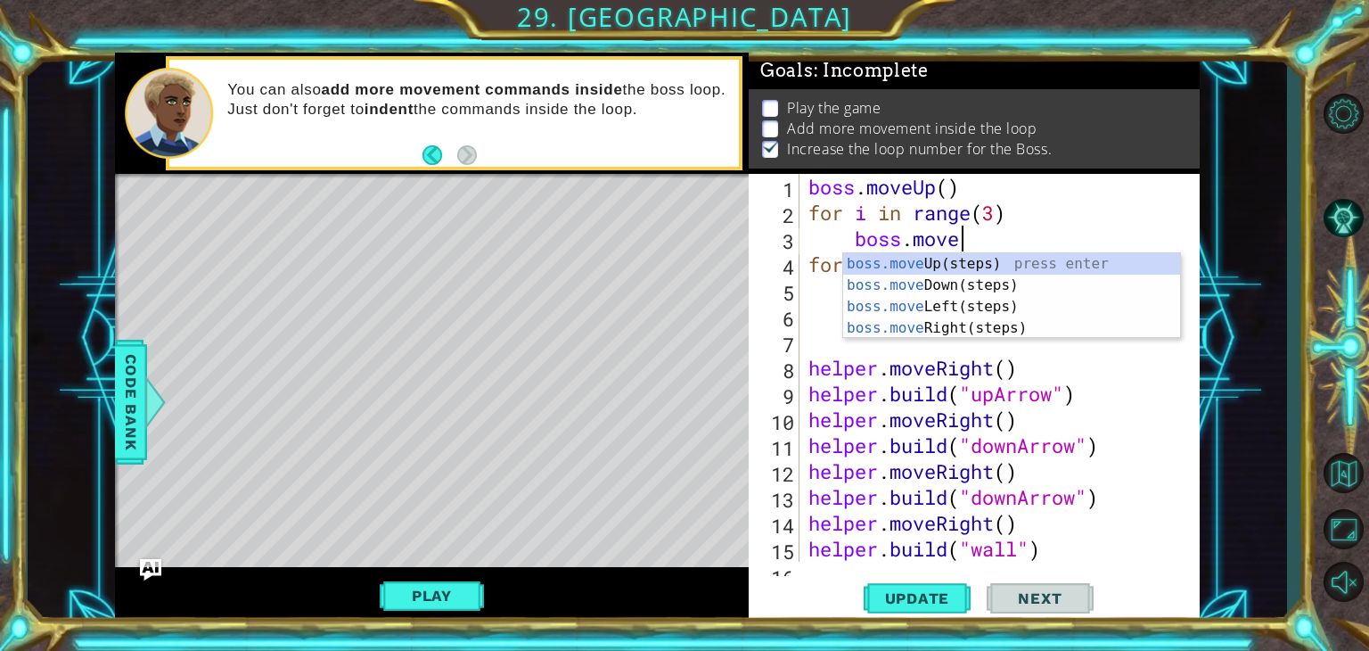
scroll to position [0, 6]
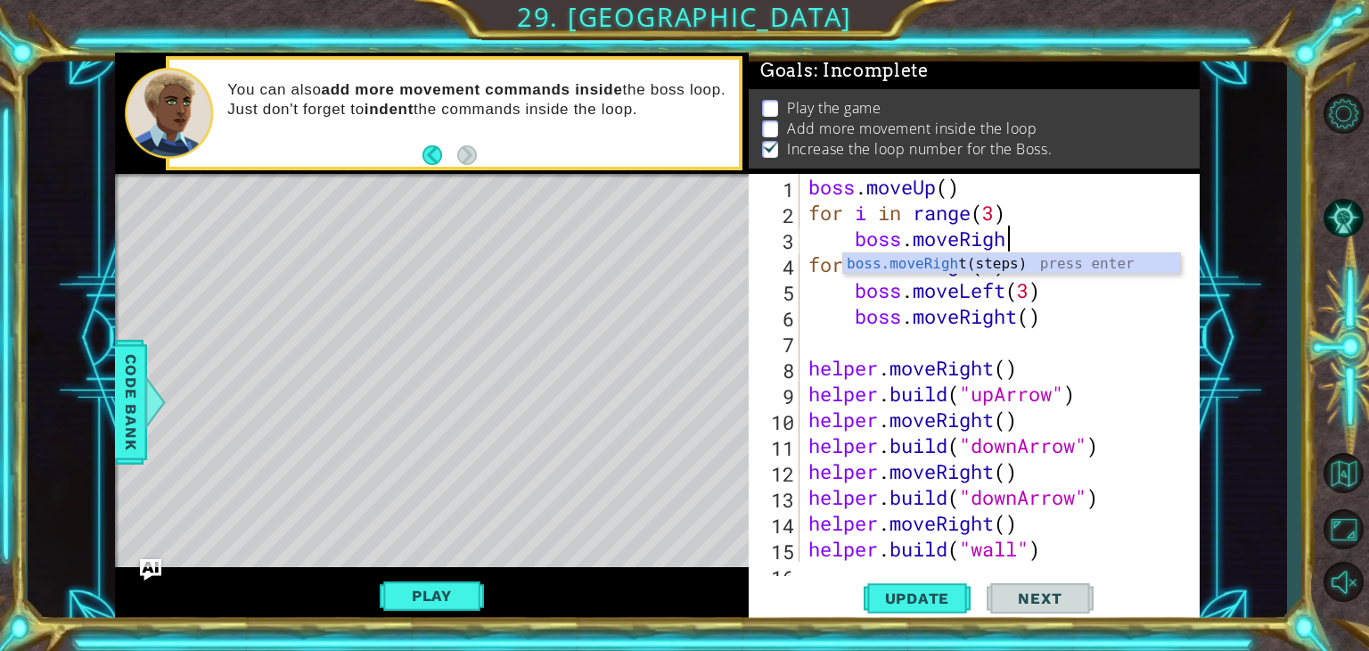
type textarea "boss.moveRight"
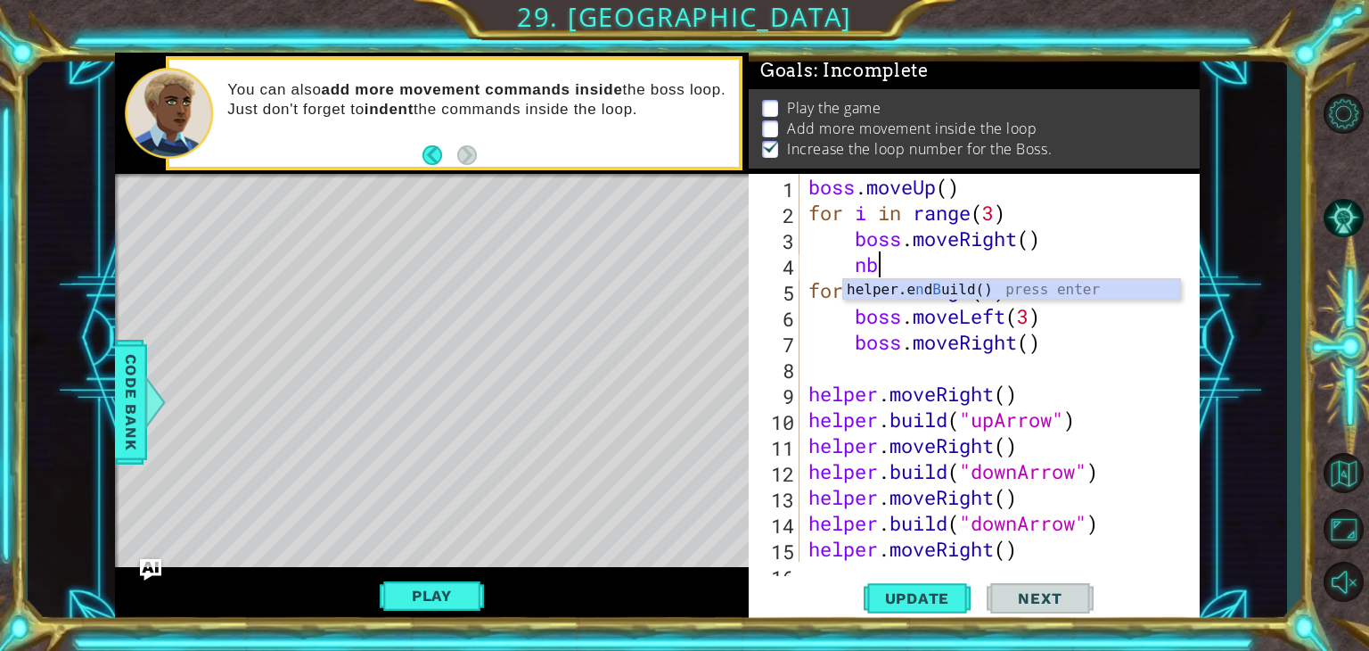
scroll to position [0, 2]
type textarea "n"
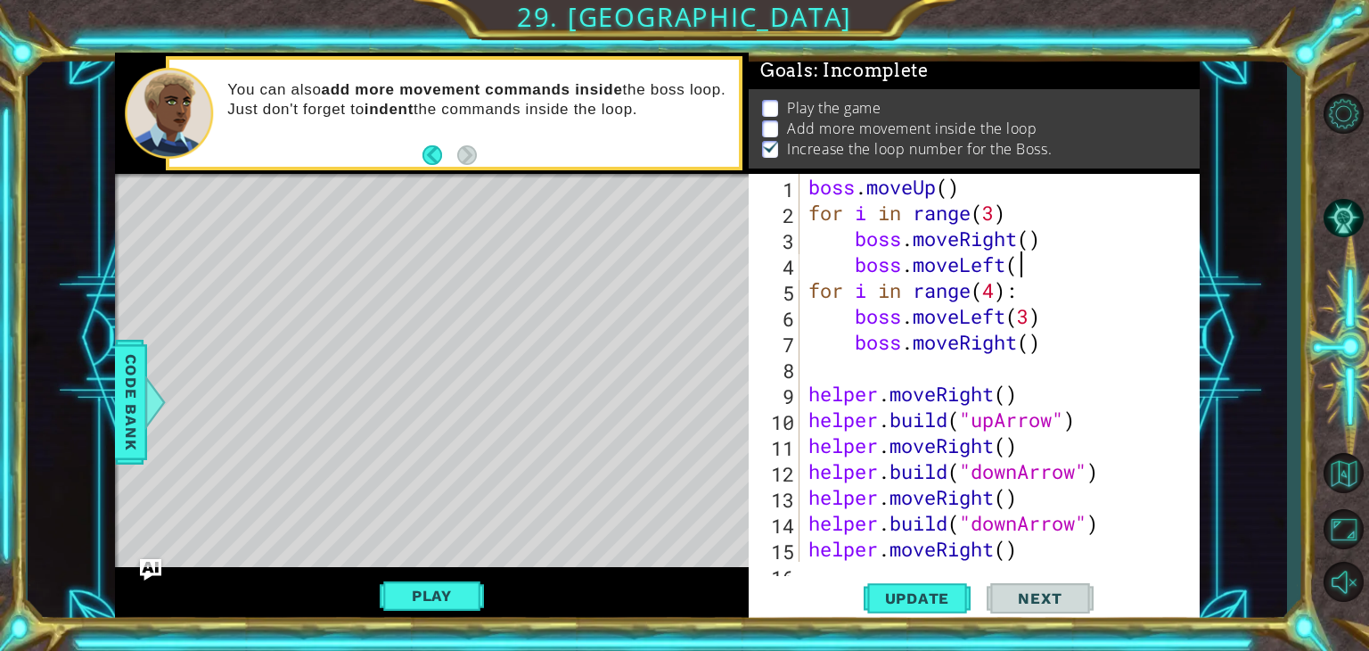
scroll to position [0, 9]
click at [1031, 240] on div "boss . moveUp ( ) for i in range ( 3 ) boss . moveRight ( ) boss . moveLeft ( )…" at bounding box center [998, 393] width 386 height 439
click at [941, 590] on span "Update" at bounding box center [917, 598] width 101 height 18
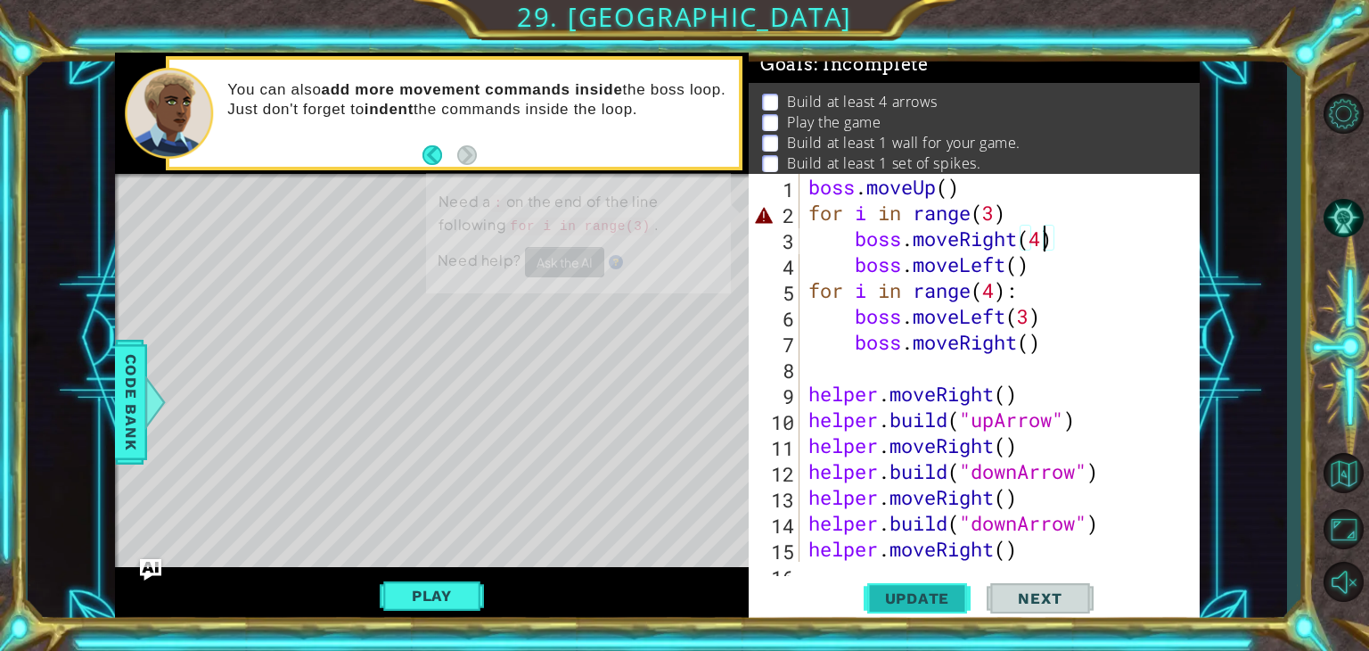
scroll to position [7, 0]
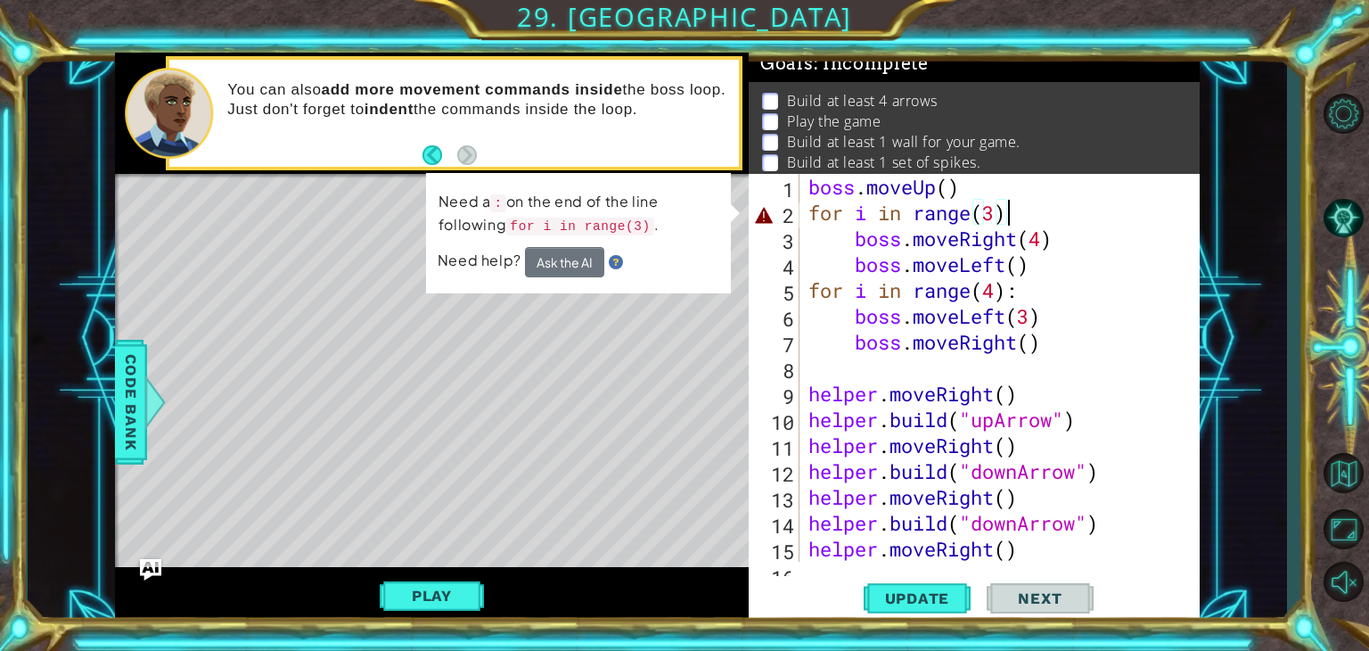
click at [1023, 205] on div "boss . moveUp ( ) for i in range ( 3 ) boss . moveRight ( 4 ) boss . moveLeft (…" at bounding box center [998, 393] width 386 height 439
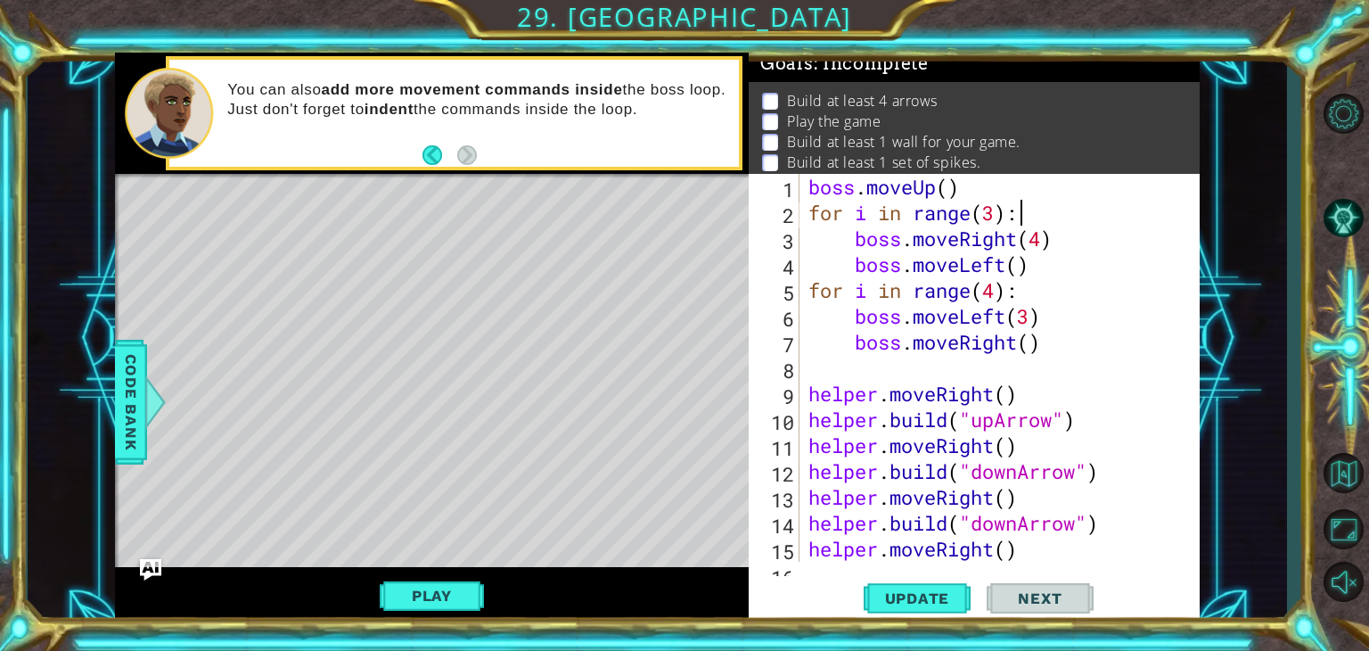
scroll to position [0, 8]
click at [905, 604] on span "Update" at bounding box center [917, 598] width 101 height 18
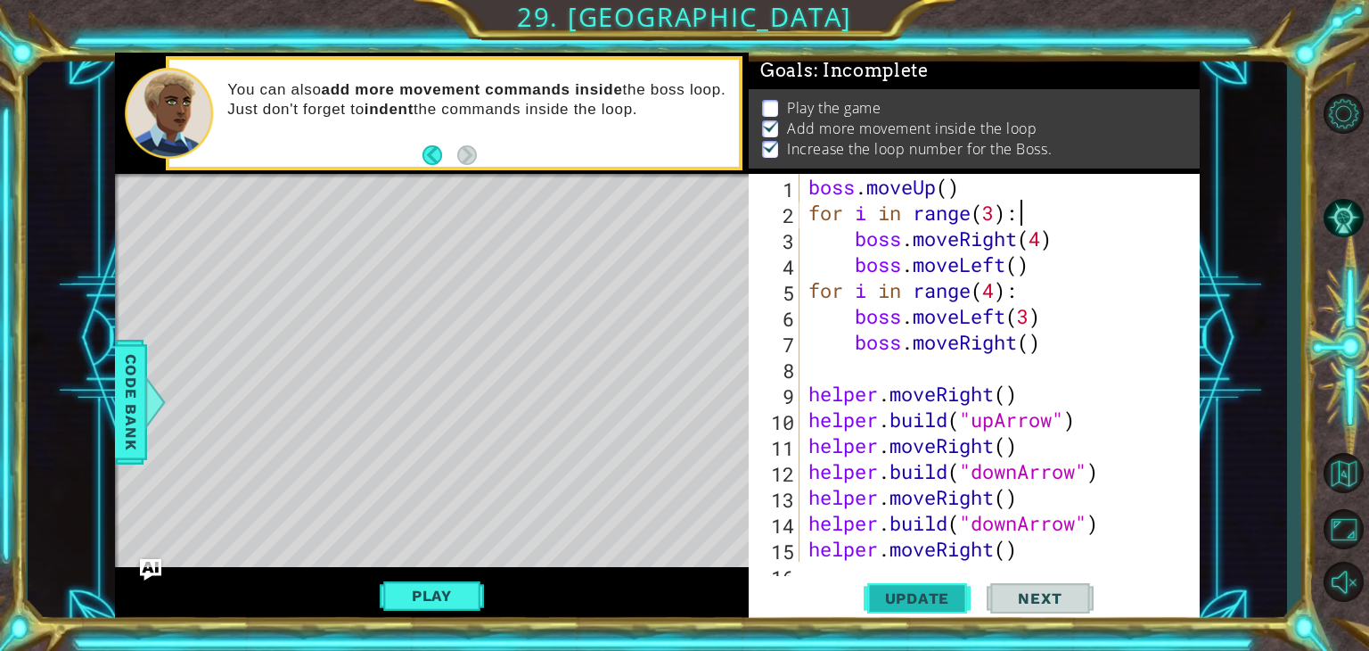
scroll to position [17, 0]
click at [467, 599] on button "Play" at bounding box center [432, 596] width 104 height 34
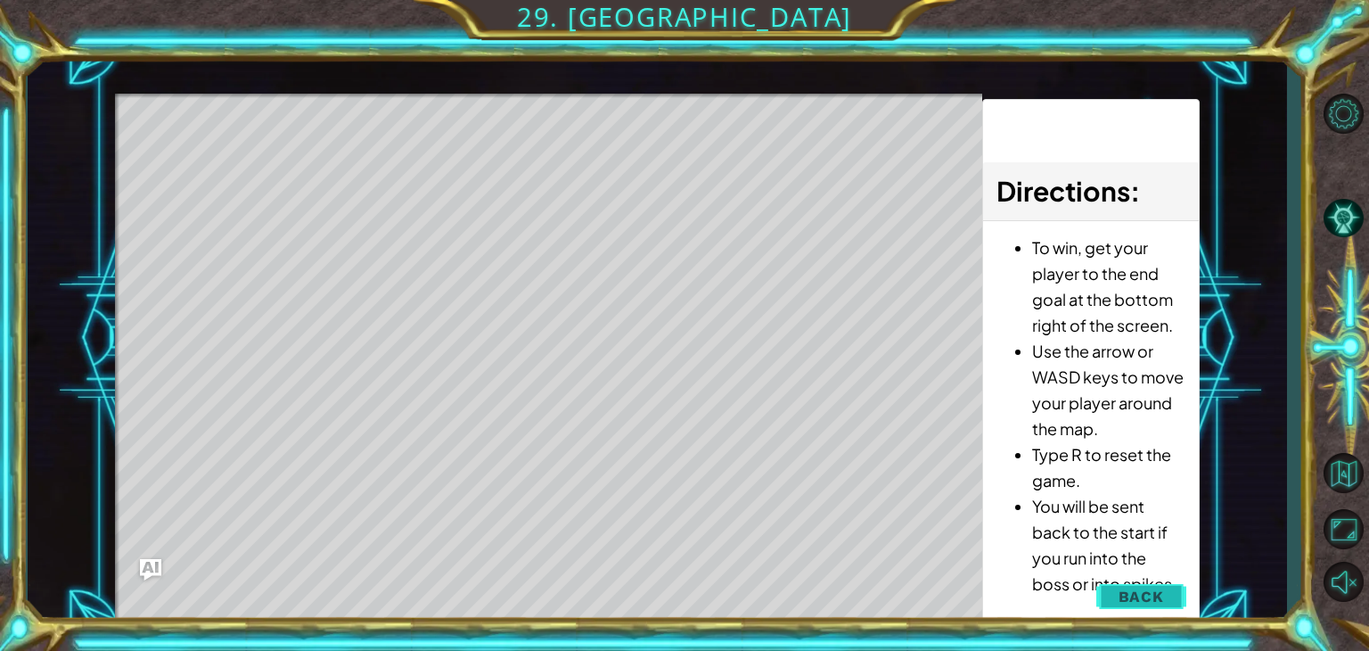
click at [1128, 601] on span "Back" at bounding box center [1141, 596] width 45 height 18
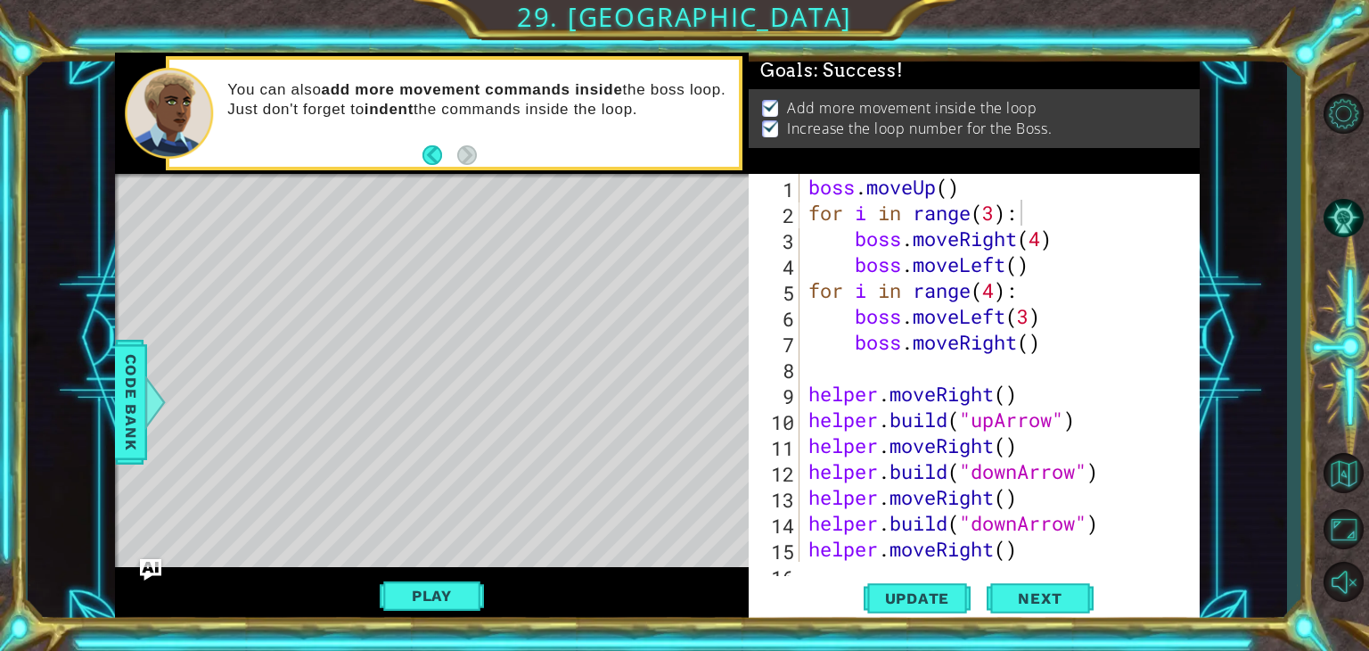
type textarea "boss.moveRight()"
click at [1048, 350] on div "boss . moveUp ( ) for i in range ( 3 ) : boss . moveRight ( 4 ) boss . moveLeft…" at bounding box center [998, 393] width 386 height 439
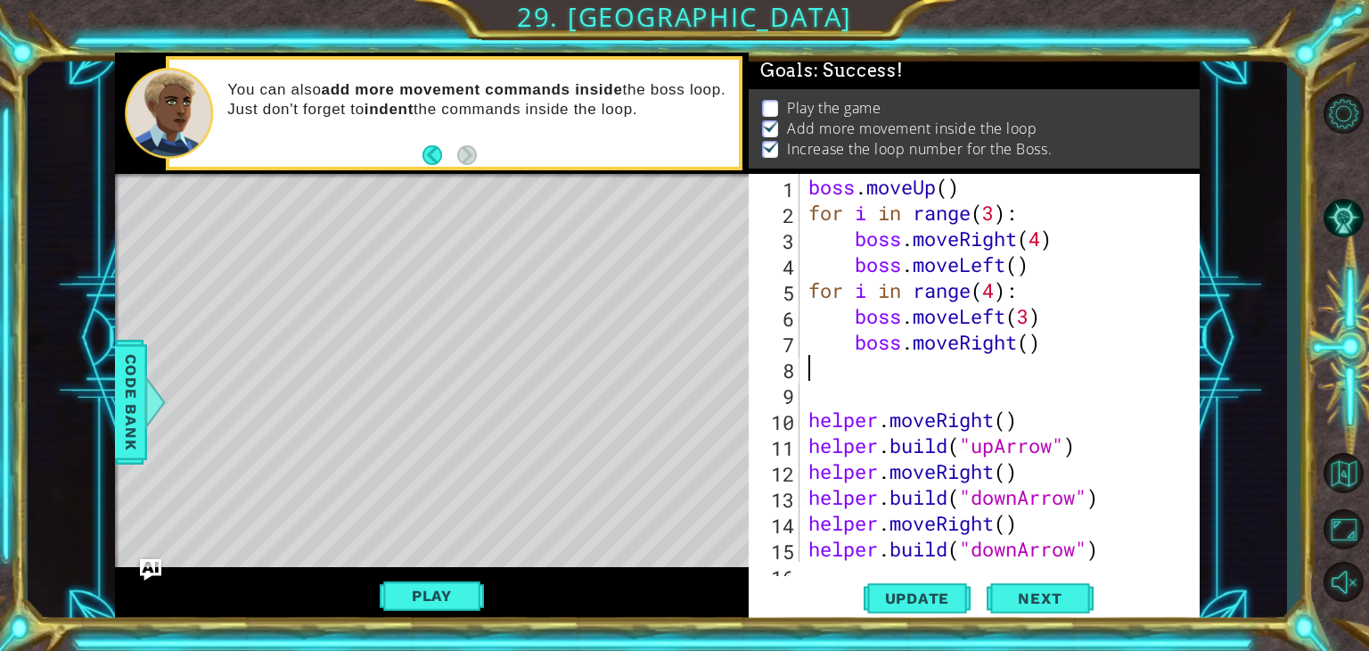
type textarea "B"
drag, startPoint x: 891, startPoint y: 590, endPoint x: 871, endPoint y: 608, distance: 27.2
click at [871, 608] on button "Update" at bounding box center [917, 598] width 107 height 45
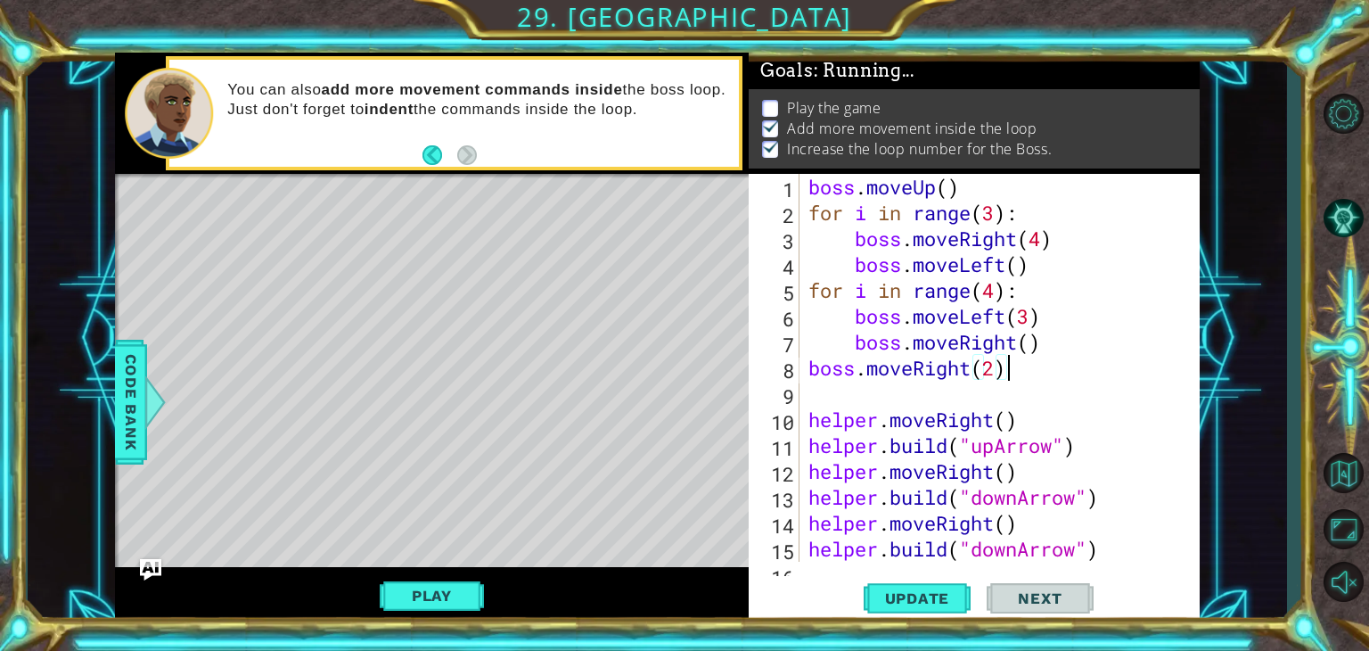
scroll to position [7, 0]
click at [439, 604] on button "Play" at bounding box center [432, 596] width 104 height 34
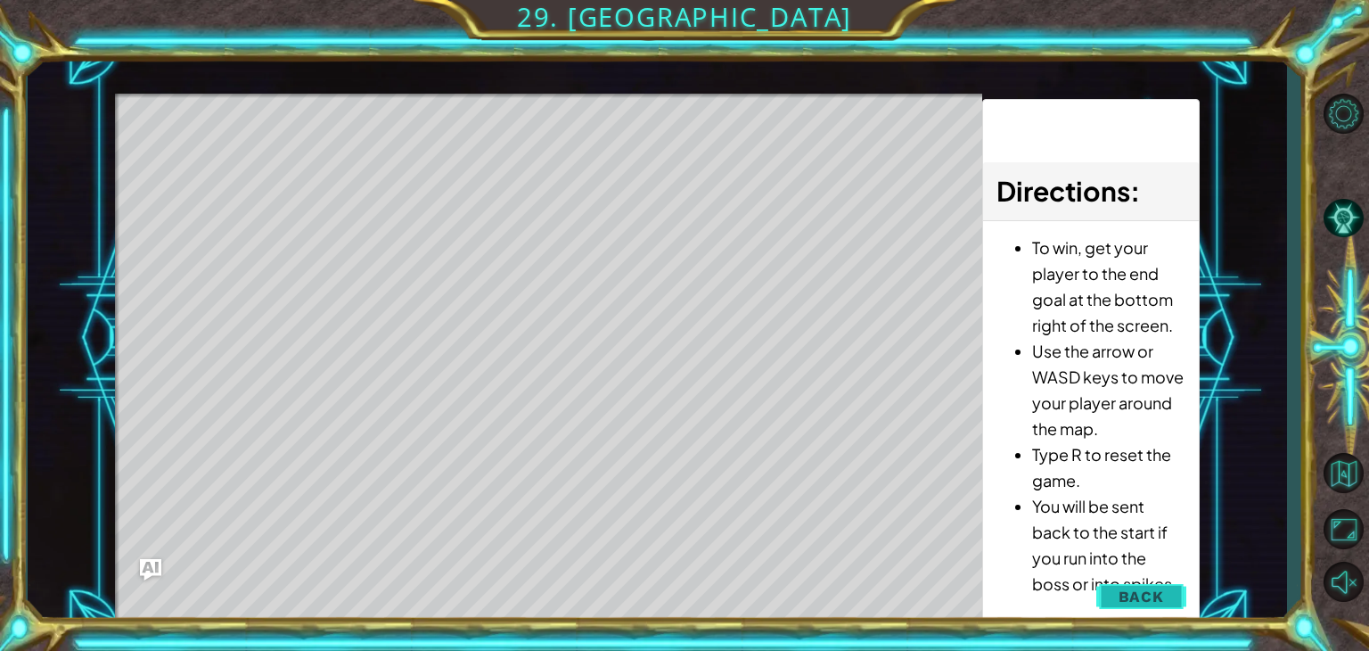
click at [1132, 605] on button "Back" at bounding box center [1141, 597] width 90 height 36
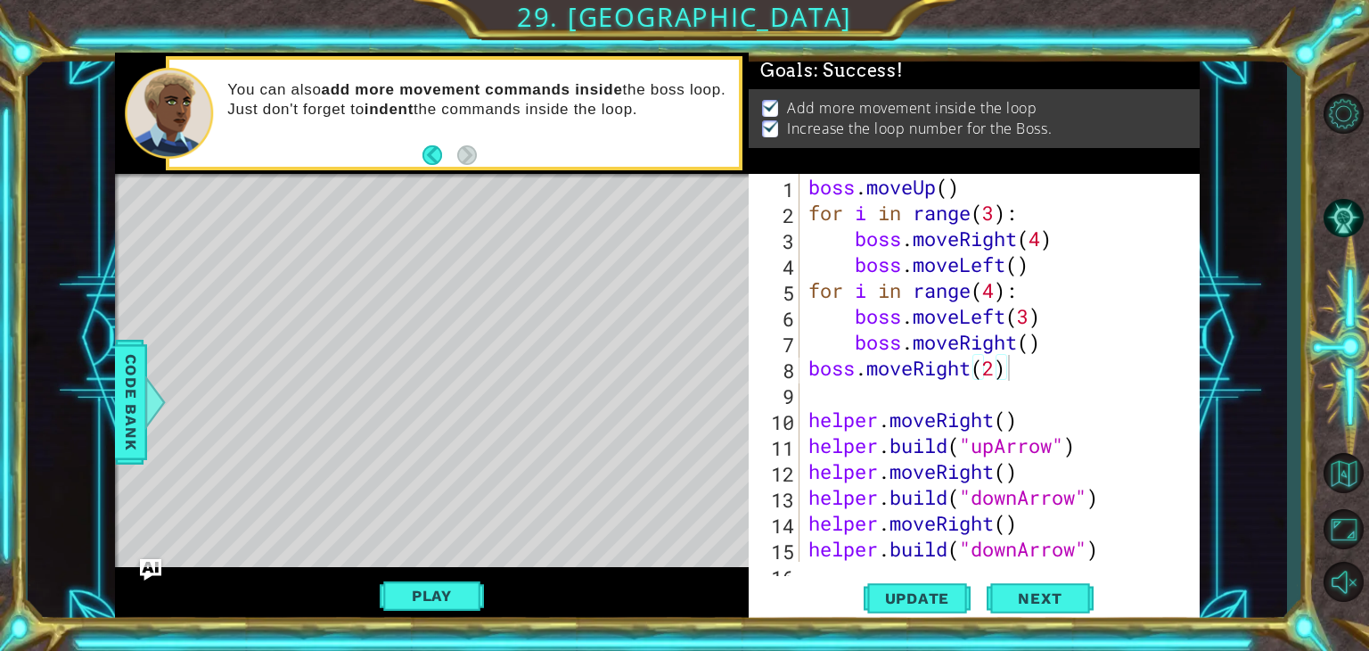
scroll to position [0, 5]
click at [810, 193] on div "boss . moveUp ( ) for i in range ( 3 ) : boss . moveRight ( 4 ) boss . moveLeft…" at bounding box center [998, 393] width 386 height 439
type textarea "boss.moveRight(2)"
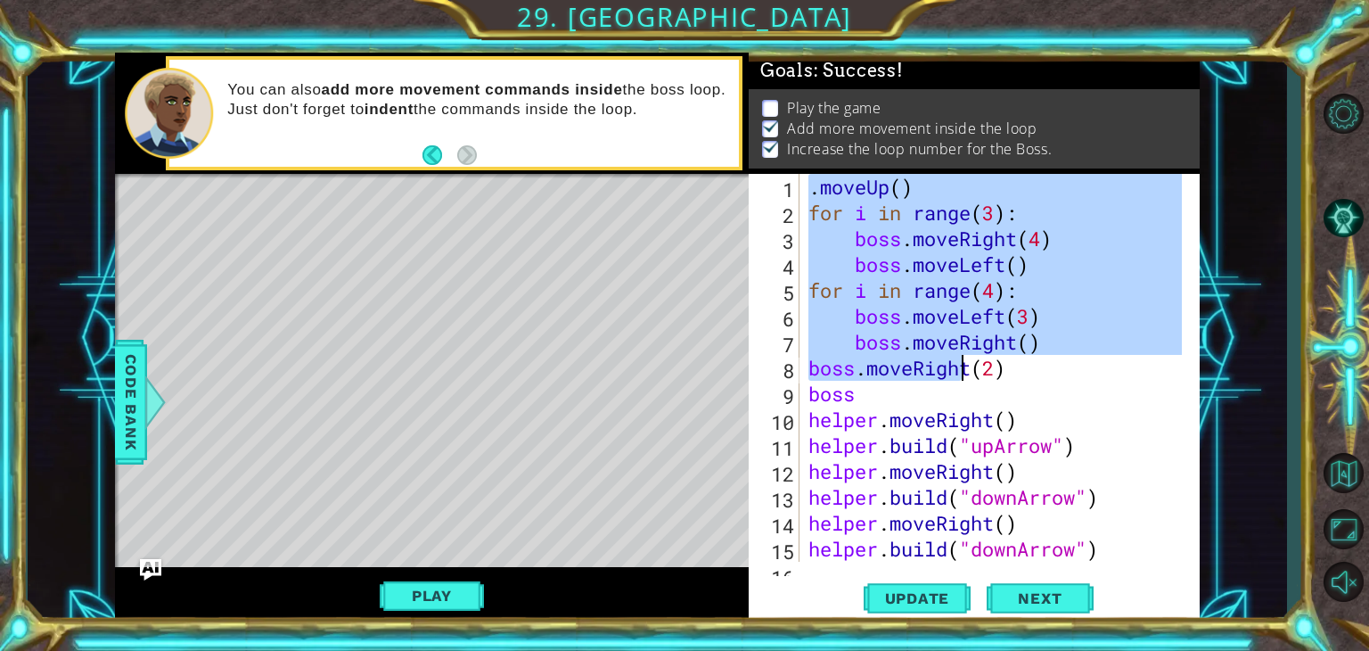
drag, startPoint x: 813, startPoint y: 190, endPoint x: 966, endPoint y: 385, distance: 248.2
click at [966, 385] on div ". moveUp ( ) for i in range ( 3 ) : boss . moveRight ( 4 ) boss . moveLeft ( ) …" at bounding box center [998, 393] width 386 height 439
type textarea "boss.moveRight(2) boss"
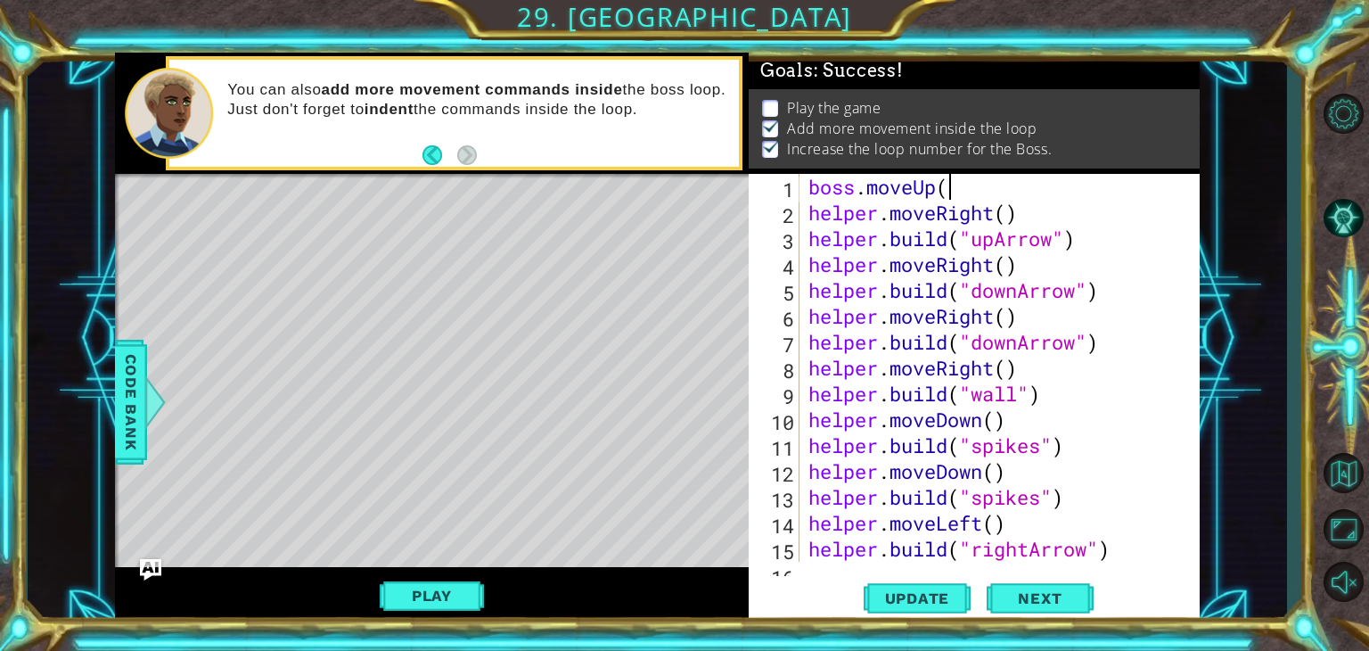
scroll to position [0, 5]
type textarea "boss.moveUp()"
click at [929, 585] on button "Update" at bounding box center [917, 598] width 107 height 45
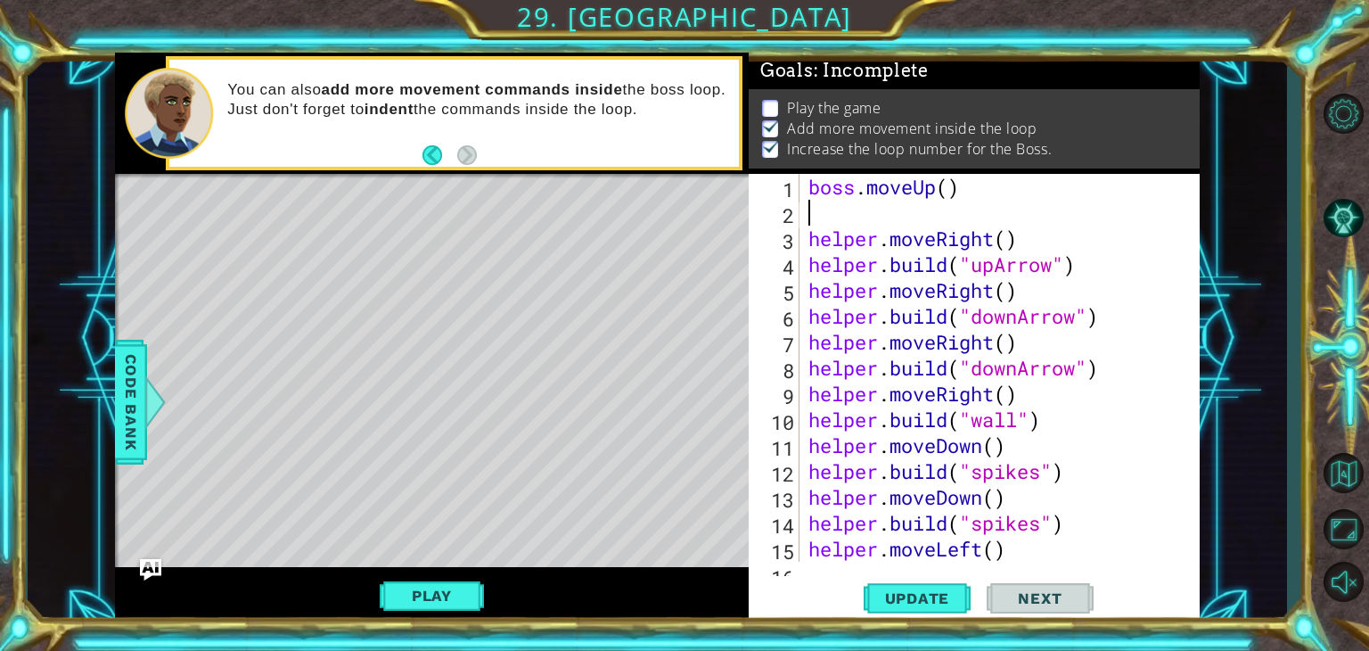
scroll to position [0, 0]
type textarea "b"
type textarea "for i in range(8):"
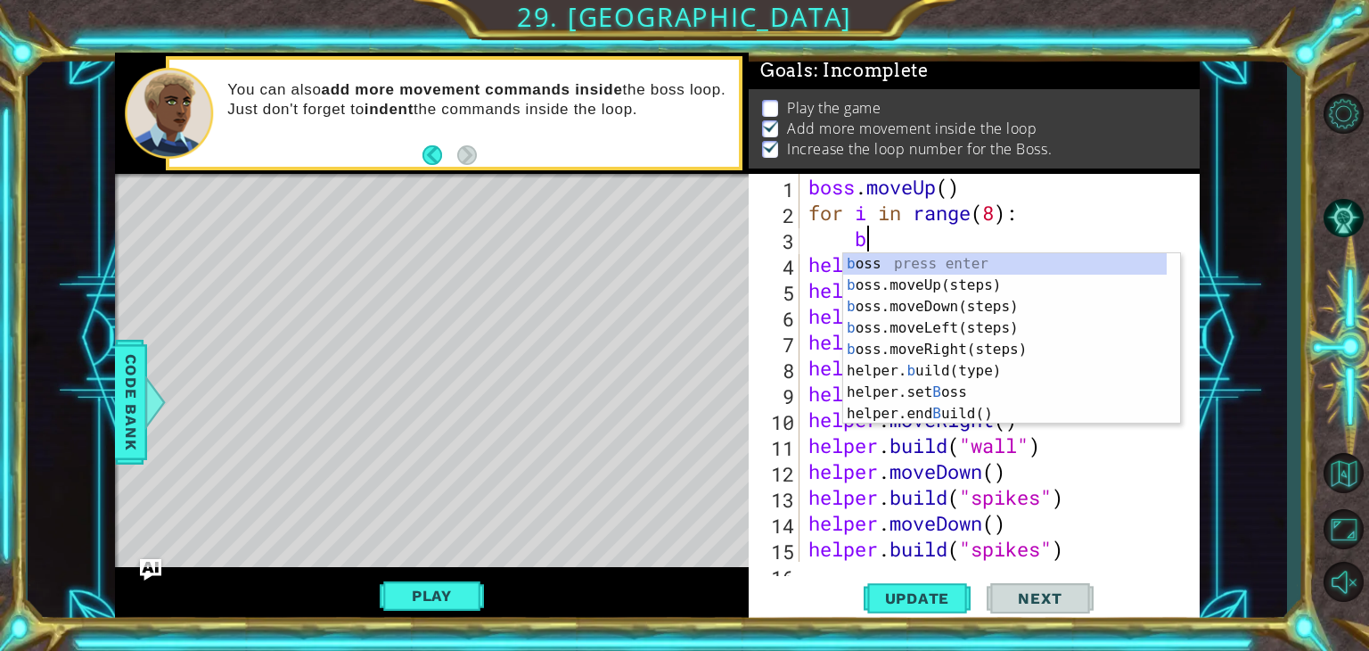
scroll to position [0, 3]
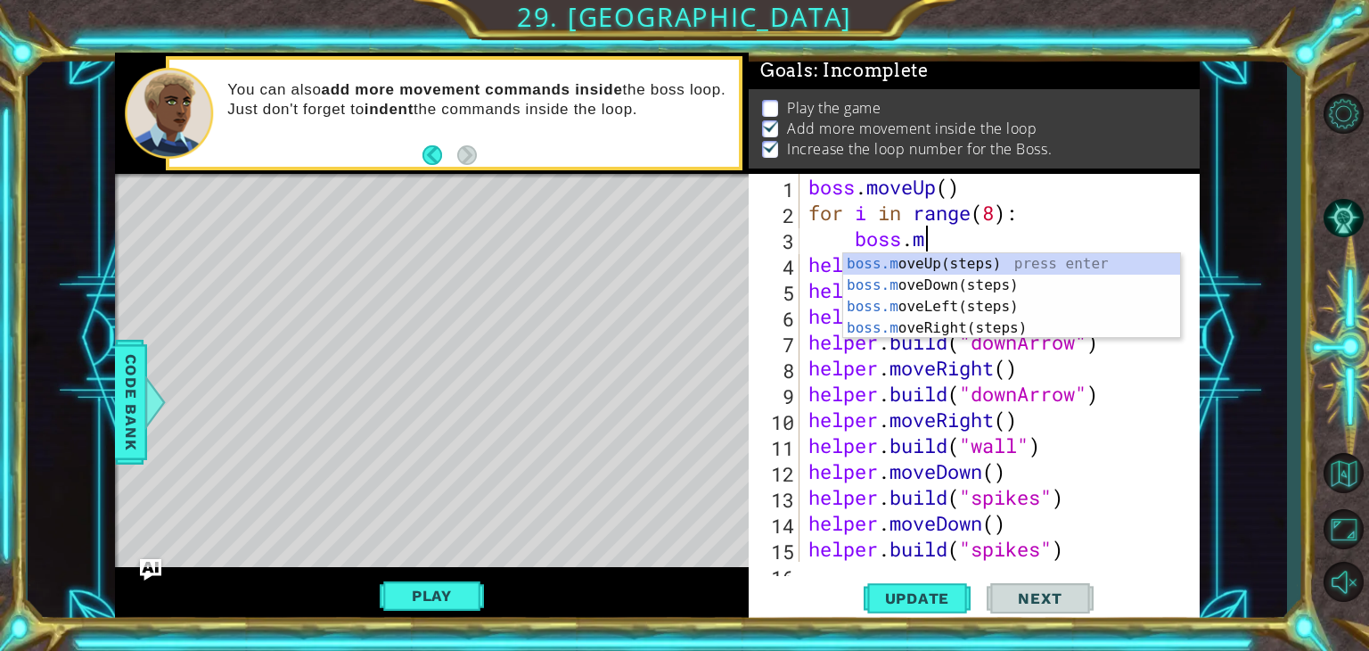
type textarea "[DOMAIN_NAME]"
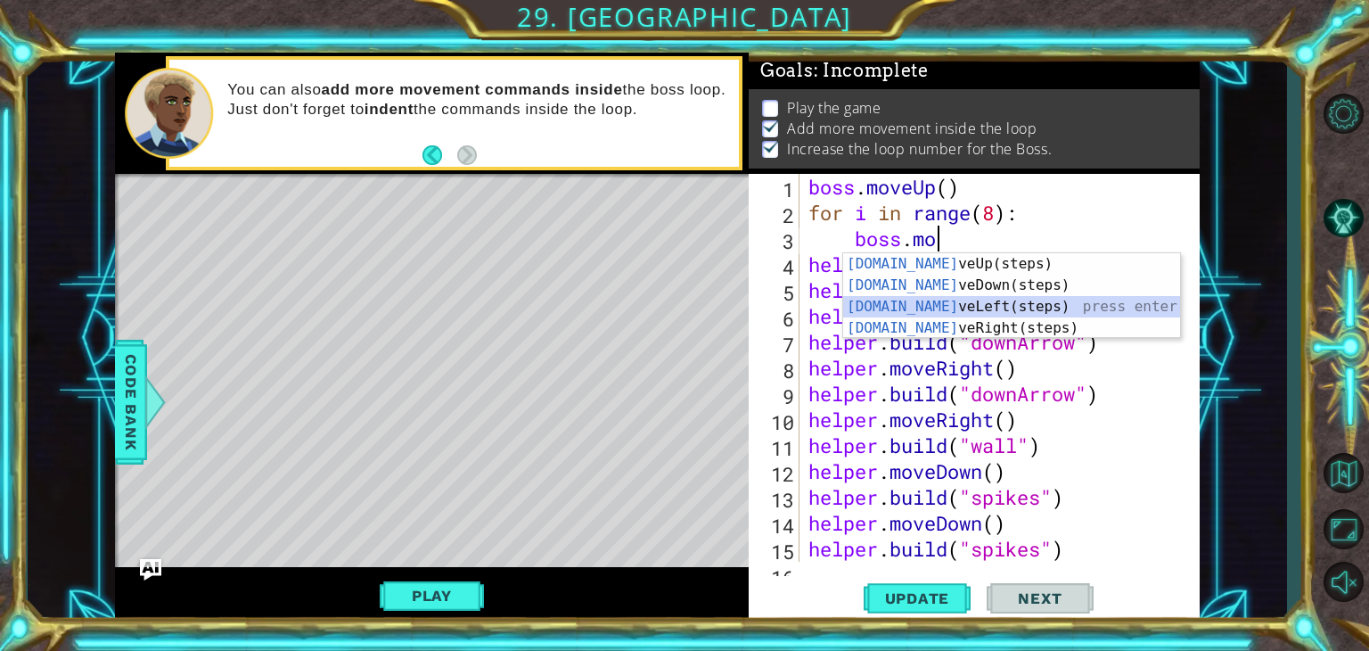
click at [979, 300] on div "[DOMAIN_NAME] veUp(steps) press enter [DOMAIN_NAME] veDown(steps) press enter […" at bounding box center [1011, 317] width 337 height 128
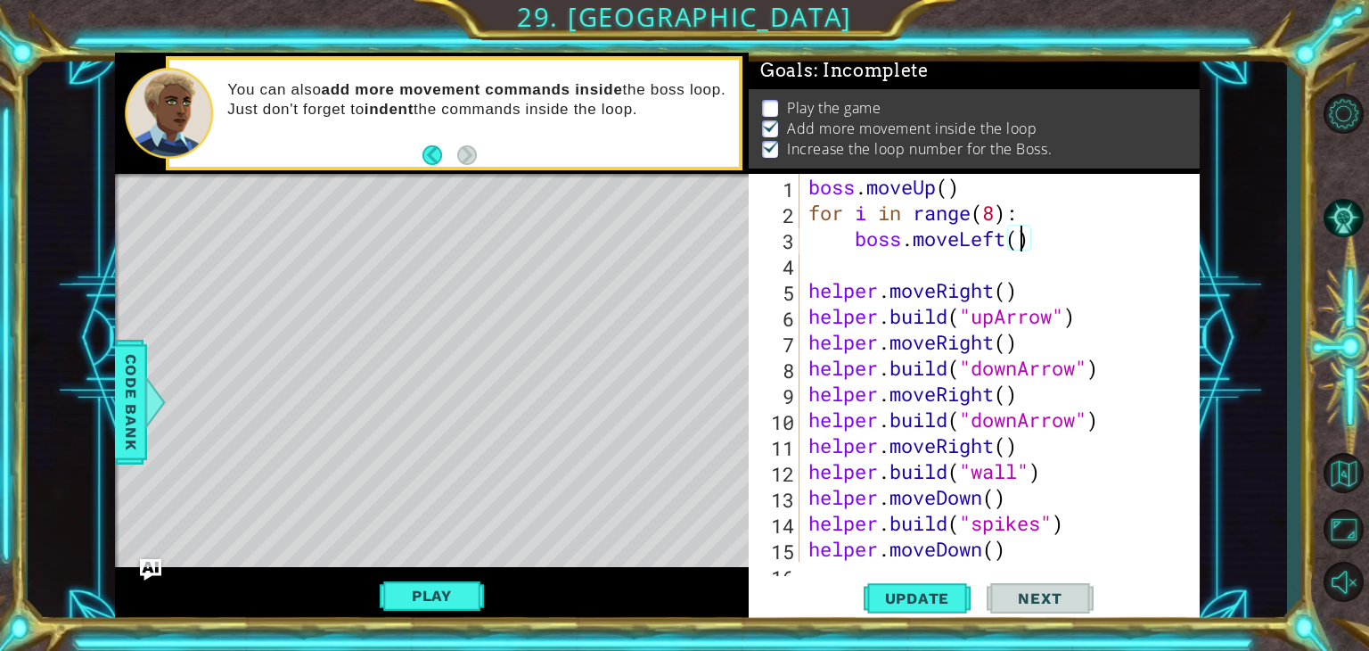
click at [1016, 250] on div "boss . moveUp ( ) for i in range ( 8 ) : boss . moveLeft ( ) helper . moveRight…" at bounding box center [998, 393] width 386 height 439
click at [1058, 247] on div "boss . moveUp ( ) for i in range ( 8 ) : boss . moveLeft ( 4 ) helper . moveRig…" at bounding box center [998, 393] width 386 height 439
click at [818, 217] on div "boss . moveUp ( ) for i in range ( 8 ) : boss . moveLeft ( 4 helper . moveRight…" at bounding box center [998, 393] width 386 height 439
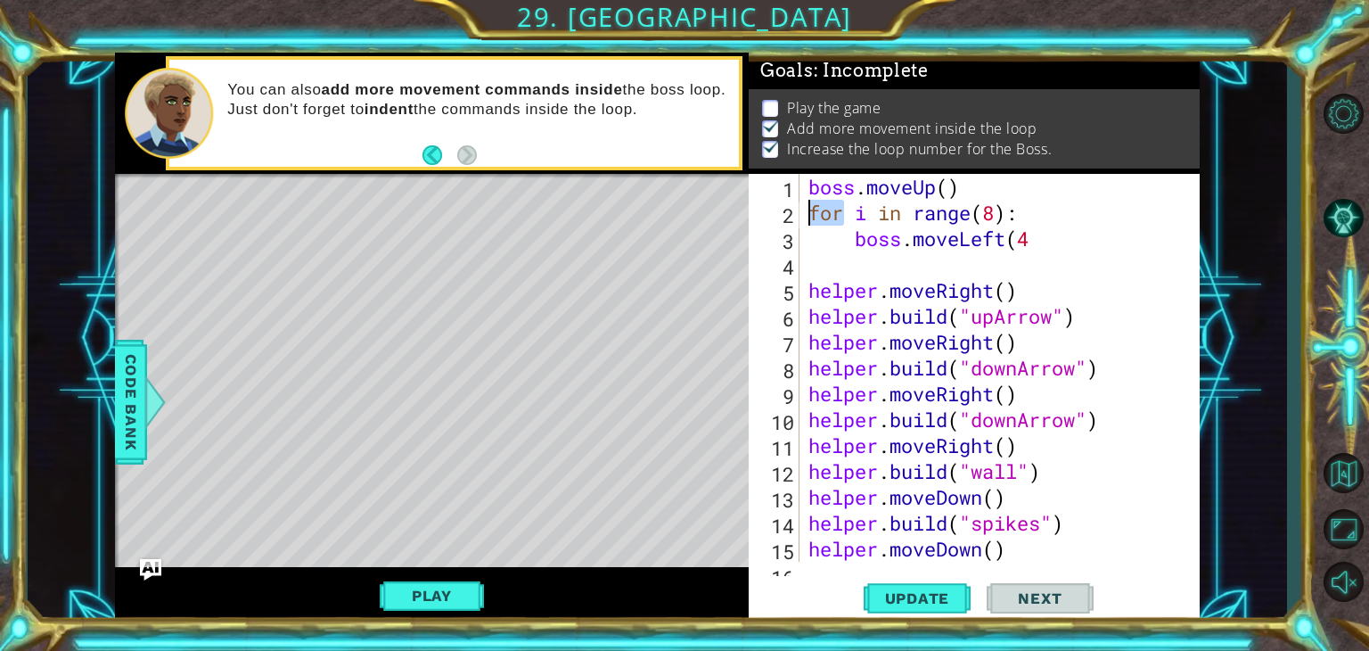
click at [818, 217] on div "boss . moveUp ( ) for i in range ( 8 ) : boss . moveLeft ( 4 helper . moveRight…" at bounding box center [998, 393] width 386 height 439
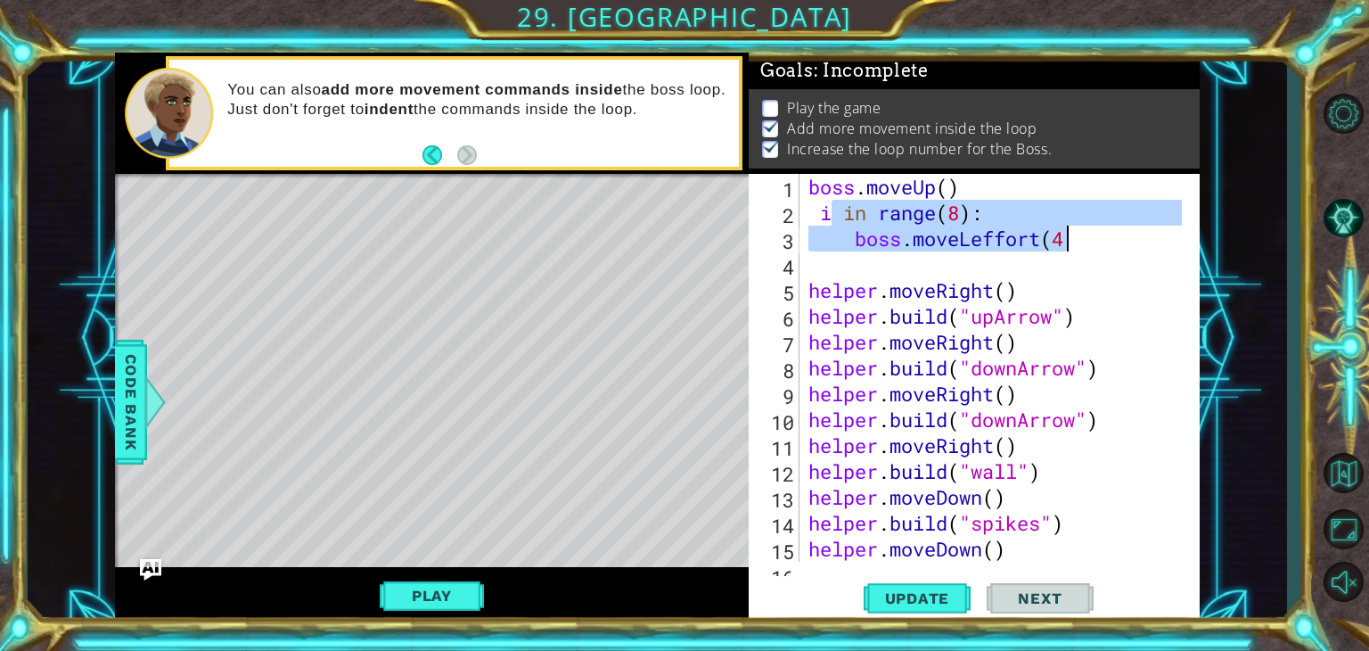
drag, startPoint x: 832, startPoint y: 224, endPoint x: 1146, endPoint y: 248, distance: 314.7
click at [1146, 248] on div "boss . moveUp ( ) i in range ( 8 ) : boss . moveLeffort ( 4 helper . moveRight …" at bounding box center [998, 393] width 386 height 439
type textarea "i"
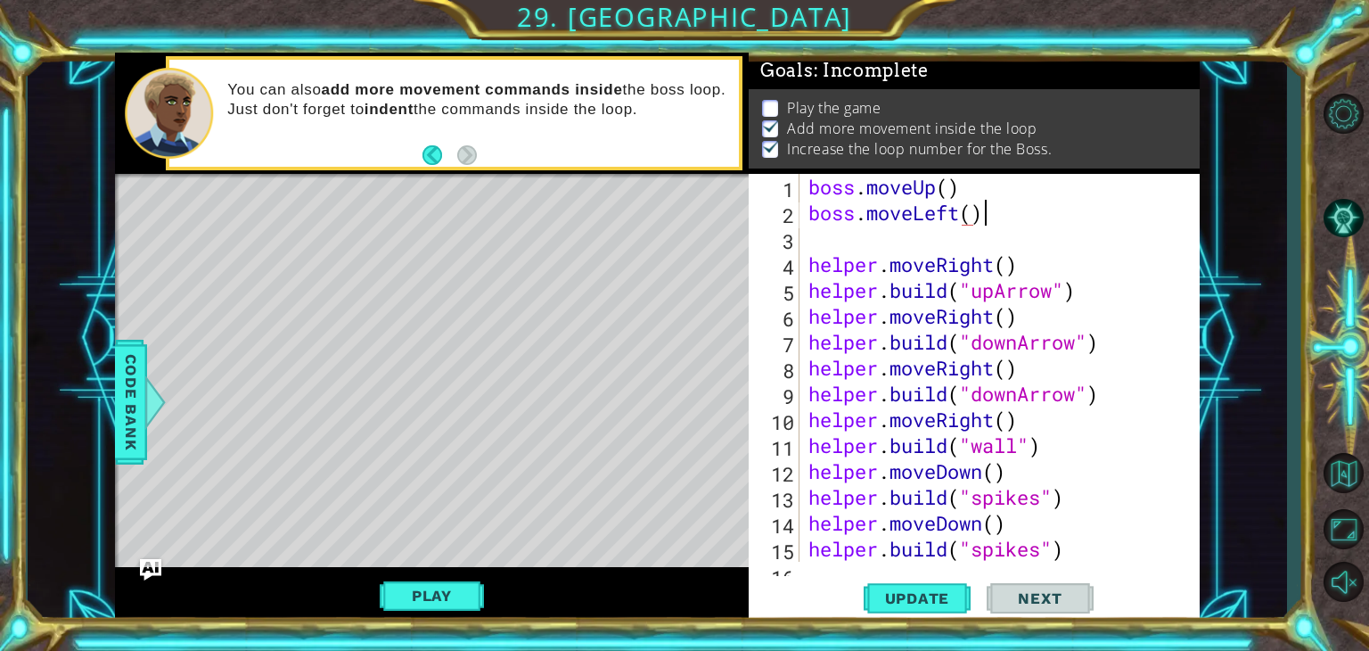
scroll to position [0, 7]
click at [969, 208] on div "boss . moveUp ( ) boss . moveLeft ( ) helper . moveRight ( ) helper . build ( "…" at bounding box center [998, 393] width 386 height 439
type textarea "boss.moveLeft(2)"
click at [935, 249] on div "boss . moveUp ( ) boss . moveLeft ( 2 ) helper . moveRight ( ) helper . build (…" at bounding box center [998, 393] width 386 height 439
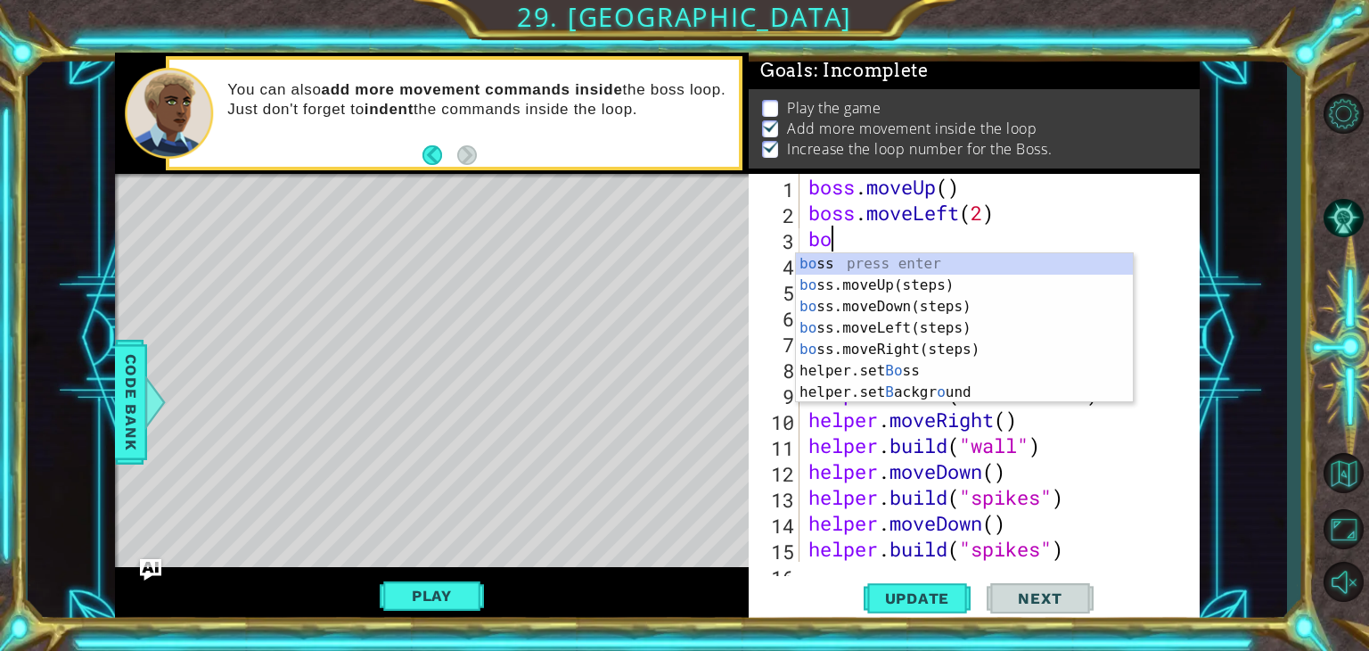
scroll to position [0, 0]
type textarea "b"
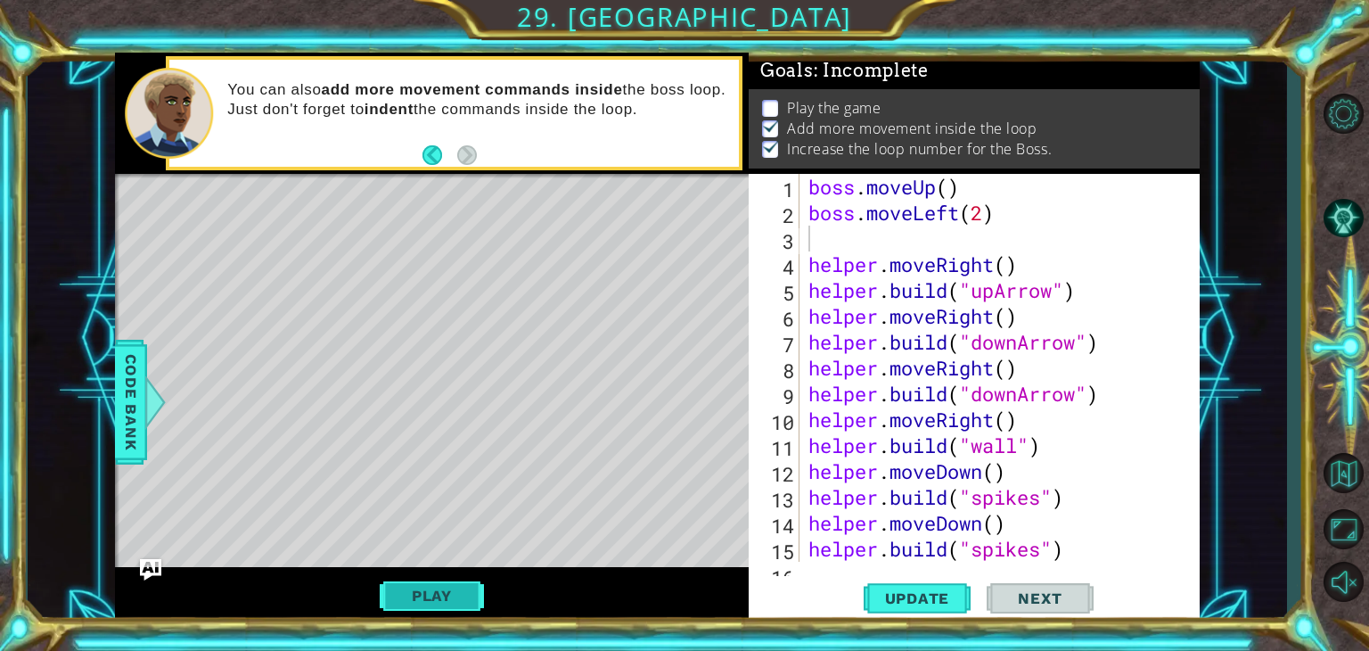
click at [431, 607] on button "Play" at bounding box center [432, 596] width 104 height 34
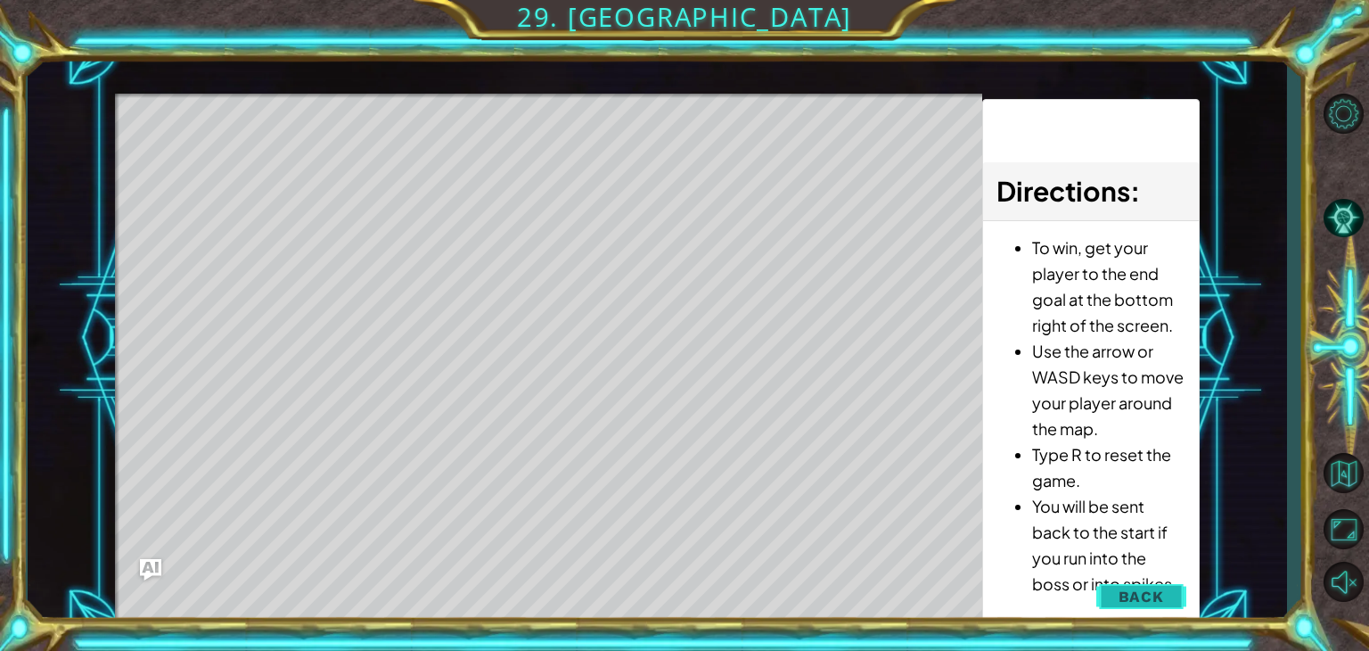
click at [1105, 611] on button "Back" at bounding box center [1141, 597] width 90 height 36
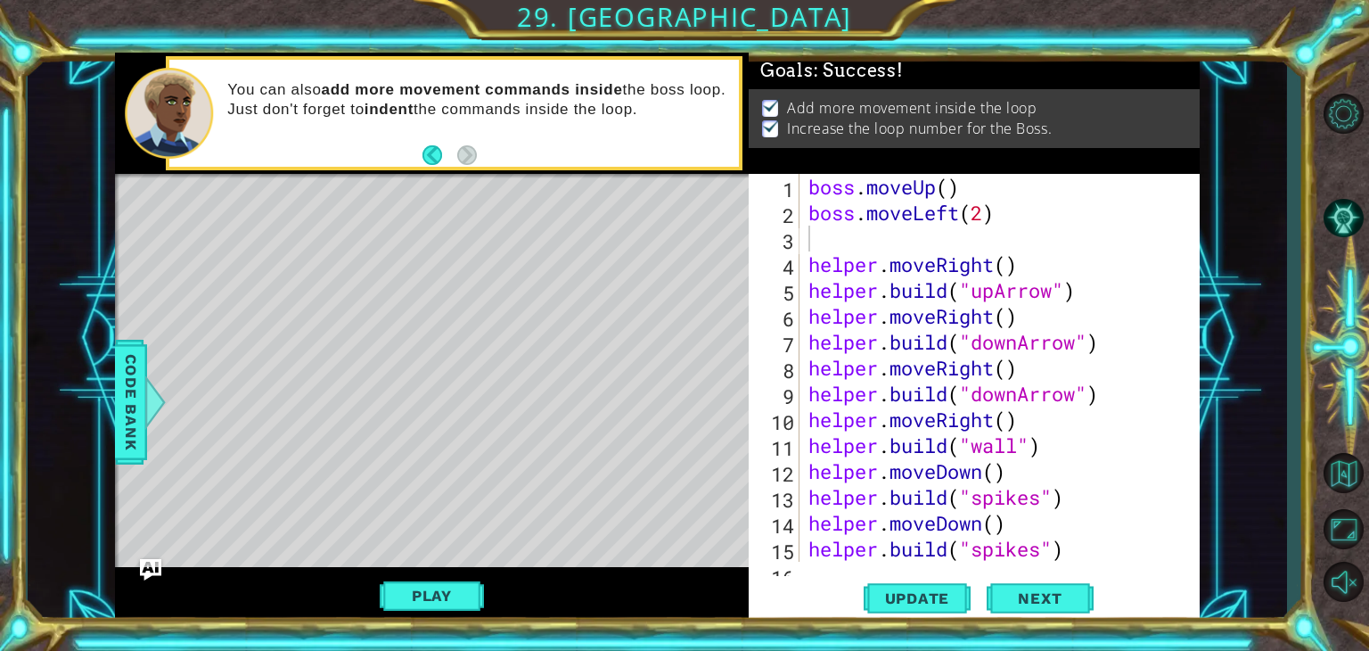
type textarea "boss.moveLeft(2)"
click at [870, 222] on div "boss . moveUp ( ) boss . moveLeft ( 2 ) helper . moveRight ( ) helper . build (…" at bounding box center [998, 393] width 386 height 439
click at [860, 226] on div "boss . moveUp ( ) boss . moveLeft ( 2 ) helper . moveRight ( ) helper . build (…" at bounding box center [998, 393] width 386 height 439
click at [840, 236] on div "boss . moveUp ( ) boss . moveLeft ( 2 ) helper . moveRight ( ) helper . build (…" at bounding box center [998, 393] width 386 height 439
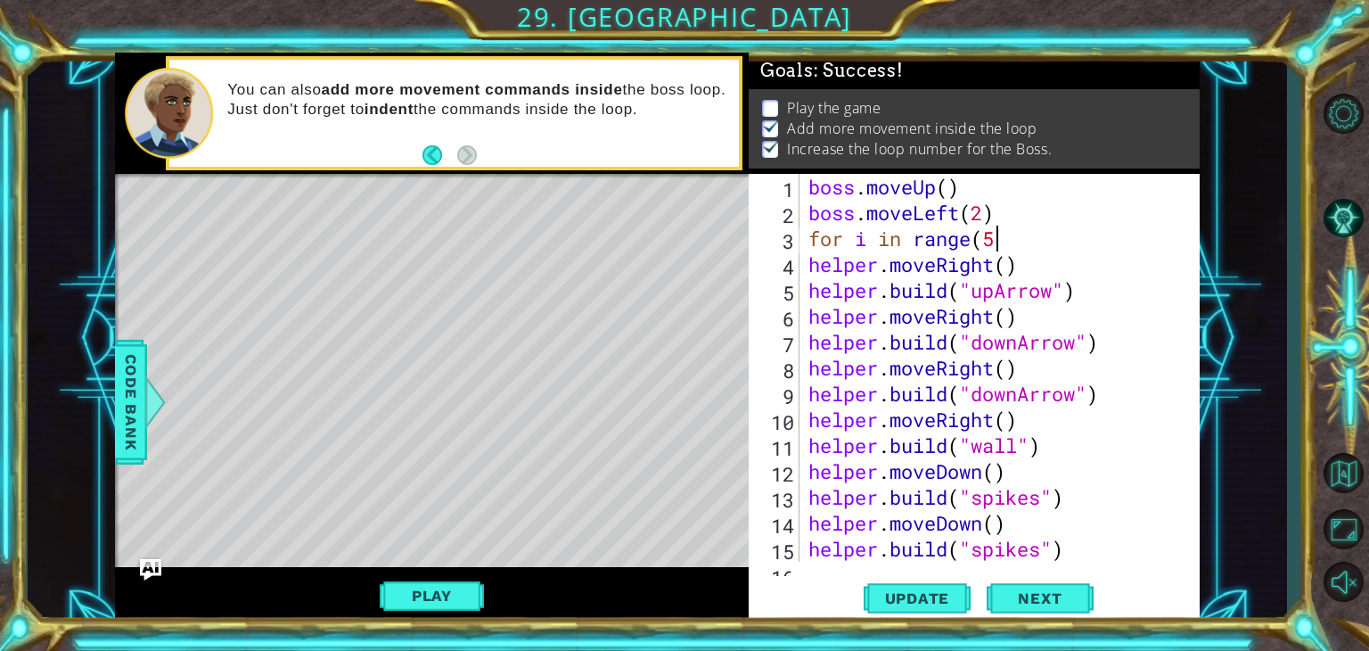
scroll to position [0, 7]
type textarea "for i in range(5):"
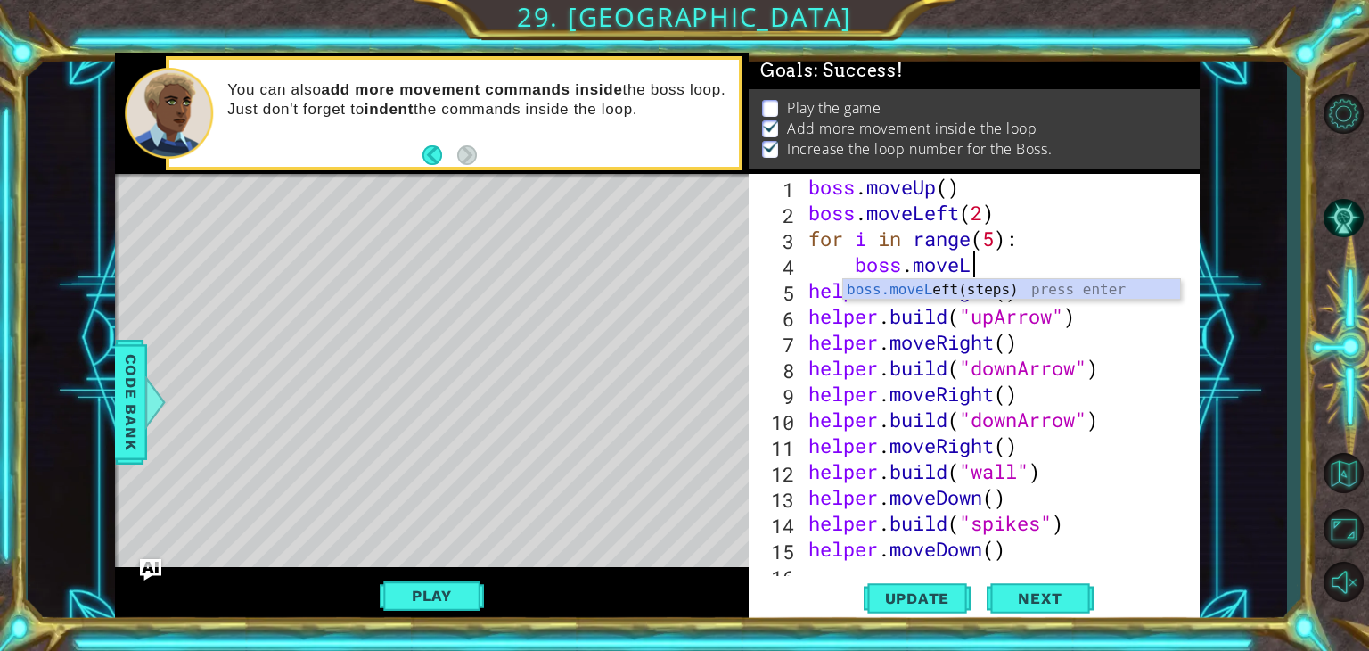
scroll to position [0, 5]
type textarea "boss.moveLeft"
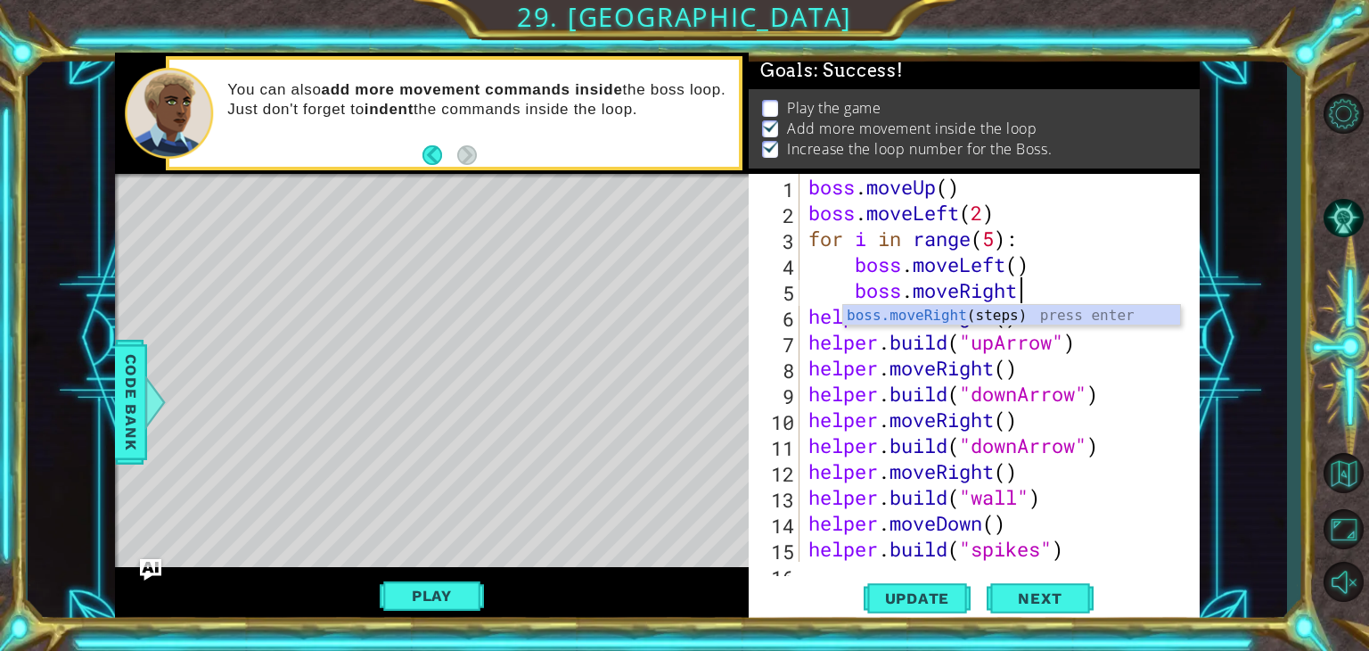
scroll to position [0, 9]
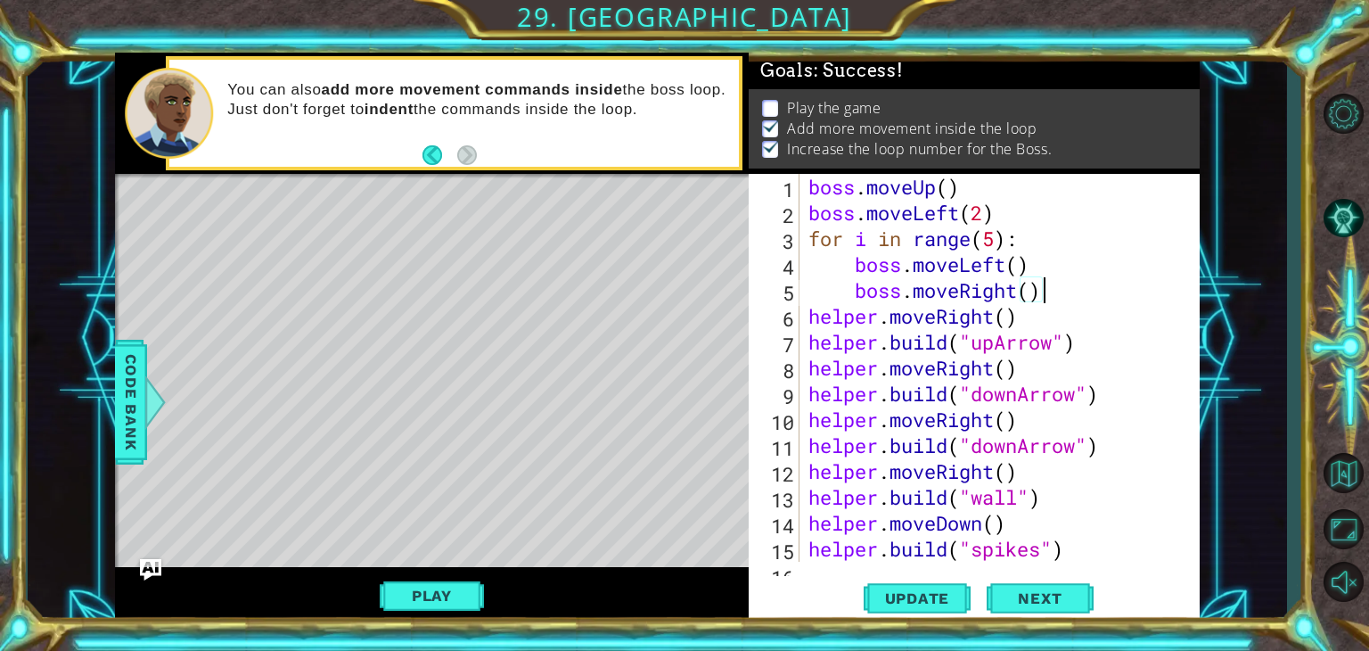
click at [1016, 269] on div "boss . moveUp ( ) boss . moveLeft ( 2 ) for i in range ( 5 ) : boss . moveLeft …" at bounding box center [998, 393] width 386 height 439
click at [1029, 284] on div "boss . moveUp ( ) boss . moveLeft ( 2 ) for i in range ( 5 ) : boss . moveLeft …" at bounding box center [998, 393] width 386 height 439
click at [919, 604] on span "Update" at bounding box center [917, 598] width 101 height 18
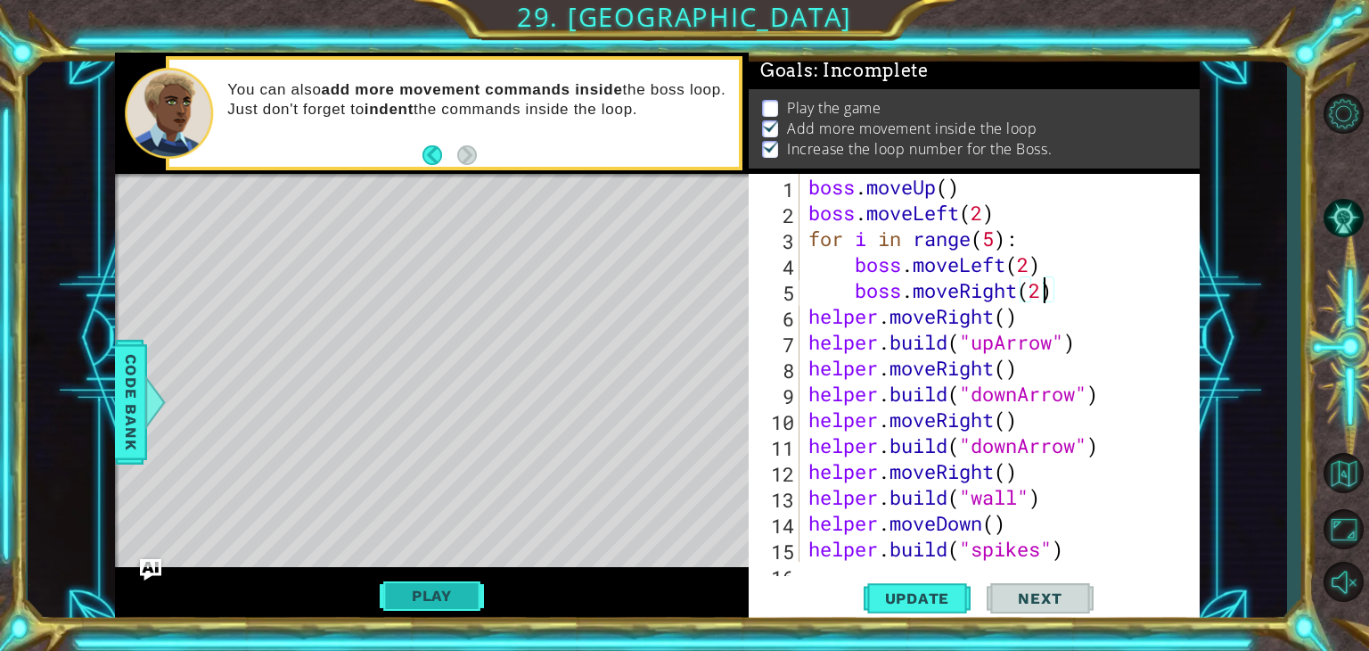
click at [427, 588] on button "Play" at bounding box center [432, 596] width 104 height 34
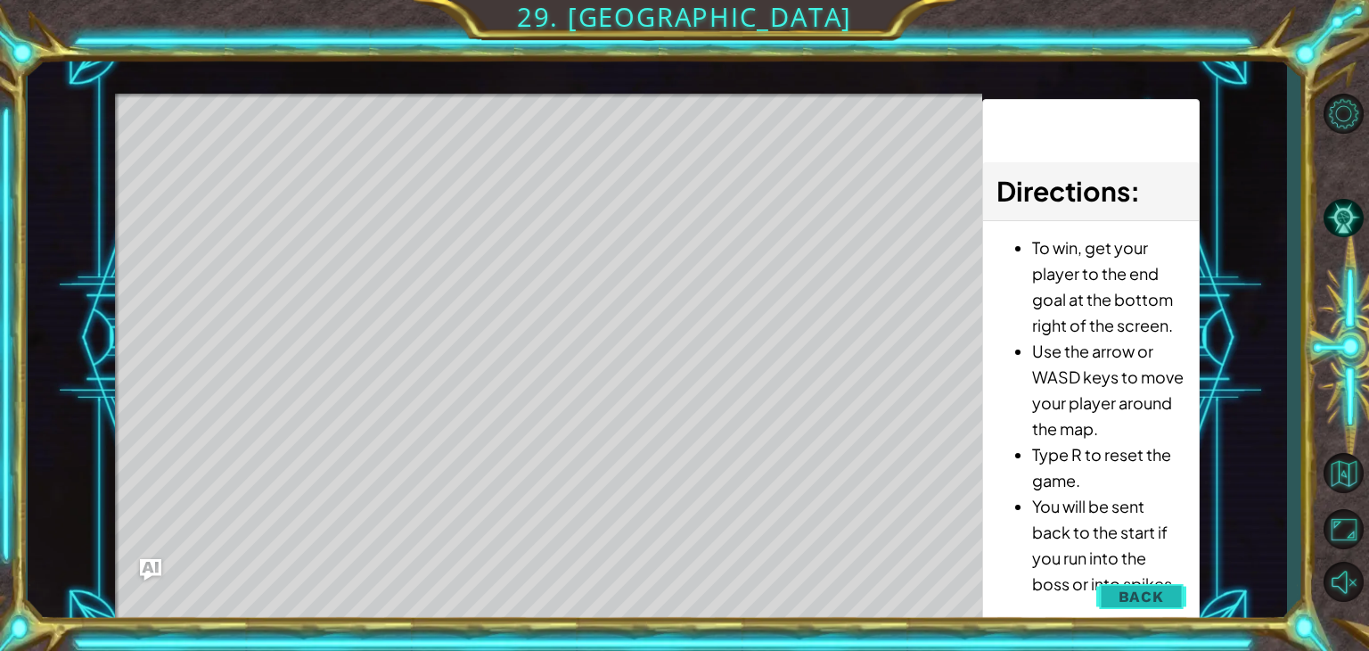
click at [1135, 595] on span "Back" at bounding box center [1141, 596] width 45 height 18
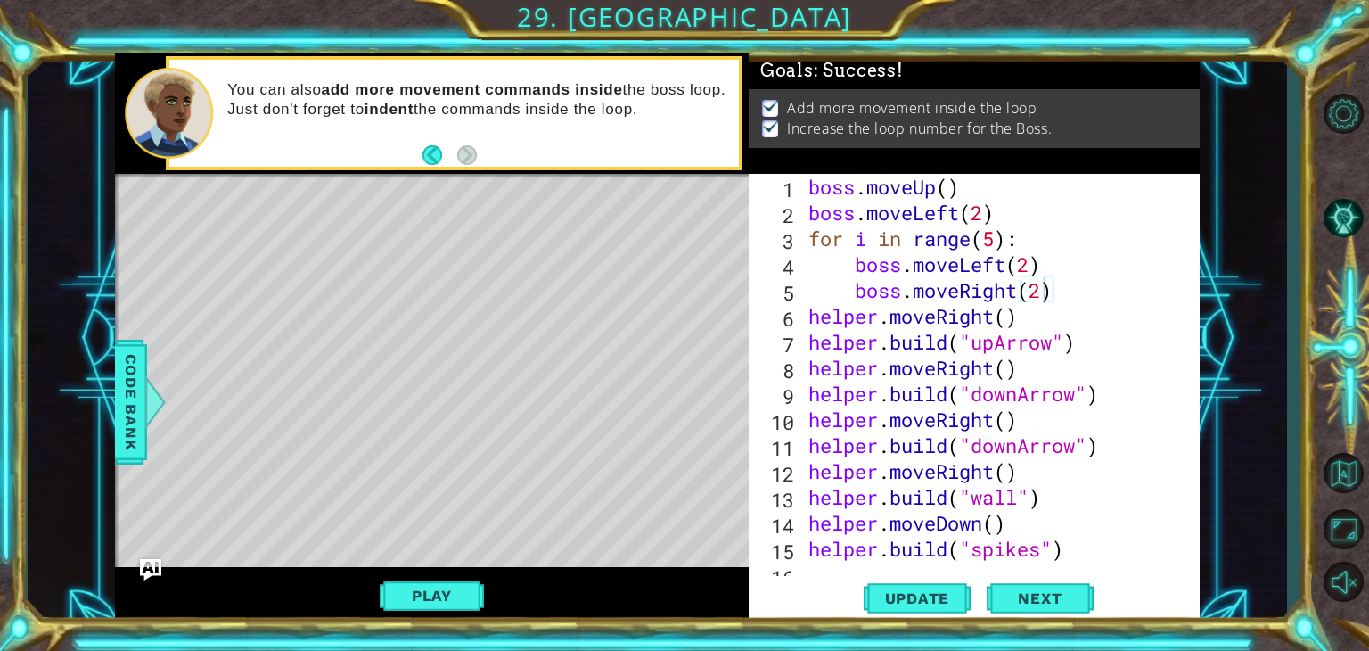
scroll to position [0, 0]
click at [1046, 302] on div "boss . moveUp ( ) boss . moveLeft ( 2 ) for i in range ( 5 ) : boss . moveLeft …" at bounding box center [998, 393] width 386 height 439
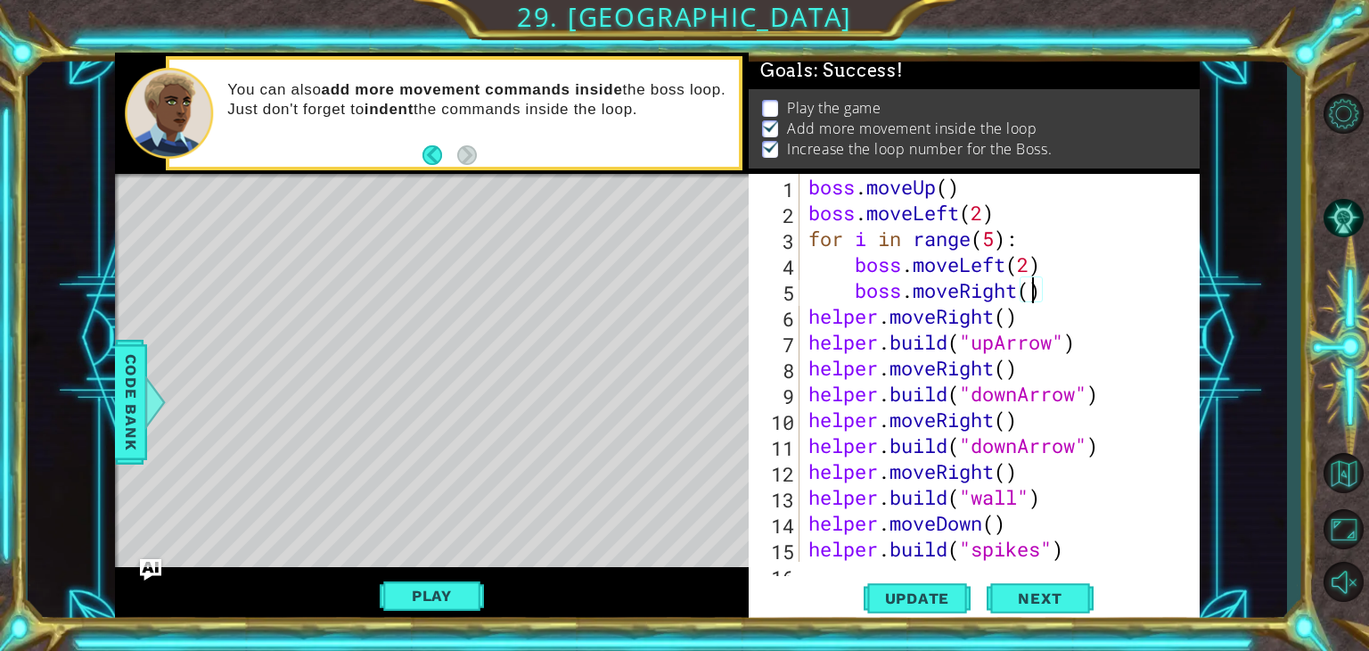
scroll to position [0, 10]
click at [944, 611] on button "Update" at bounding box center [917, 598] width 107 height 45
click at [477, 594] on button "Play" at bounding box center [432, 596] width 104 height 34
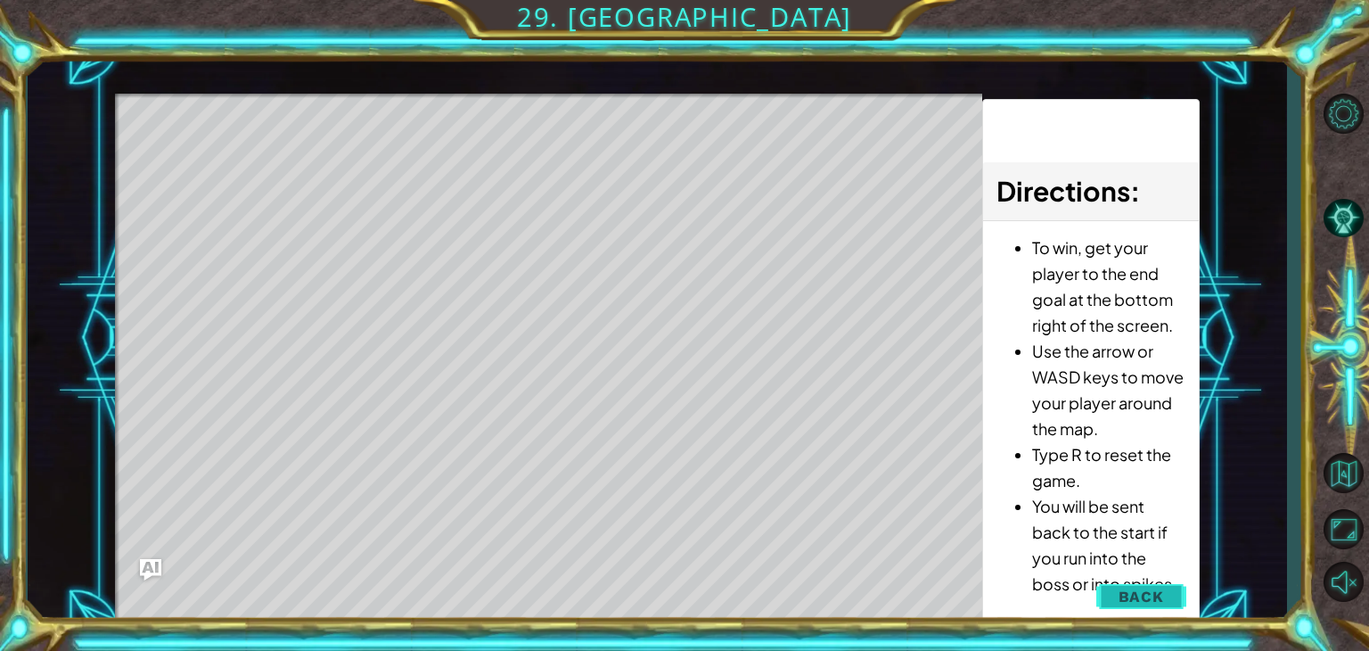
click at [1134, 597] on span "Back" at bounding box center [1141, 596] width 45 height 18
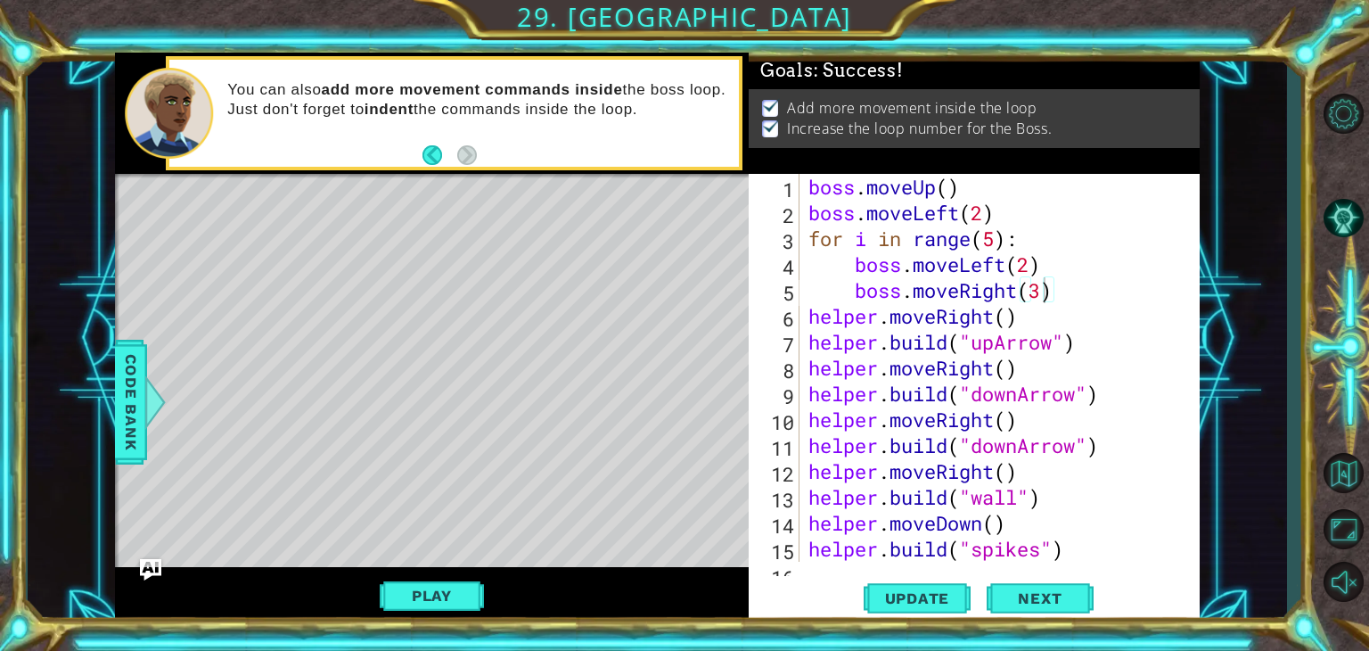
scroll to position [0, 0]
click at [1053, 299] on div "boss . moveUp ( ) boss . moveLeft ( 2 ) for i in range ( 5 ) : boss . moveLeft …" at bounding box center [998, 393] width 386 height 439
click at [1029, 275] on div "boss . moveUp ( ) boss . moveLeft ( 2 ) for i in range ( 5 ) : boss . moveLeft …" at bounding box center [998, 393] width 386 height 439
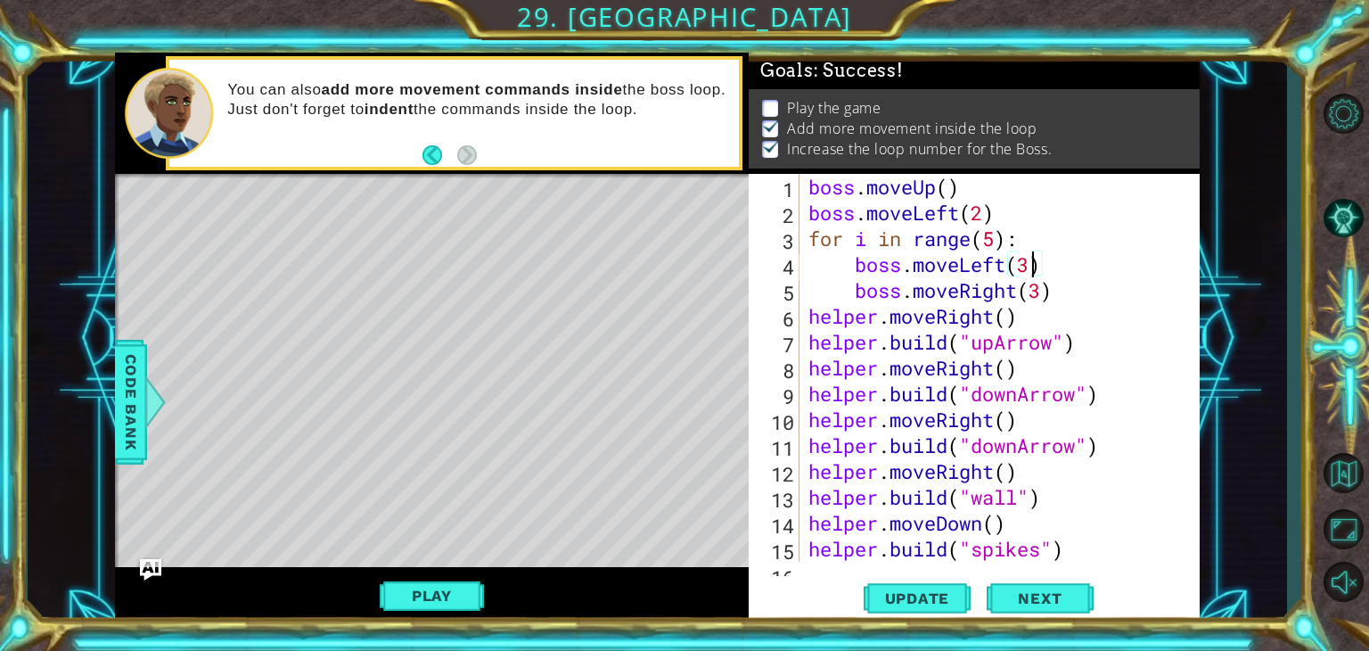
click at [1063, 311] on div "boss . moveUp ( ) boss . moveLeft ( 2 ) for i in range ( 5 ) : boss . moveLeft …" at bounding box center [998, 393] width 386 height 439
click at [1061, 295] on div "boss . moveUp ( ) boss . moveLeft ( 2 ) for i in range ( 5 ) : boss . moveLeft …" at bounding box center [998, 393] width 386 height 439
type textarea "boss.moveRight(3)"
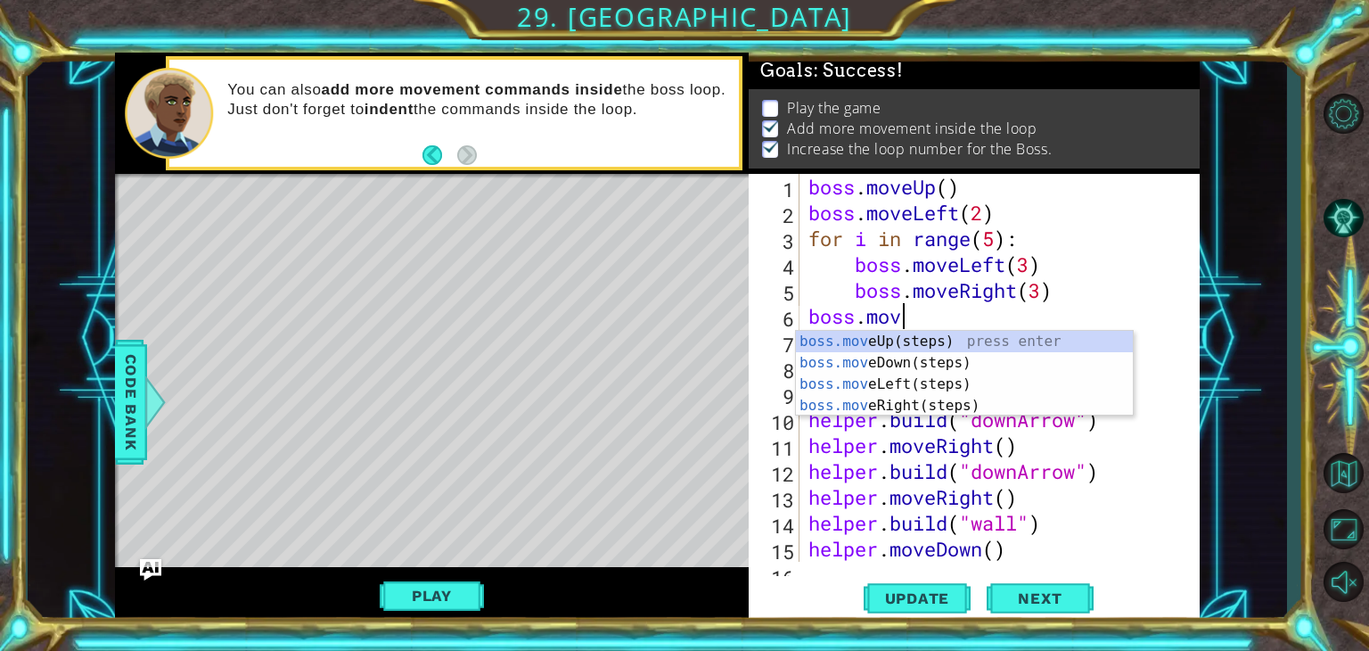
scroll to position [0, 4]
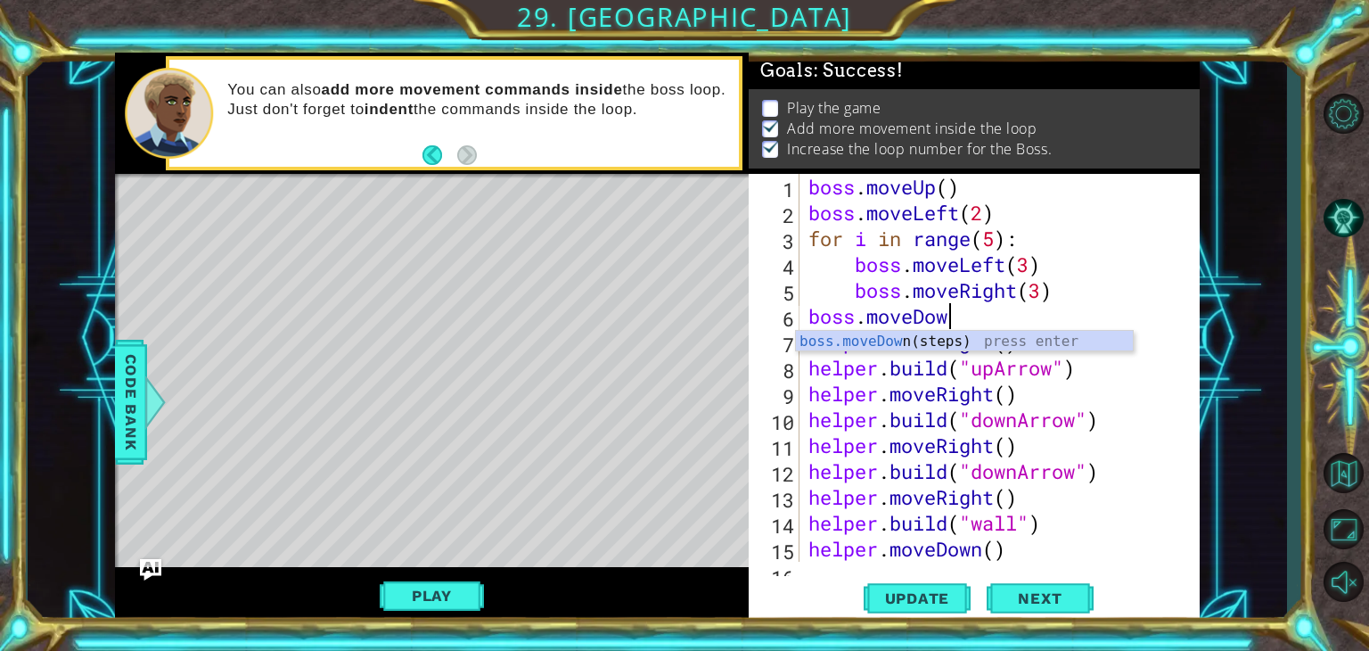
type textarea "boss.moveDown"
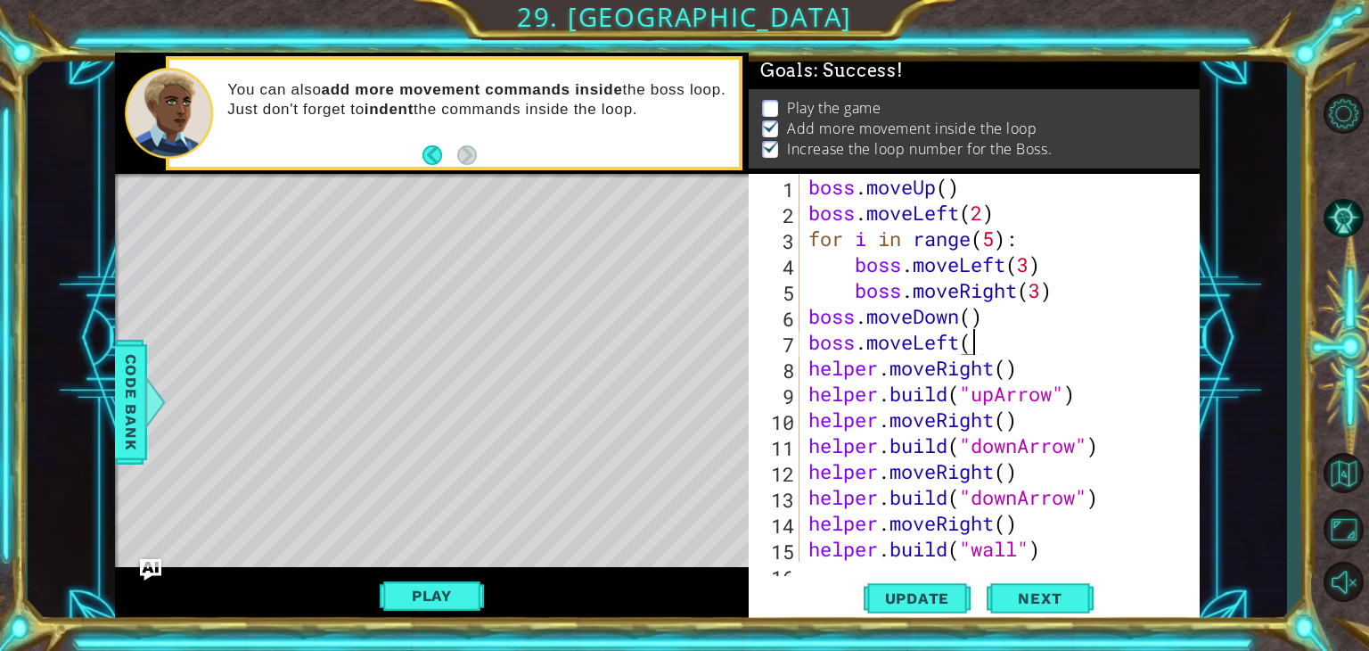
scroll to position [0, 7]
type textarea "boss.moveLeft(5)"
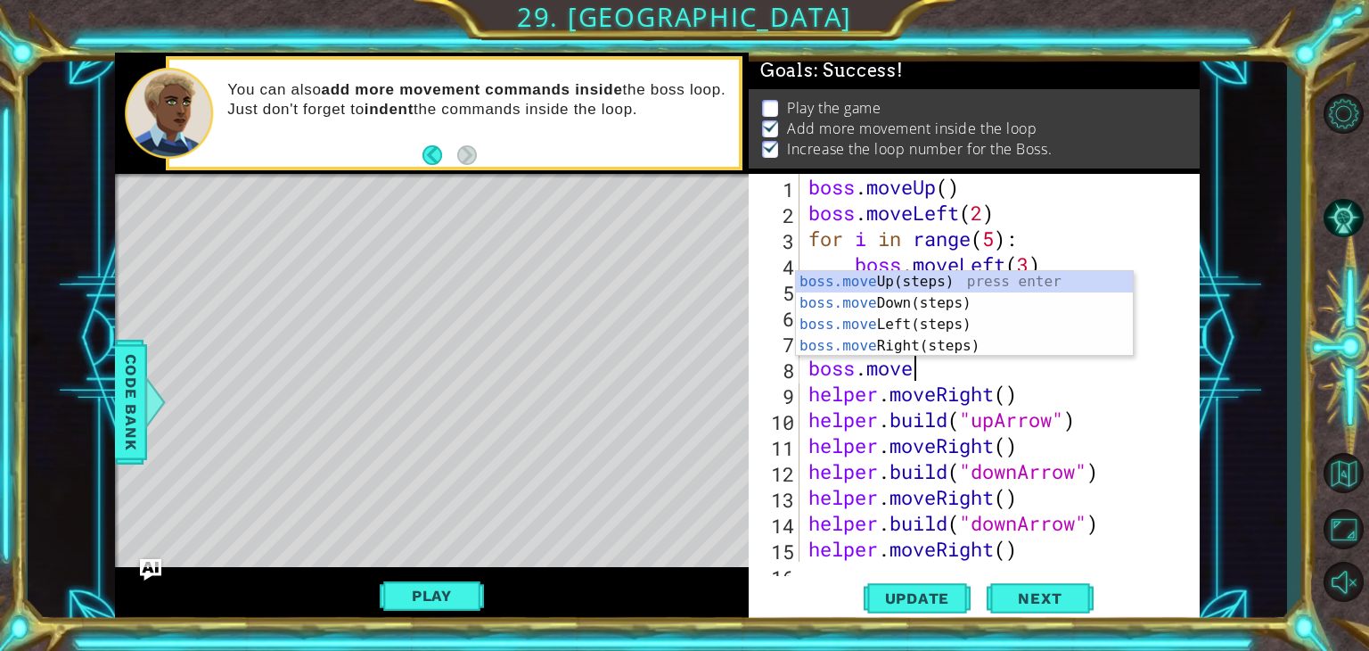
scroll to position [0, 4]
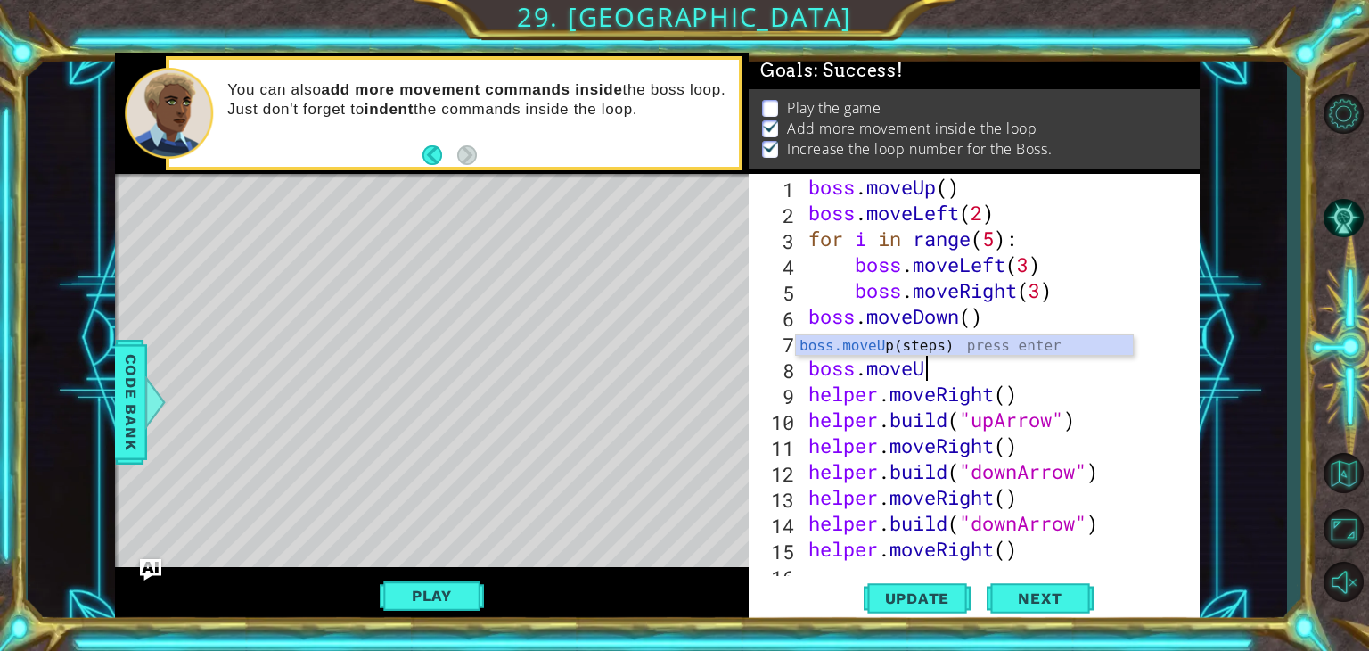
type textarea "boss.moveUp"
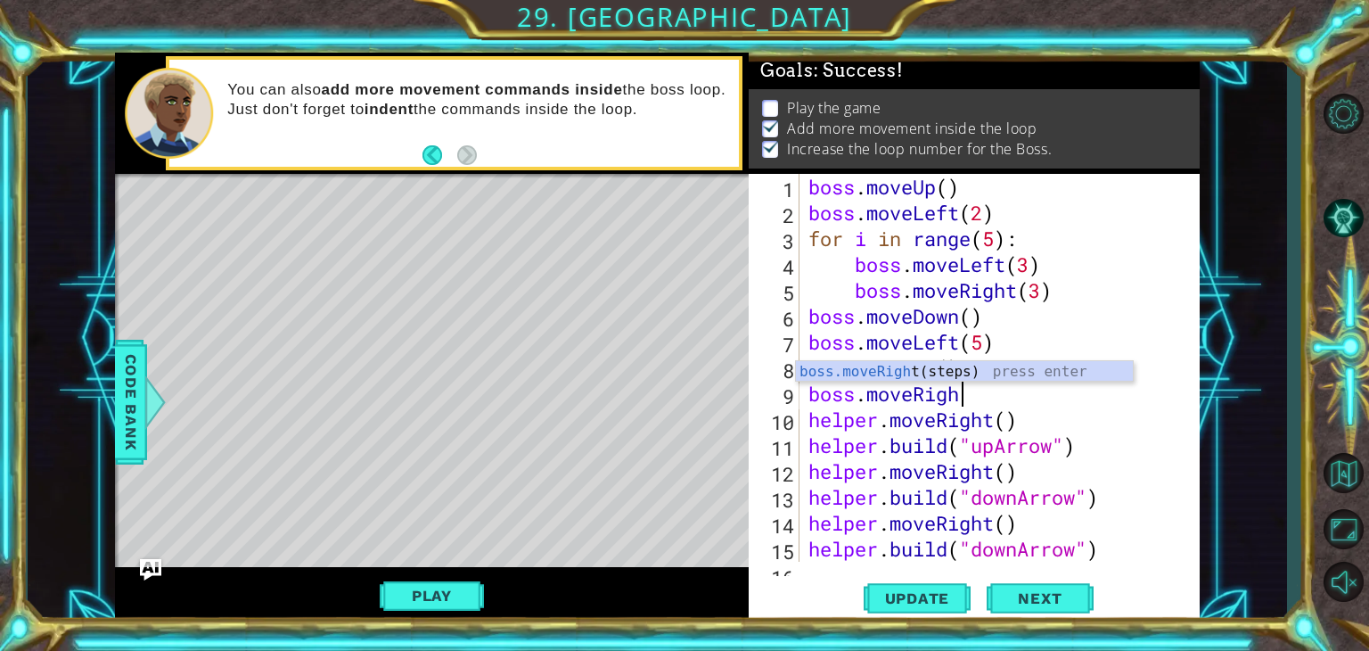
type textarea "boss.moveRight"
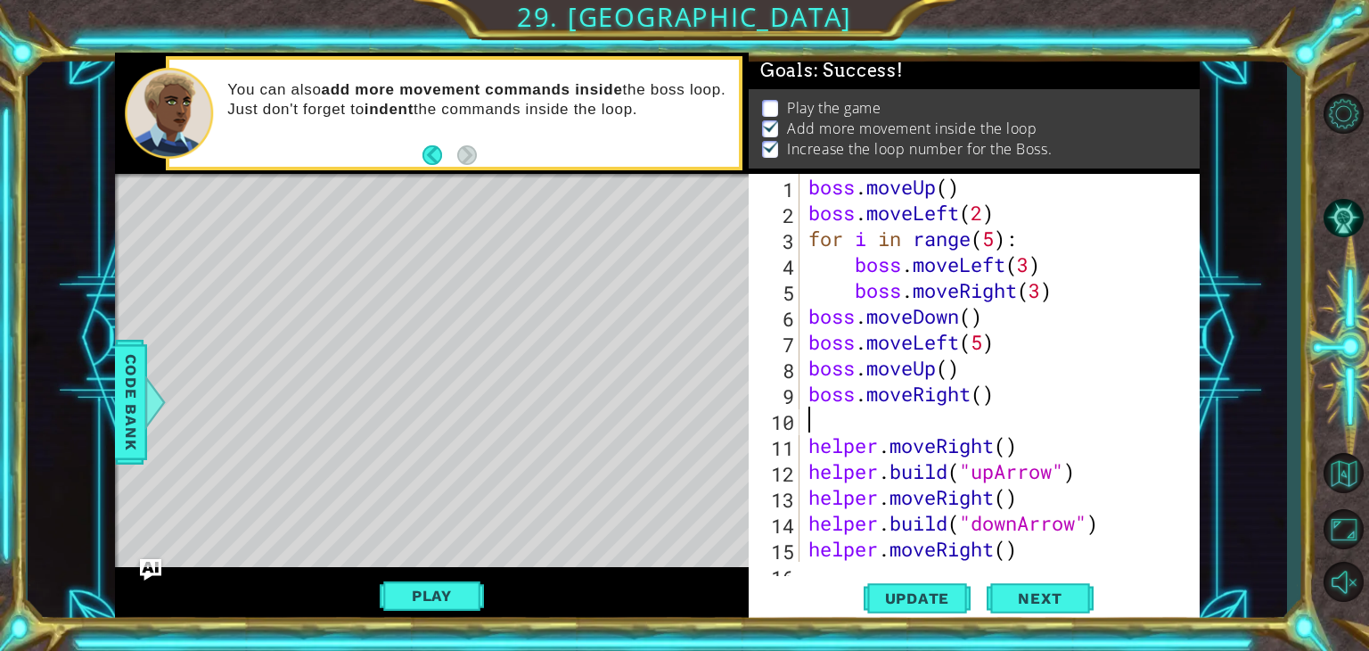
scroll to position [0, 0]
click at [985, 395] on div "boss . moveUp ( ) boss . moveLeft ( 2 ) for i in range ( 5 ) : boss . moveLeft …" at bounding box center [998, 393] width 386 height 439
type textarea "boss.moveRight(4)"
click at [861, 429] on div "boss . moveUp ( ) boss . moveLeft ( 2 ) for i in range ( 5 ) : boss . moveLeft …" at bounding box center [998, 393] width 386 height 439
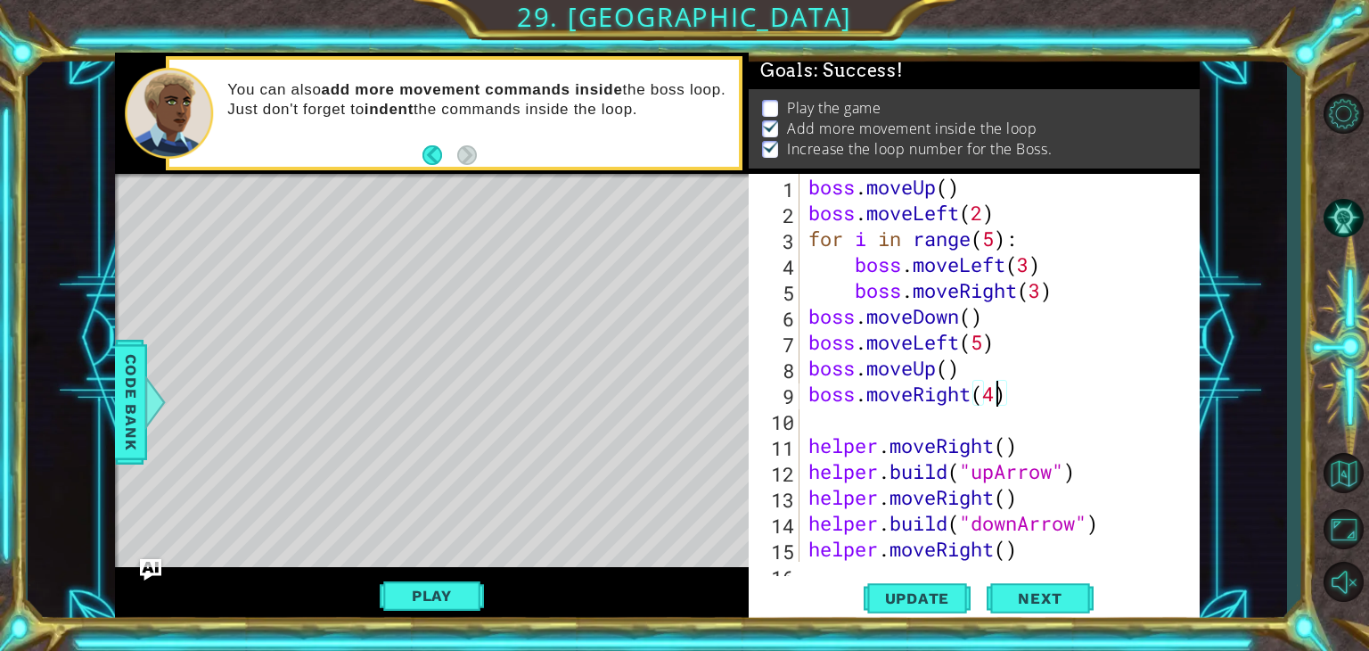
scroll to position [0, 0]
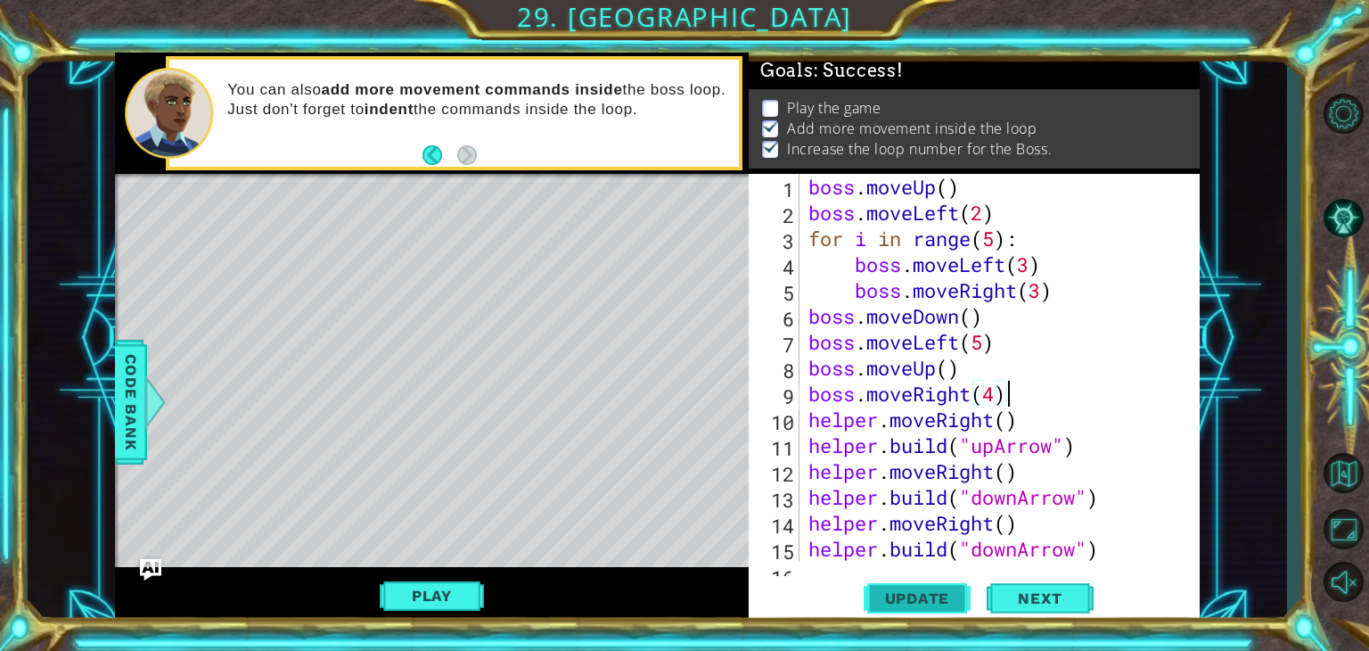
click at [891, 612] on button "Update" at bounding box center [917, 598] width 107 height 45
click at [449, 585] on button "Play" at bounding box center [432, 596] width 104 height 34
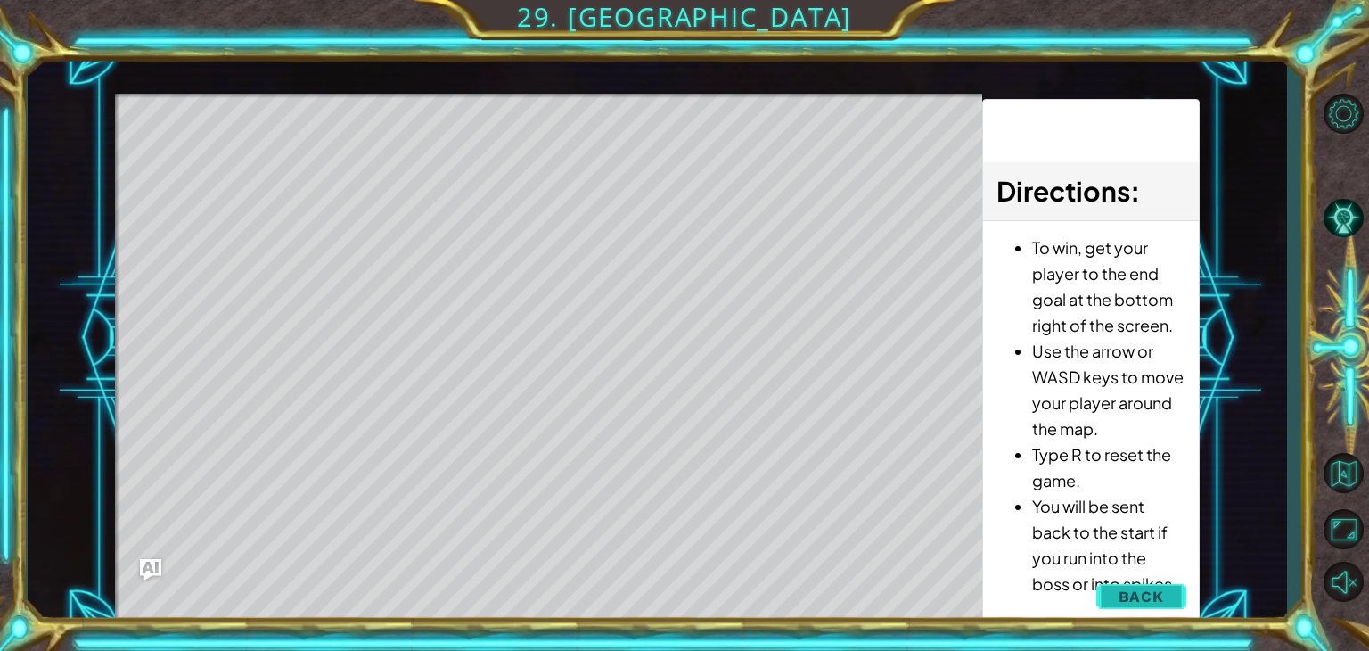
click at [1122, 591] on span "Back" at bounding box center [1141, 596] width 45 height 18
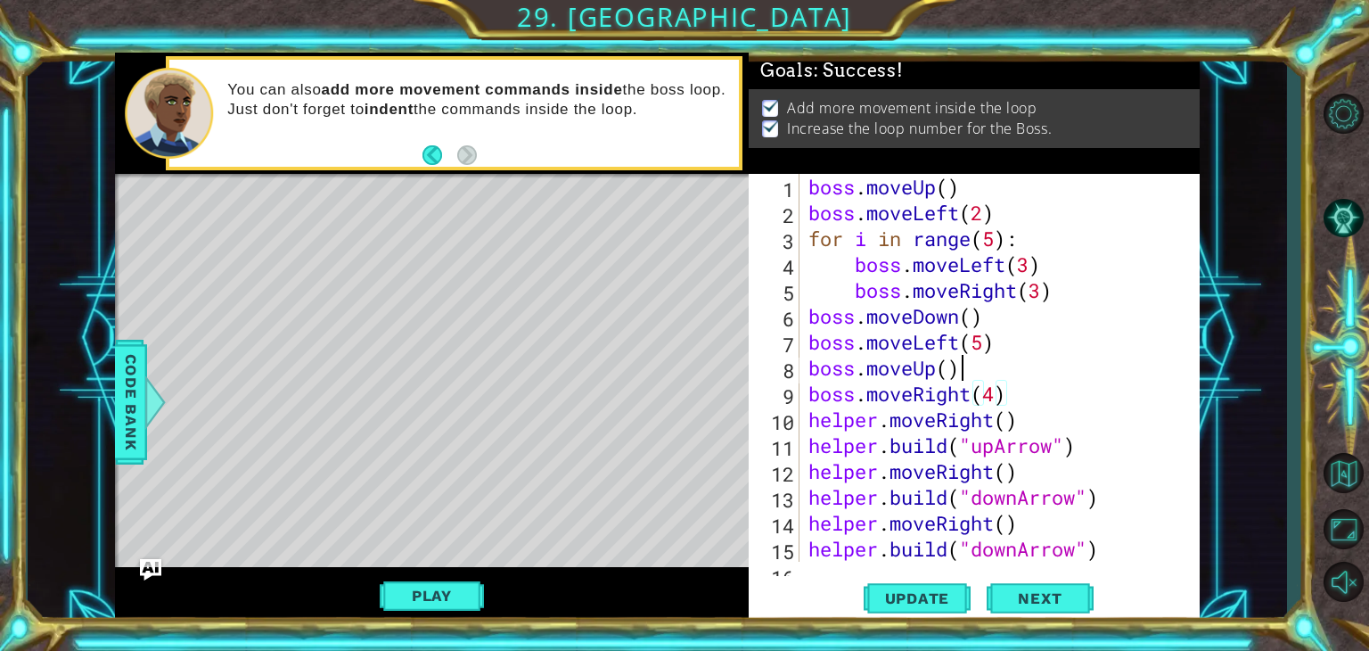
click at [984, 356] on div "boss . moveUp ( ) boss . moveLeft ( 2 ) for i in range ( 5 ) : boss . moveLeft …" at bounding box center [998, 393] width 386 height 439
click at [984, 354] on div "boss . moveUp ( ) boss . moveLeft ( 2 ) for i in range ( 5 ) : boss . moveLeft …" at bounding box center [998, 393] width 386 height 439
click at [1009, 392] on div "boss . moveUp ( ) boss . moveLeft ( 2 ) for i in range ( 5 ) : boss . moveLeft …" at bounding box center [998, 393] width 386 height 439
type textarea "boss.moveRight(4)"
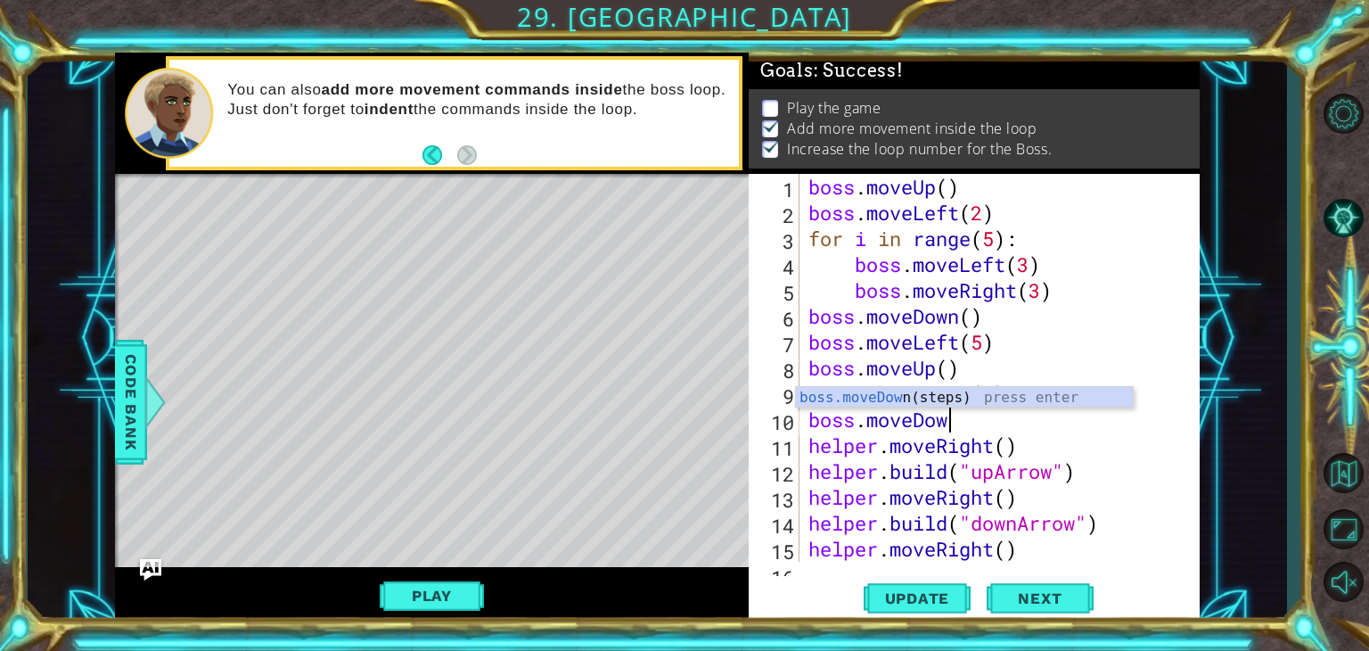
scroll to position [0, 5]
type textarea "boss.moveDown"
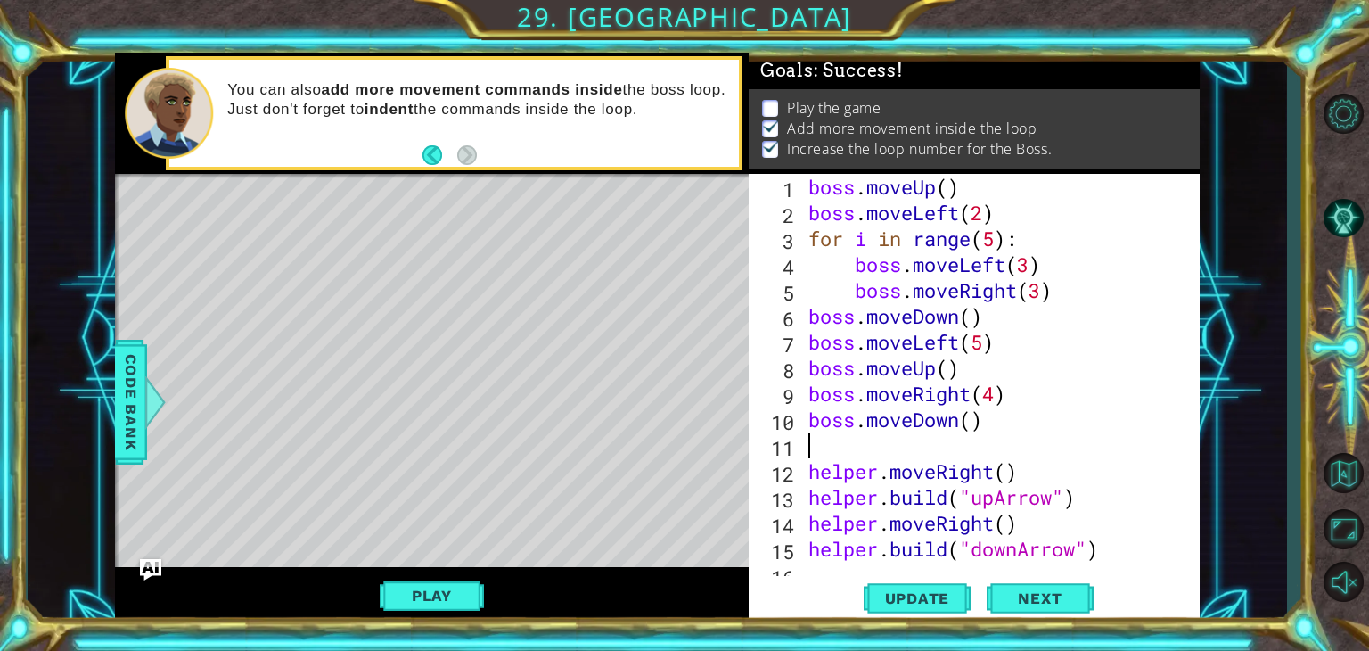
scroll to position [0, 0]
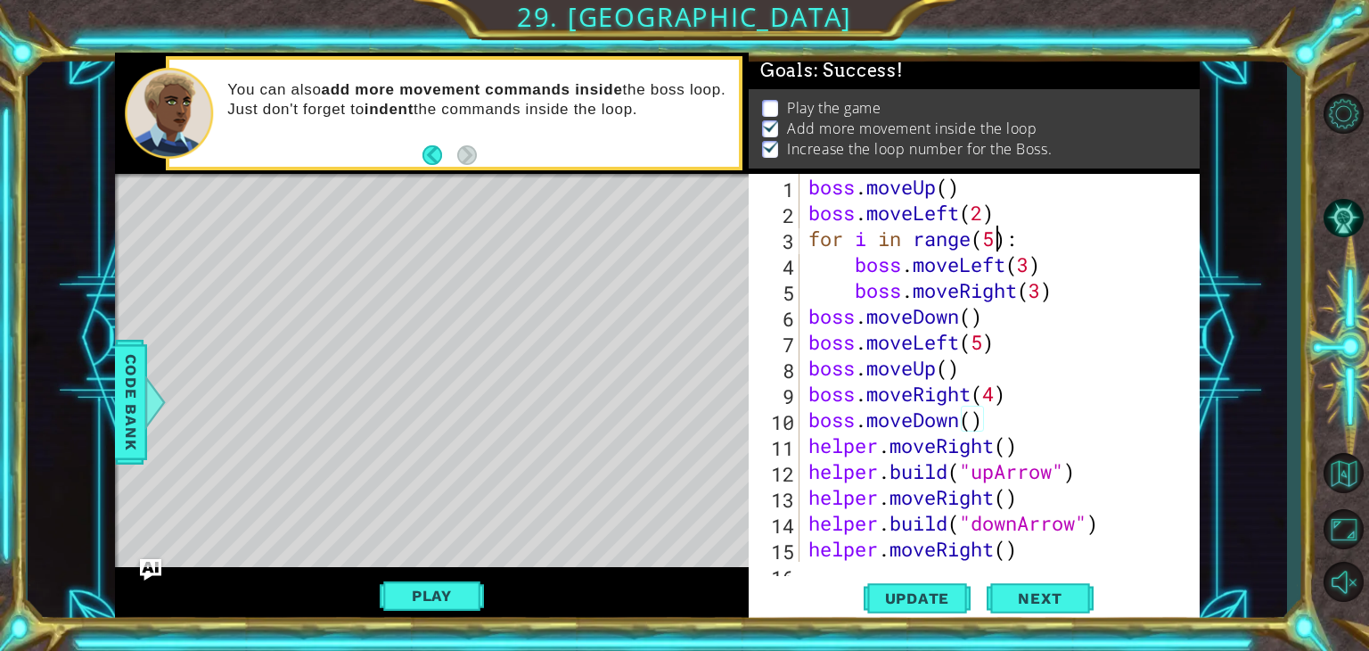
click at [993, 237] on div "boss . moveUp ( ) boss . moveLeft ( 2 ) for i in range ( 5 ) : boss . moveLeft …" at bounding box center [998, 393] width 386 height 439
click at [916, 585] on button "Update" at bounding box center [917, 598] width 107 height 45
click at [453, 588] on button "Play" at bounding box center [432, 596] width 104 height 34
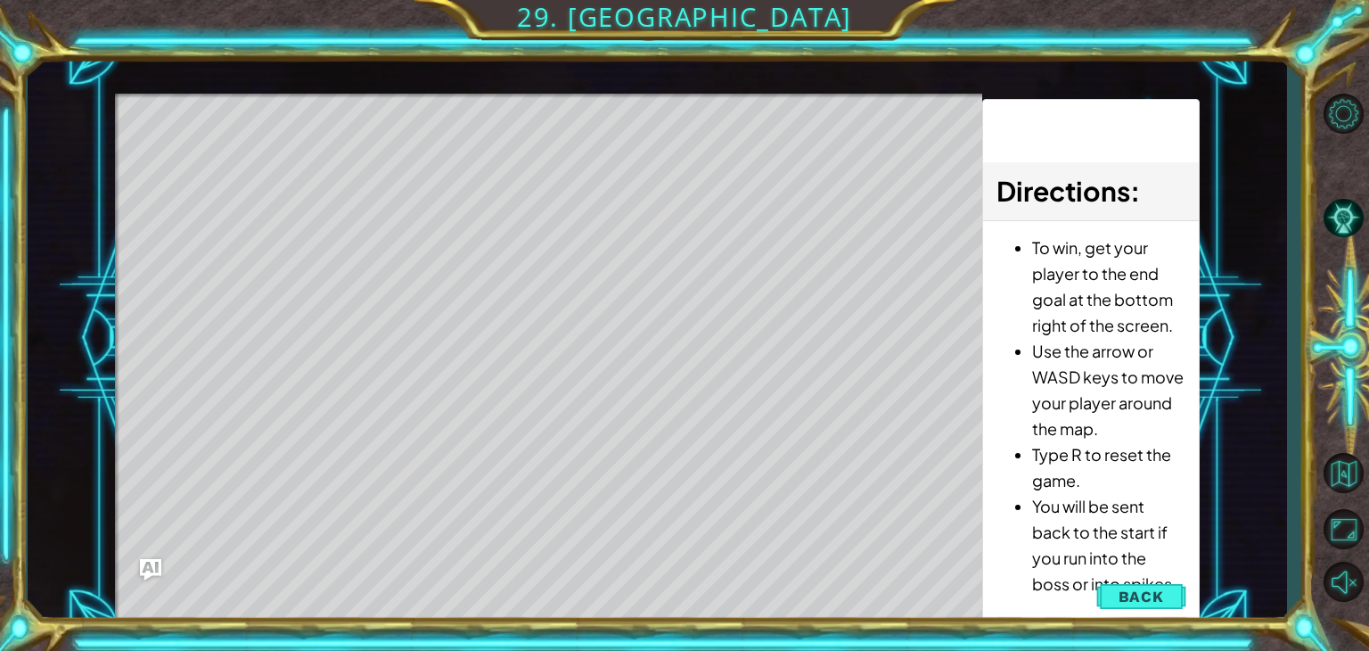
click at [1368, 650] on html "1 ההההההההההההההההההההההההההההההההההההההההההההההההההההההההההההההההההההההההההההה…" at bounding box center [684, 325] width 1369 height 651
click at [1145, 604] on span "Back" at bounding box center [1141, 596] width 45 height 18
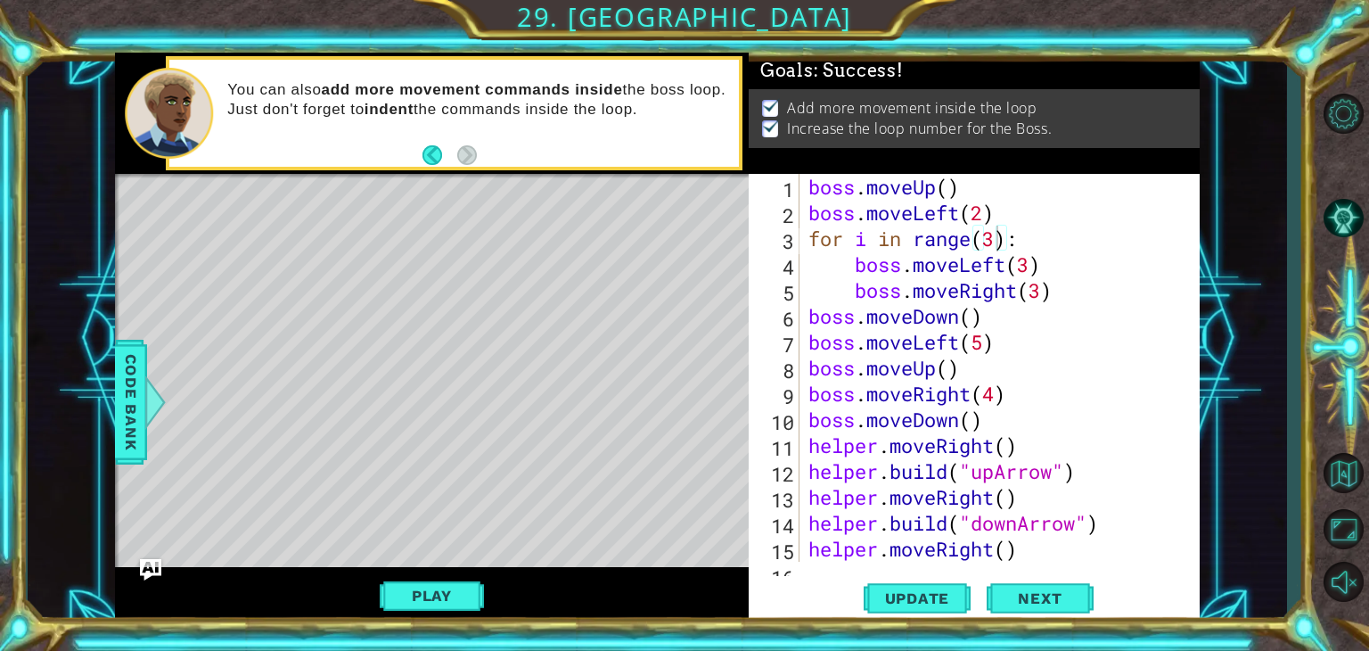
scroll to position [0, 0]
click at [1034, 271] on div "boss . moveUp ( ) boss . moveLeft ( 2 ) for i in range ( 3 ) : boss . moveLeft …" at bounding box center [998, 393] width 386 height 439
click at [1045, 298] on div "boss . moveUp ( ) boss . moveLeft ( 2 ) for i in range ( 3 ) : boss . moveLeft …" at bounding box center [998, 393] width 386 height 439
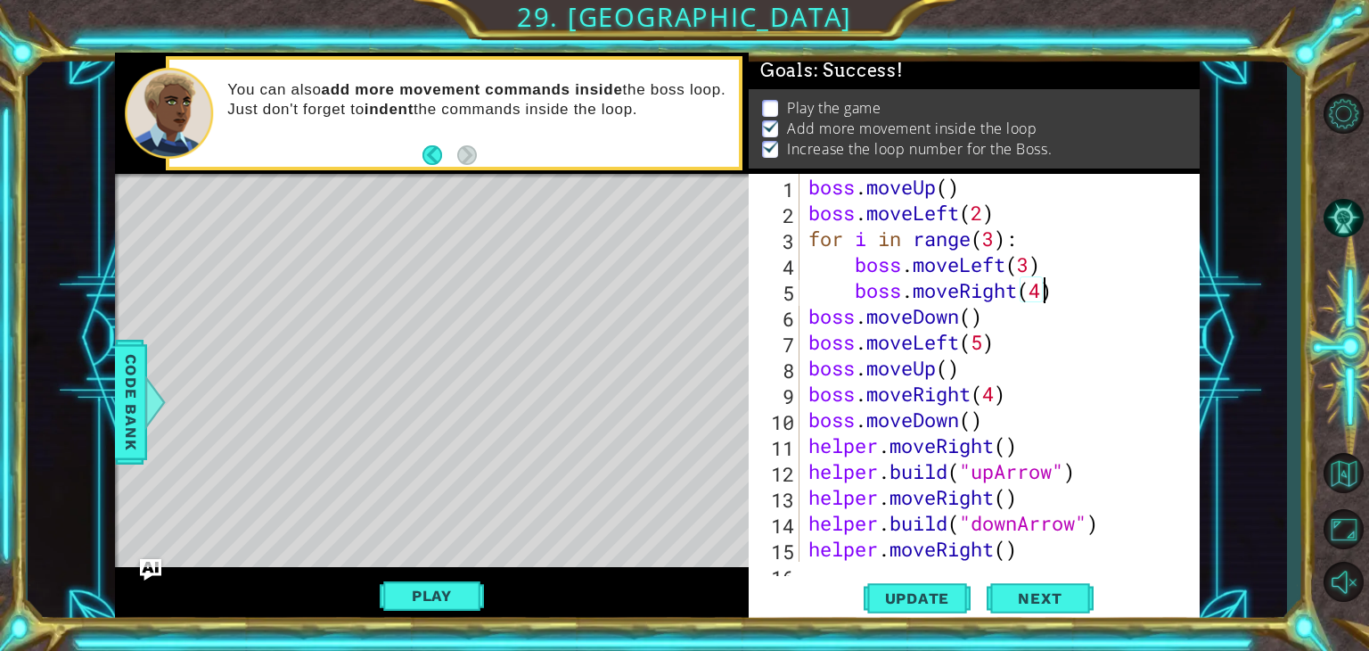
scroll to position [0, 10]
click at [916, 589] on span "Update" at bounding box center [917, 598] width 101 height 18
click at [420, 611] on button "Play" at bounding box center [432, 596] width 104 height 34
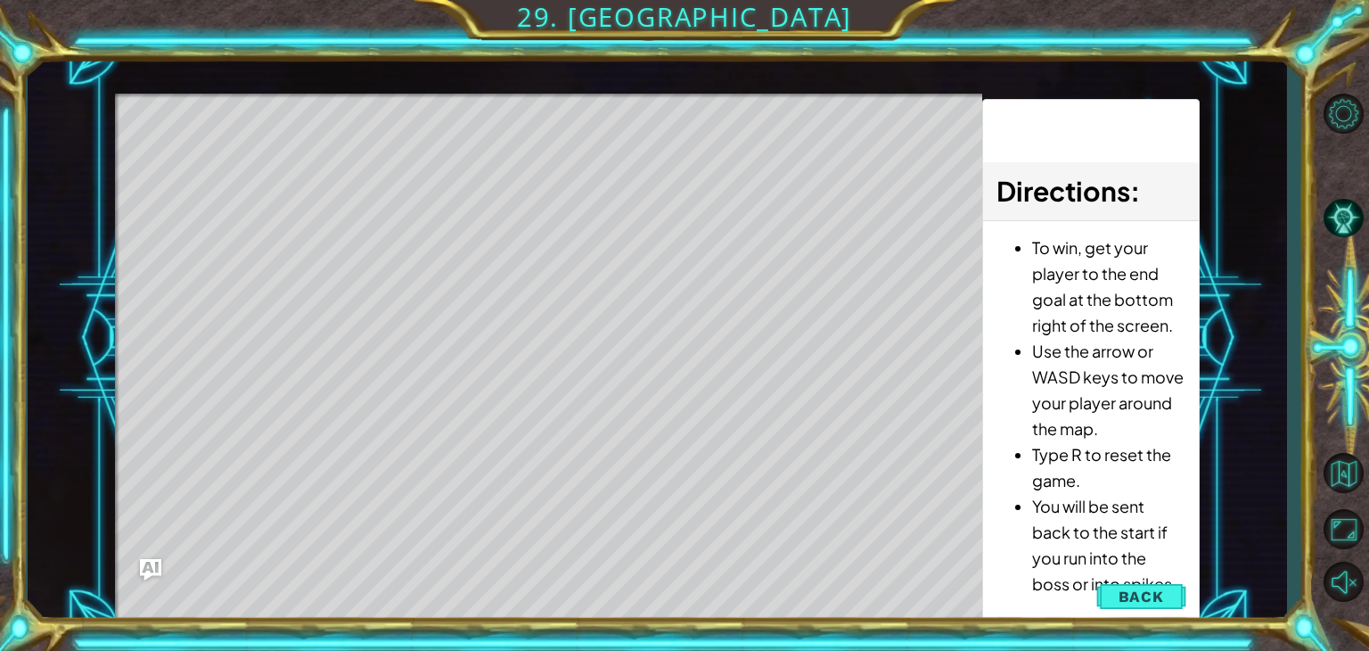
click at [1368, 646] on div "1 ההההההההההההההההההההההההההההההההההההההההההההההההההההההההההההההההההההההההההההה…" at bounding box center [684, 325] width 1369 height 651
click at [1145, 600] on span "Back" at bounding box center [1141, 596] width 45 height 18
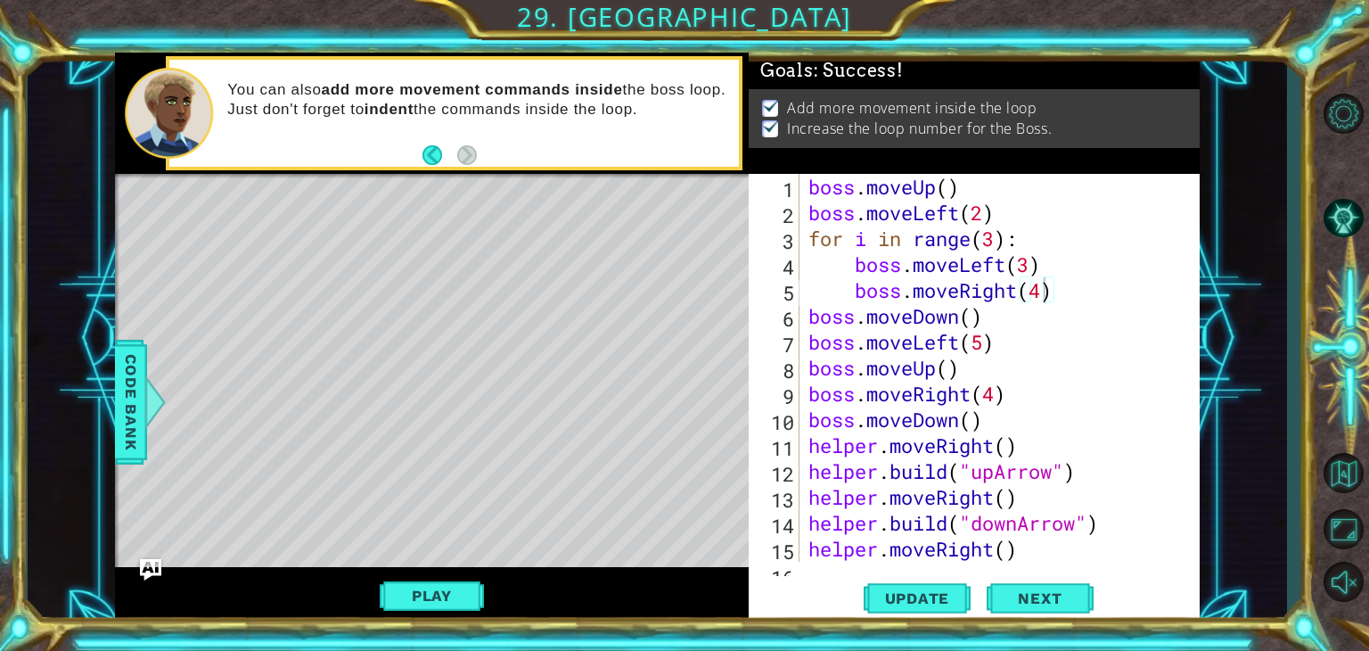
scroll to position [0, 0]
click at [992, 243] on div "boss . moveUp ( ) boss . moveLeft ( 2 ) for i in range ( 3 ) : boss . moveLeft …" at bounding box center [998, 393] width 386 height 439
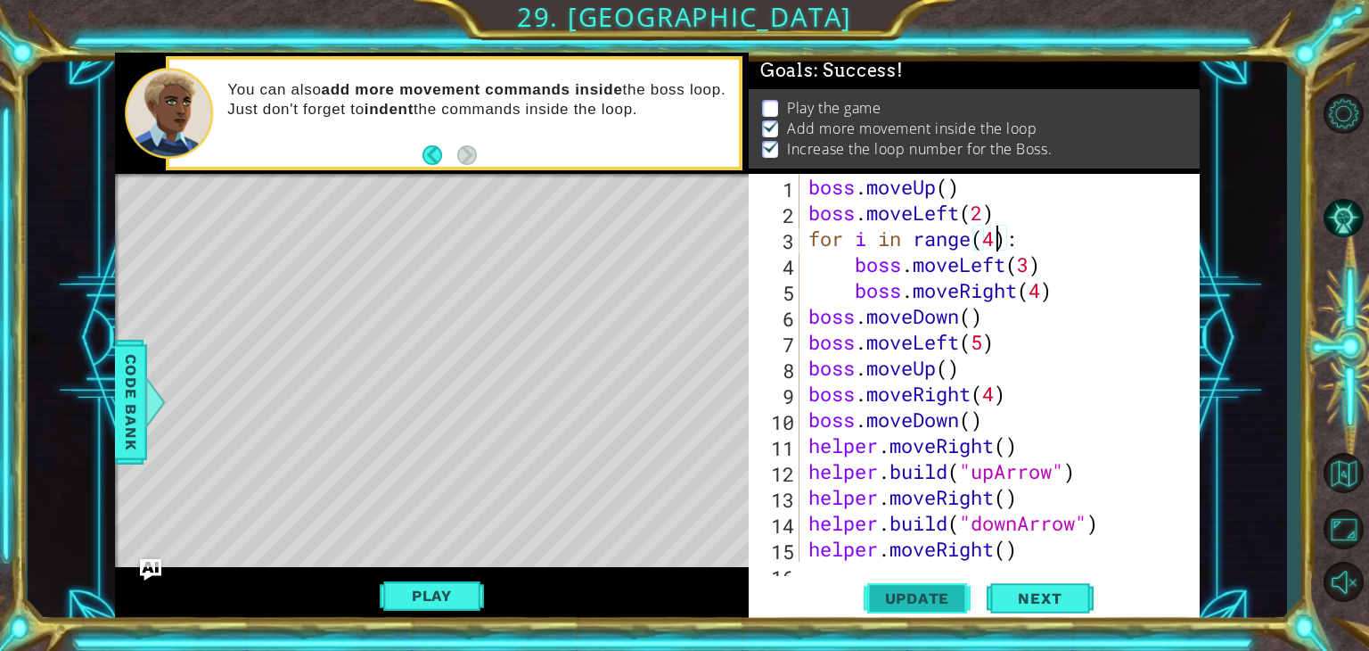
click at [907, 588] on button "Update" at bounding box center [917, 598] width 107 height 45
click at [897, 604] on span "Update" at bounding box center [917, 598] width 101 height 18
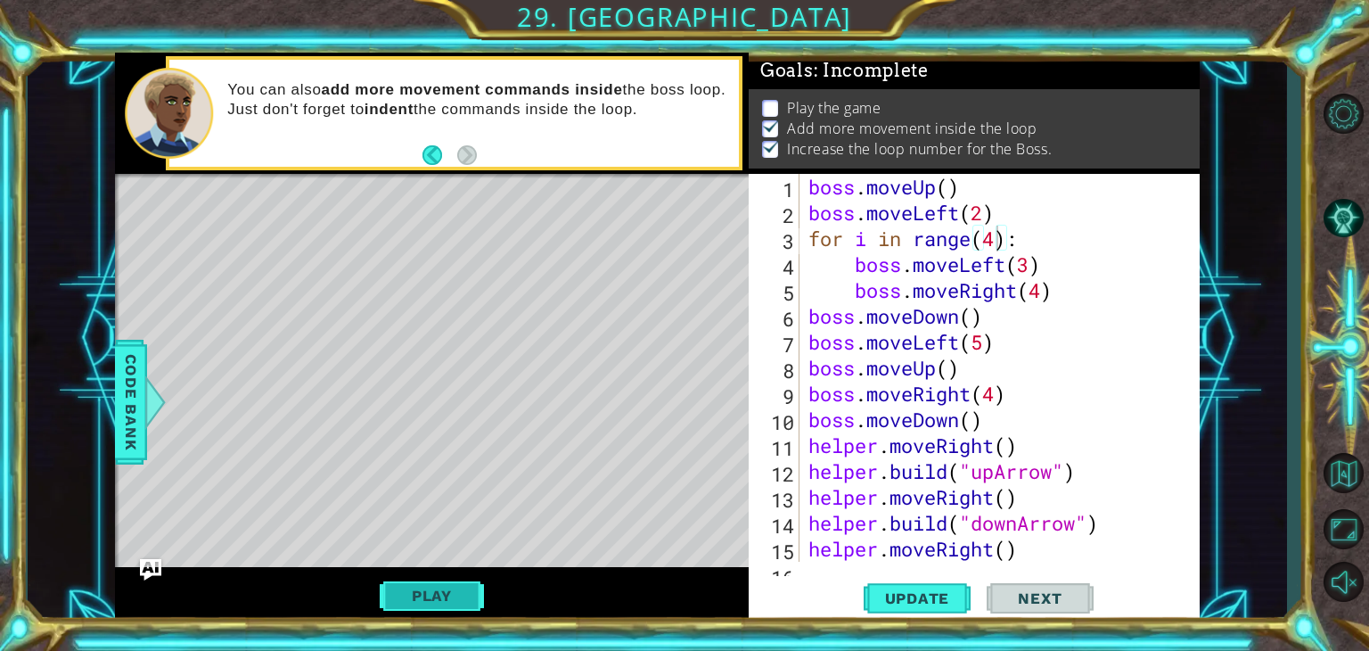
click at [462, 590] on button "Play" at bounding box center [432, 596] width 104 height 34
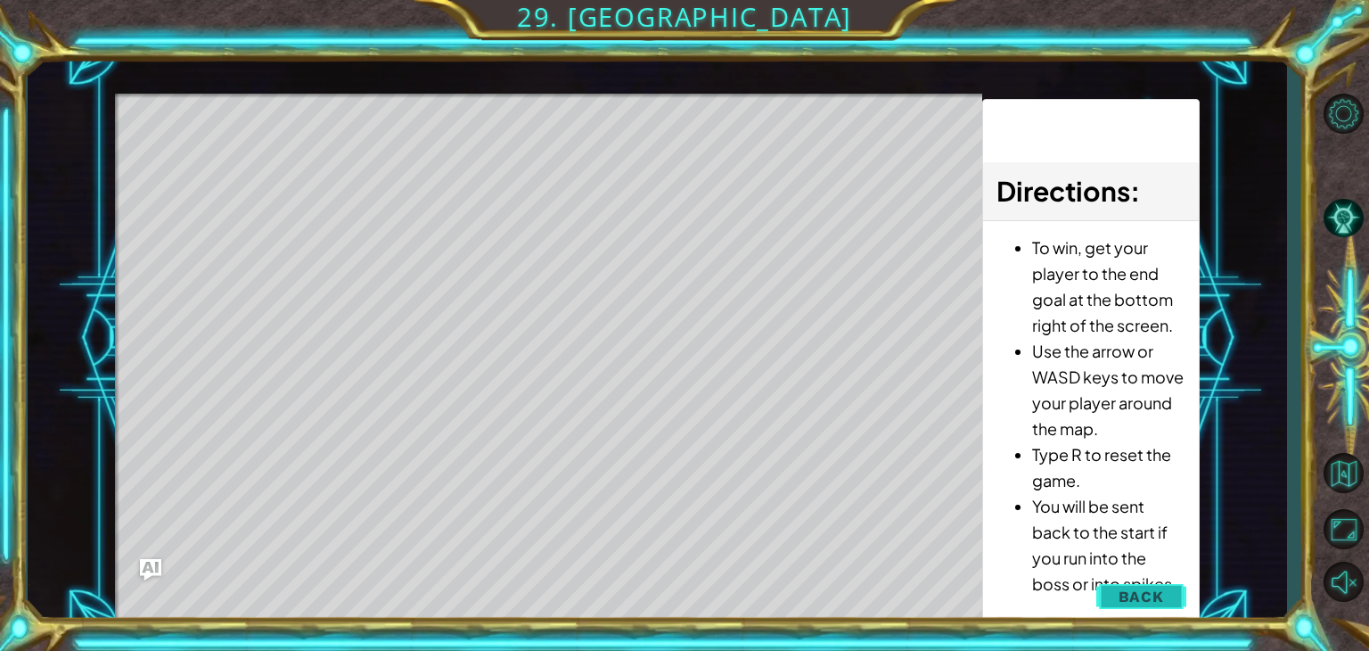
click at [1129, 606] on button "Back" at bounding box center [1141, 597] width 90 height 36
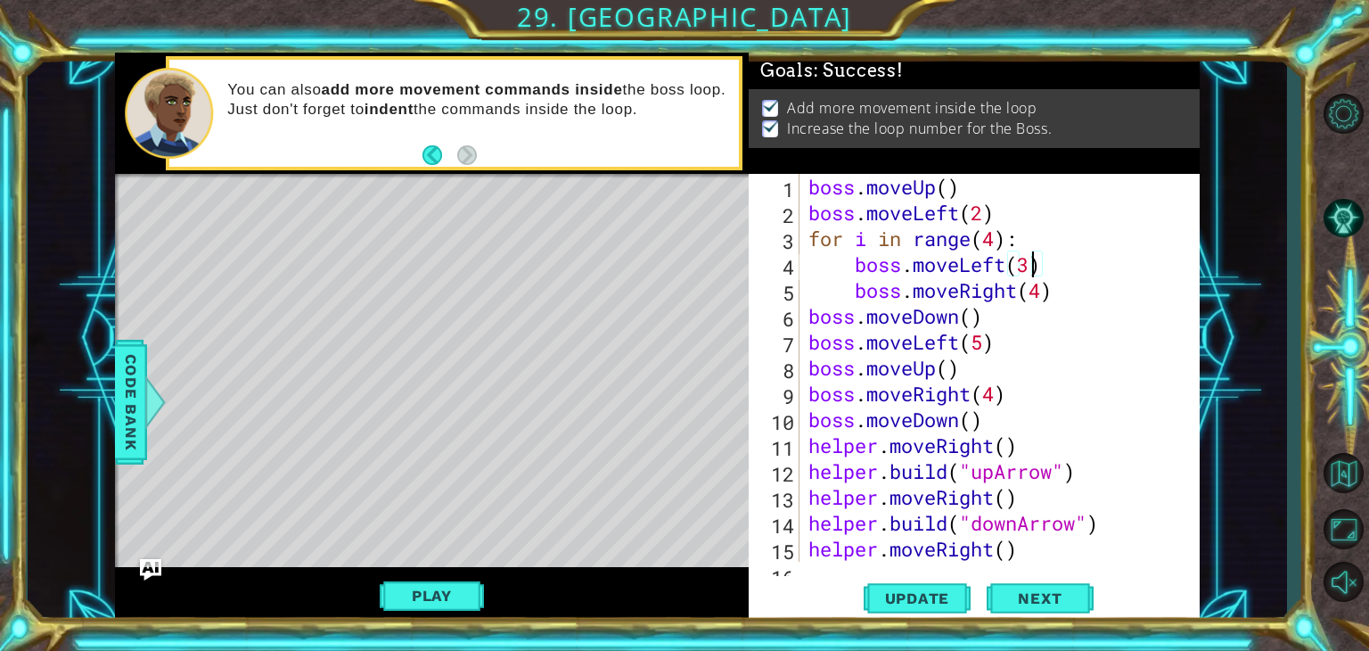
click at [1028, 263] on div "boss . moveUp ( ) boss . moveLeft ( 2 ) for i in range ( 4 ) : boss . moveLeft …" at bounding box center [998, 393] width 386 height 439
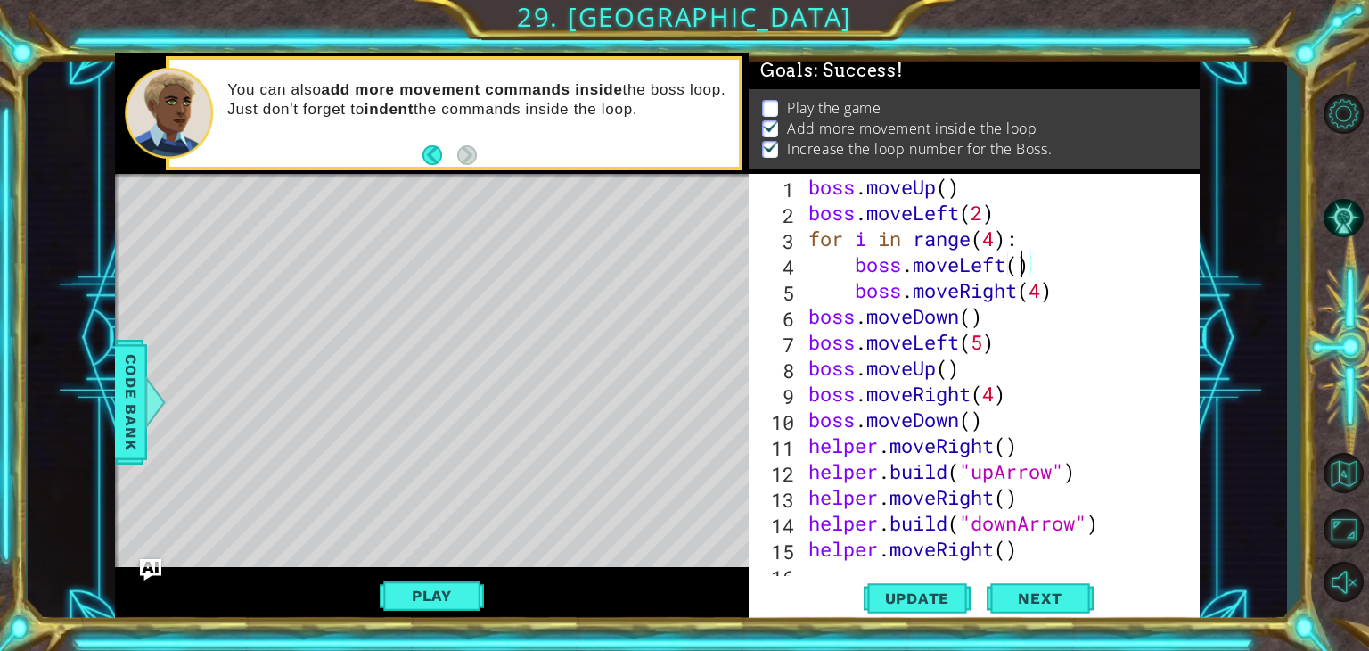
scroll to position [0, 9]
type textarea "boss.moveLeft(4)"
click at [916, 599] on span "Update" at bounding box center [917, 598] width 101 height 18
click at [456, 592] on button "Play" at bounding box center [432, 596] width 104 height 34
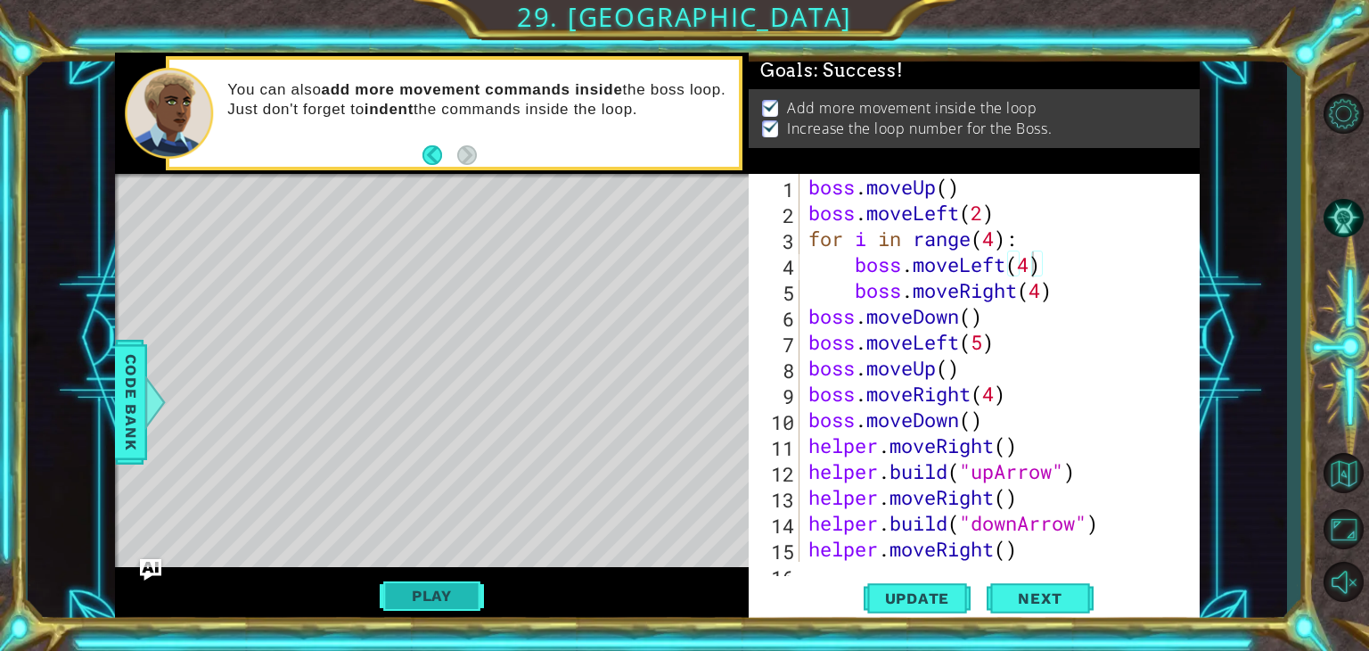
scroll to position [0, 0]
click at [1016, 580] on button "Next" at bounding box center [1040, 598] width 107 height 45
